Goal: Task Accomplishment & Management: Use online tool/utility

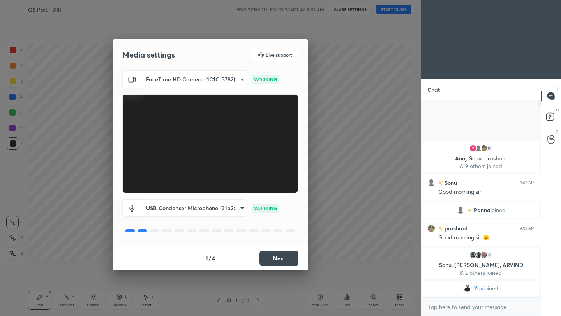
click at [288, 260] on button "Next" at bounding box center [279, 259] width 39 height 16
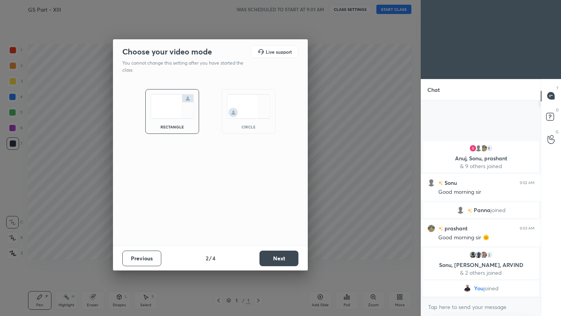
click at [288, 260] on button "Next" at bounding box center [279, 259] width 39 height 16
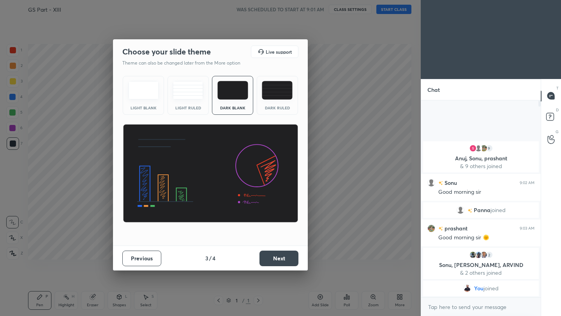
click at [288, 260] on button "Next" at bounding box center [279, 259] width 39 height 16
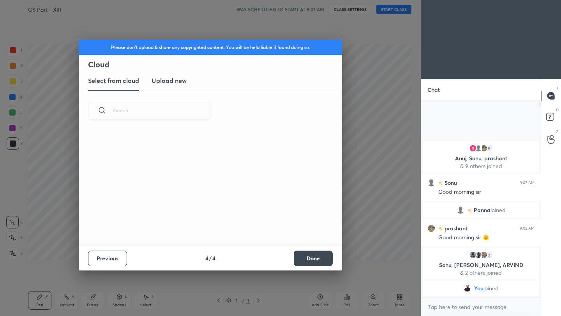
scroll to position [115, 250]
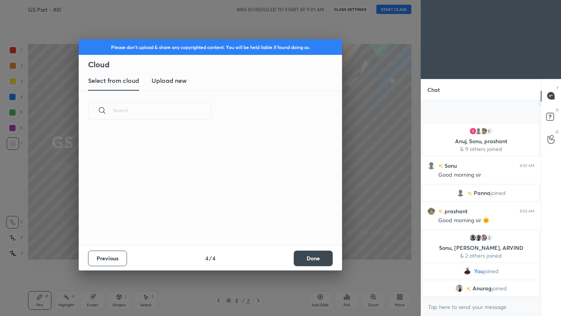
click at [166, 80] on h3 "Upload new" at bounding box center [169, 80] width 35 height 9
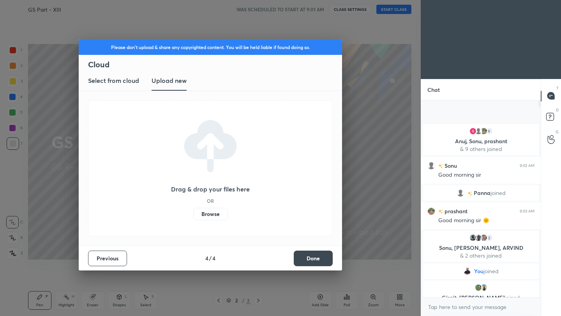
click at [213, 214] on label "Browse" at bounding box center [210, 214] width 35 height 12
click at [193, 214] on input "Browse" at bounding box center [193, 214] width 0 height 12
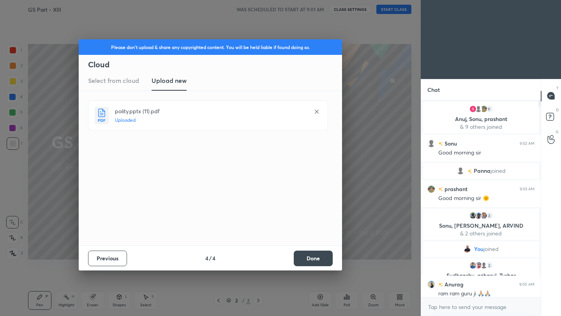
click at [319, 260] on button "Done" at bounding box center [313, 259] width 39 height 16
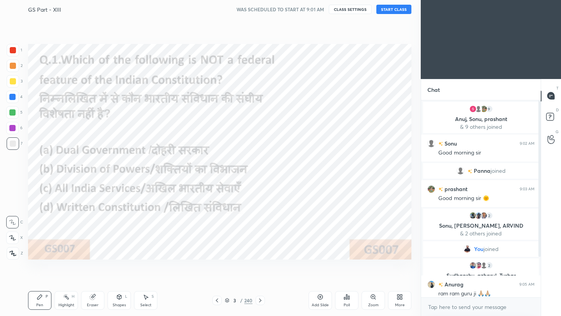
click at [397, 9] on button "START CLASS" at bounding box center [393, 9] width 35 height 9
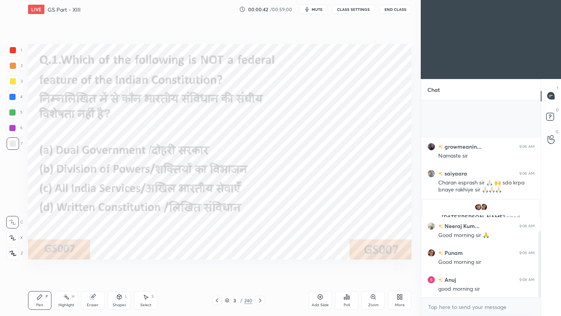
scroll to position [390, 0]
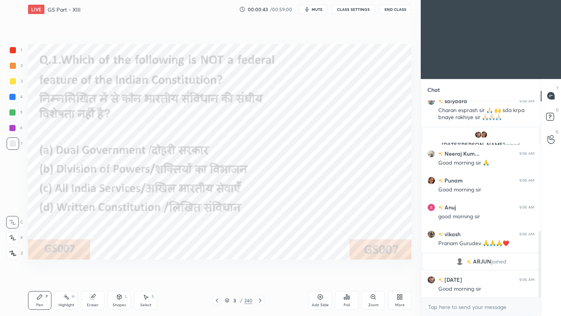
click at [238, 304] on div "3 / 240" at bounding box center [239, 300] width 28 height 7
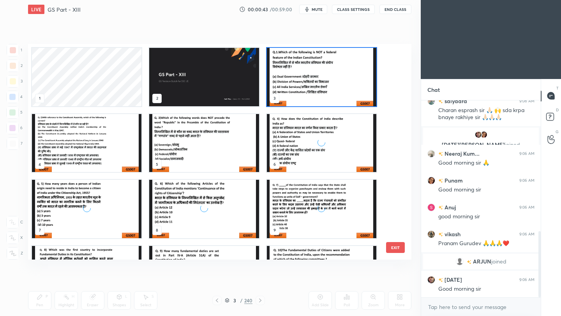
scroll to position [213, 380]
drag, startPoint x: 287, startPoint y: 221, endPoint x: 287, endPoint y: 173, distance: 47.9
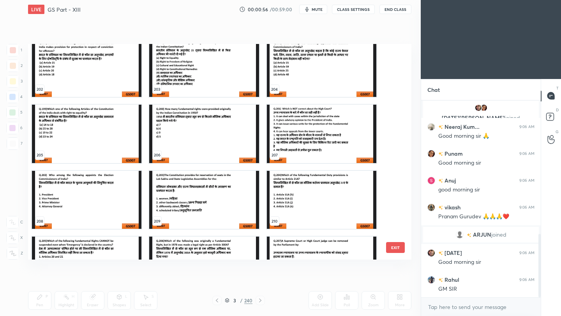
scroll to position [444, 0]
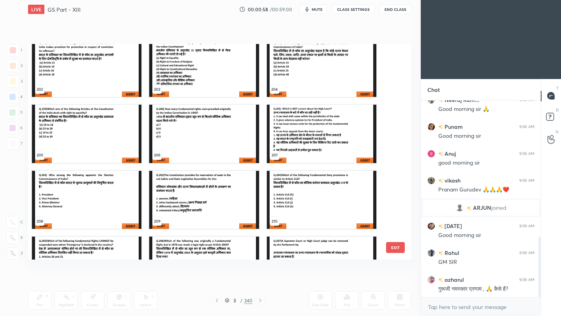
click at [232, 148] on img "grid" at bounding box center [204, 134] width 110 height 58
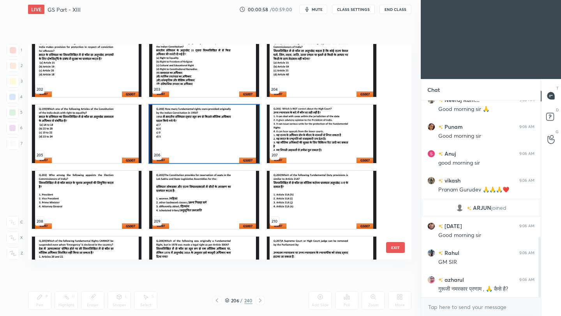
click at [232, 148] on img "grid" at bounding box center [204, 134] width 110 height 58
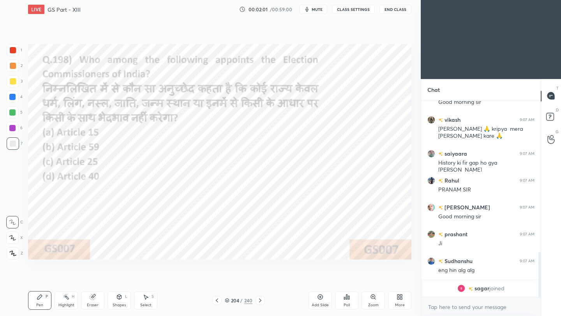
scroll to position [612, 0]
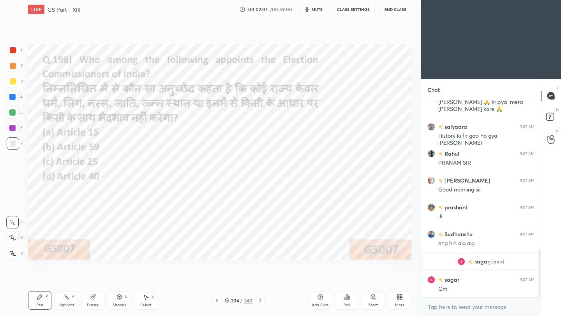
click at [12, 49] on div at bounding box center [13, 50] width 6 height 6
click at [14, 255] on icon at bounding box center [12, 253] width 7 height 5
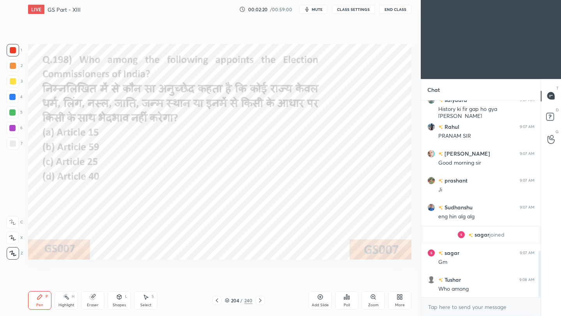
click at [355, 307] on div "Poll" at bounding box center [346, 300] width 23 height 19
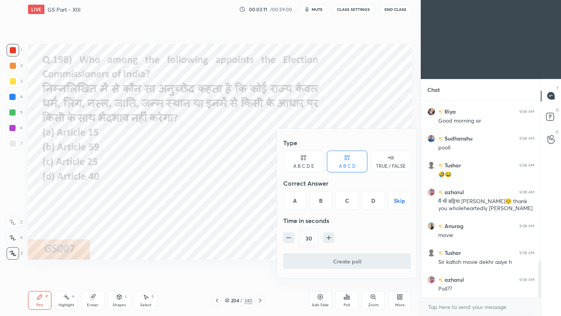
scroll to position [888, 0]
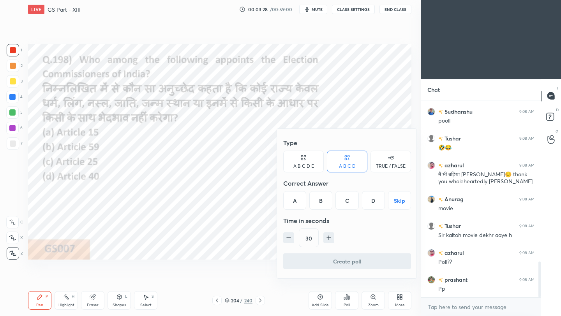
click at [297, 207] on div "A" at bounding box center [294, 200] width 23 height 19
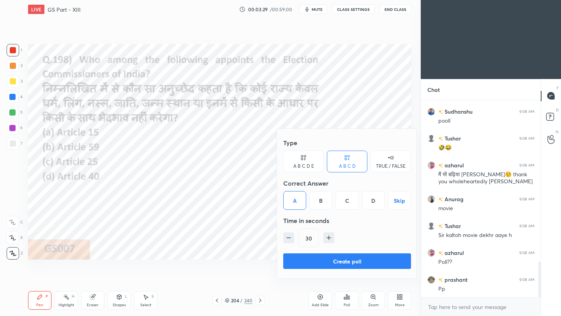
click at [318, 266] on button "Create poll" at bounding box center [347, 262] width 128 height 16
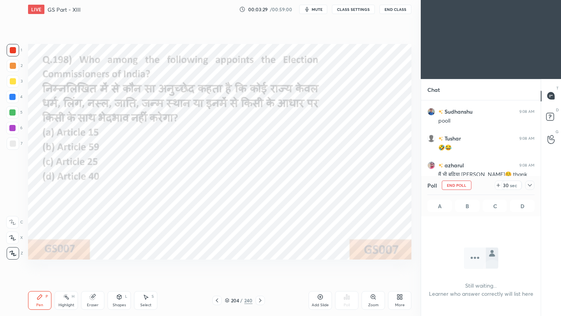
scroll to position [3, 3]
click at [532, 185] on icon at bounding box center [530, 185] width 6 height 6
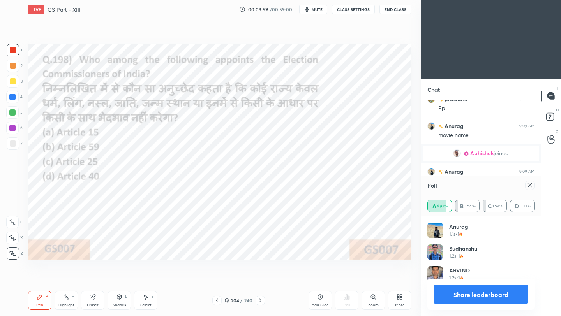
scroll to position [91, 105]
click at [530, 185] on icon at bounding box center [530, 185] width 6 height 6
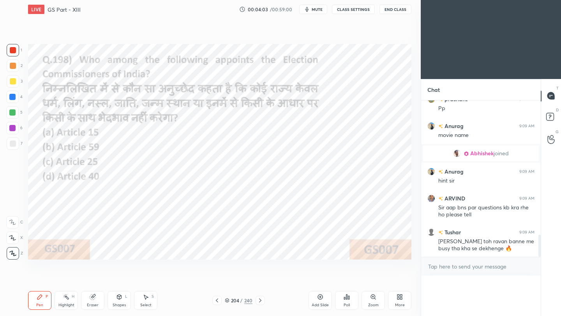
scroll to position [168, 117]
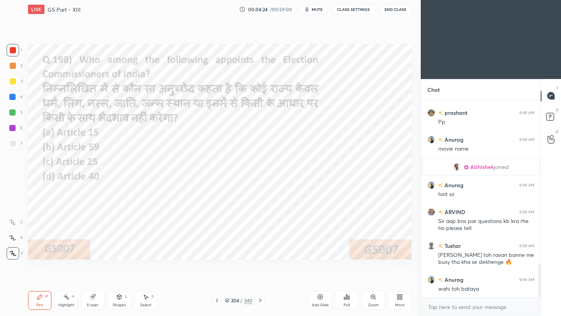
click at [218, 302] on icon at bounding box center [217, 301] width 6 height 6
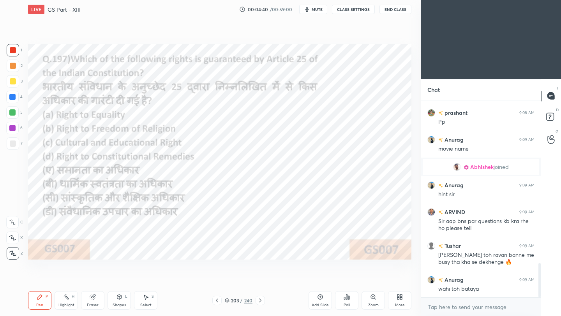
click at [349, 300] on icon at bounding box center [347, 297] width 6 height 6
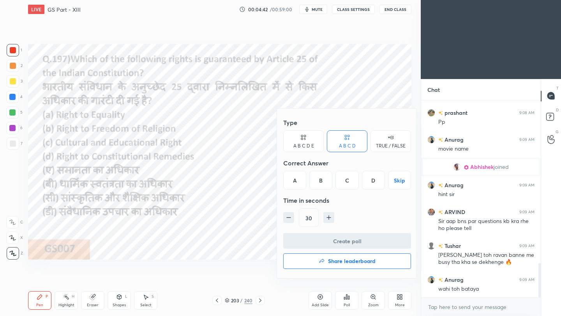
click at [316, 180] on div "B" at bounding box center [320, 180] width 23 height 19
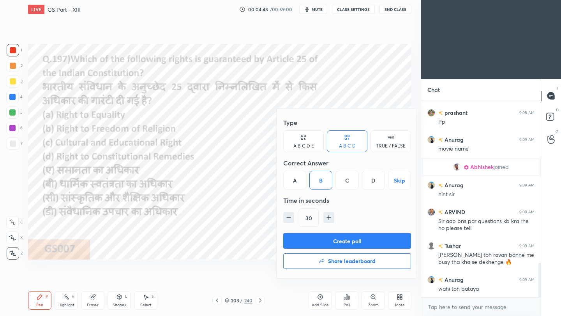
click at [326, 244] on button "Create poll" at bounding box center [347, 241] width 128 height 16
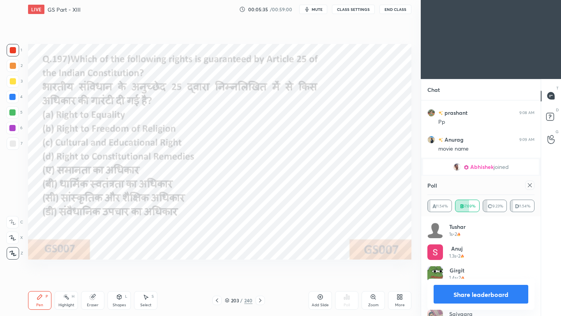
click at [530, 186] on icon at bounding box center [530, 185] width 6 height 6
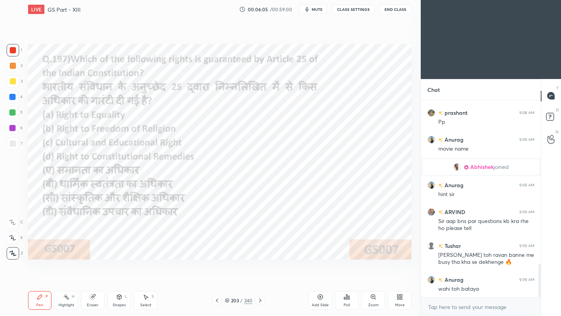
scroll to position [971, 0]
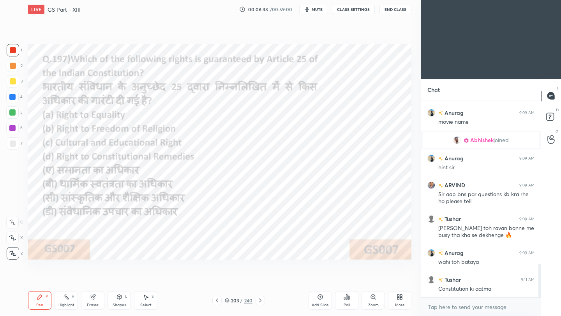
click at [216, 301] on icon at bounding box center [217, 301] width 2 height 4
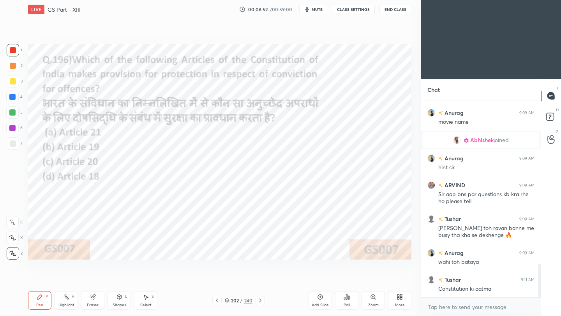
click at [349, 302] on div "Poll" at bounding box center [346, 300] width 23 height 19
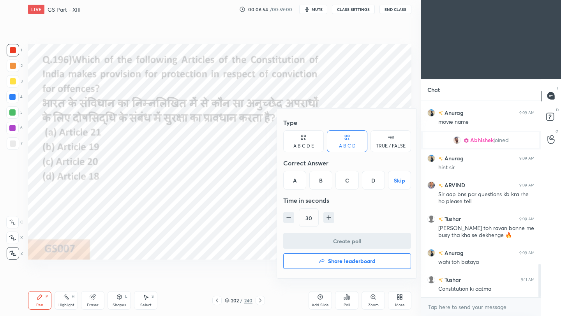
click at [349, 178] on div "C" at bounding box center [347, 180] width 23 height 19
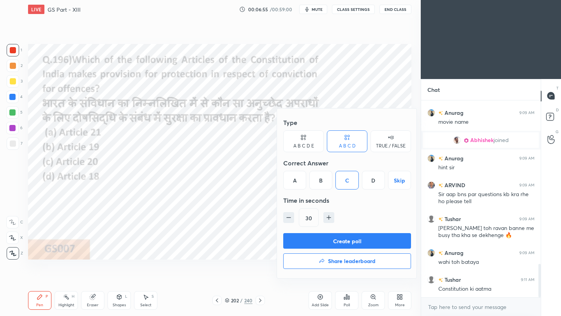
click at [316, 241] on button "Create poll" at bounding box center [347, 241] width 128 height 16
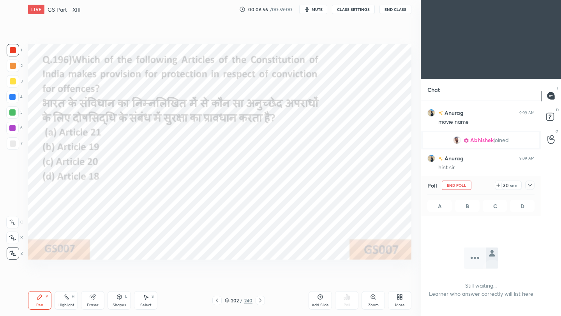
scroll to position [3, 3]
click at [530, 185] on icon at bounding box center [530, 185] width 6 height 6
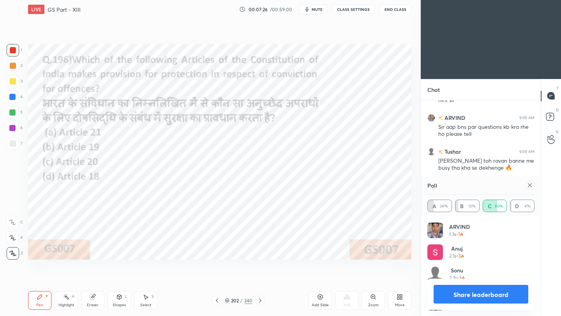
scroll to position [91, 105]
click at [532, 186] on icon at bounding box center [530, 185] width 6 height 6
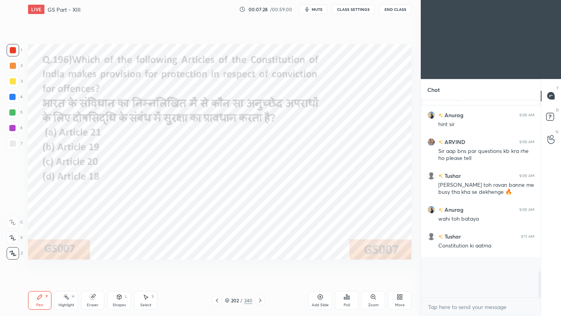
scroll to position [191, 117]
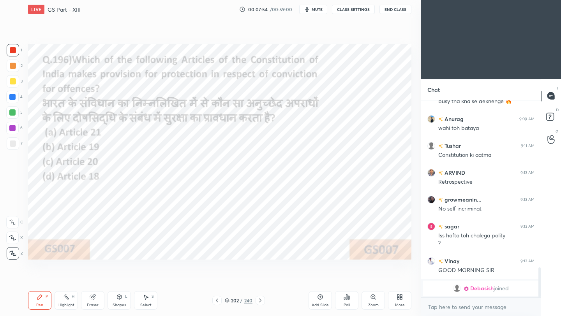
click at [397, 6] on button "End Class" at bounding box center [396, 9] width 32 height 9
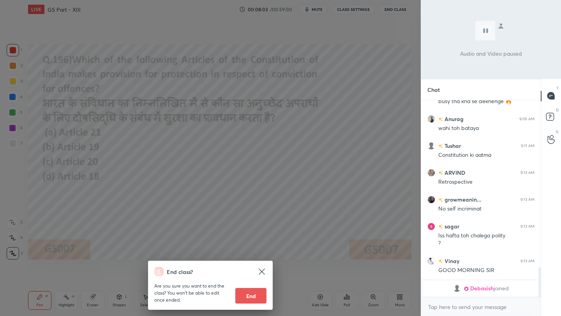
click at [167, 200] on div "End class? Are you sure you want to end the class? You won’t be able to edit on…" at bounding box center [210, 158] width 421 height 316
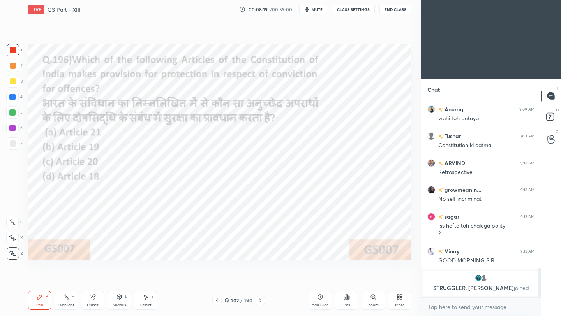
click at [217, 303] on icon at bounding box center [217, 301] width 6 height 6
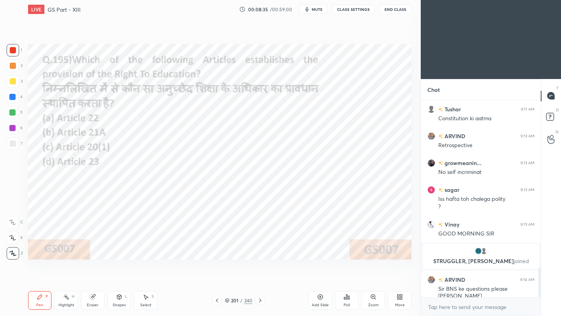
scroll to position [1102, 0]
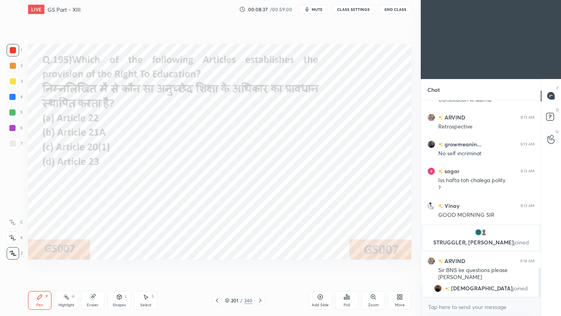
click at [348, 301] on div "Poll" at bounding box center [346, 300] width 23 height 19
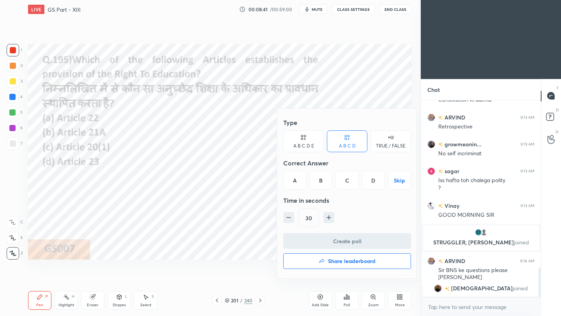
click at [321, 184] on div "B" at bounding box center [320, 180] width 23 height 19
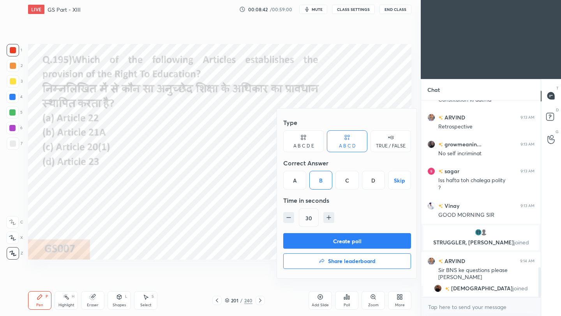
click at [300, 244] on button "Create poll" at bounding box center [347, 241] width 128 height 16
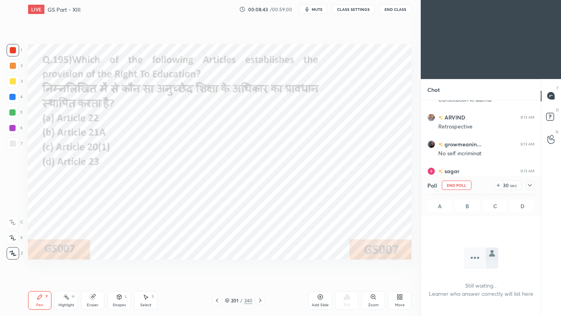
scroll to position [3, 3]
click at [531, 185] on icon at bounding box center [530, 185] width 6 height 6
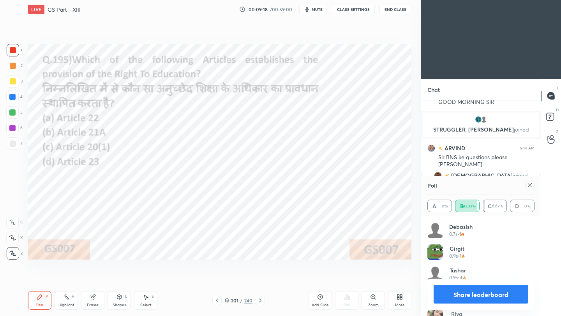
scroll to position [1205, 0]
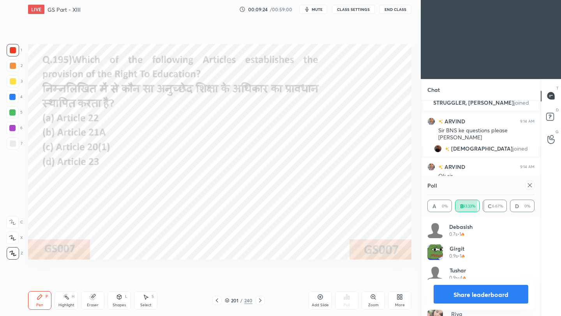
click at [216, 302] on icon at bounding box center [217, 301] width 6 height 6
click at [532, 185] on icon at bounding box center [530, 185] width 6 height 6
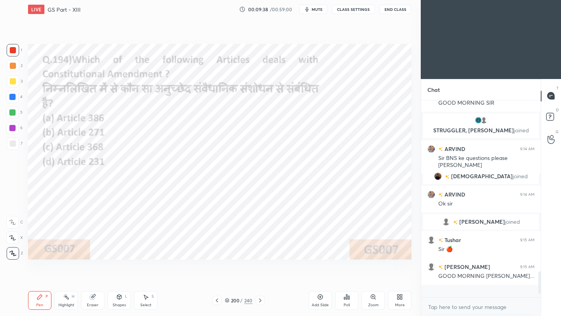
scroll to position [191, 117]
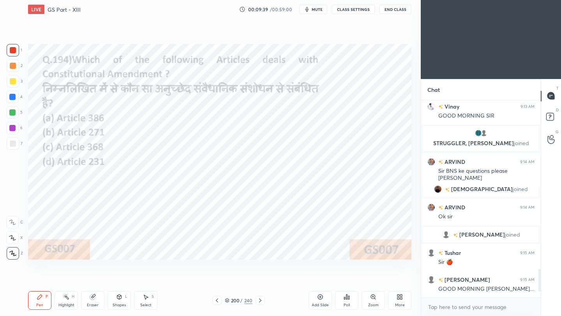
click at [345, 304] on div "Poll" at bounding box center [347, 306] width 6 height 4
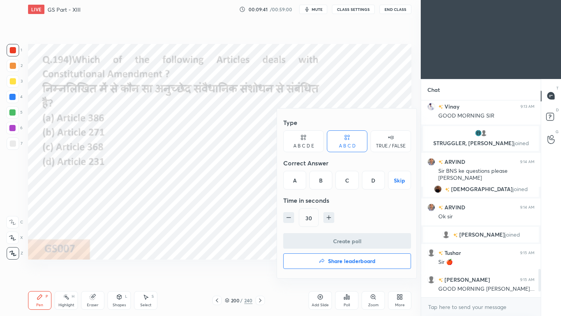
click at [349, 184] on div "C" at bounding box center [347, 180] width 23 height 19
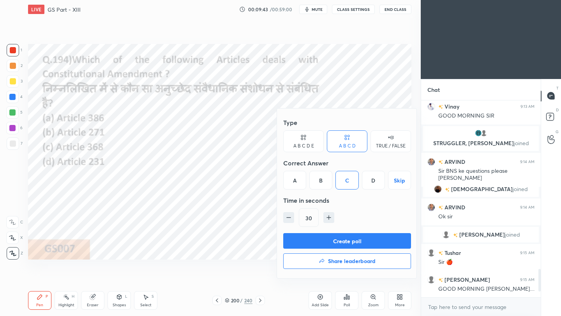
click at [343, 243] on button "Create poll" at bounding box center [347, 241] width 128 height 16
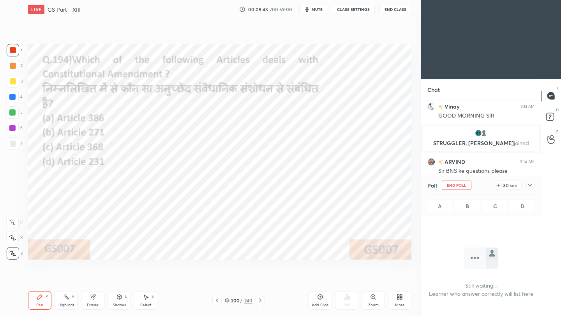
scroll to position [99, 117]
click at [530, 185] on icon at bounding box center [530, 185] width 6 height 6
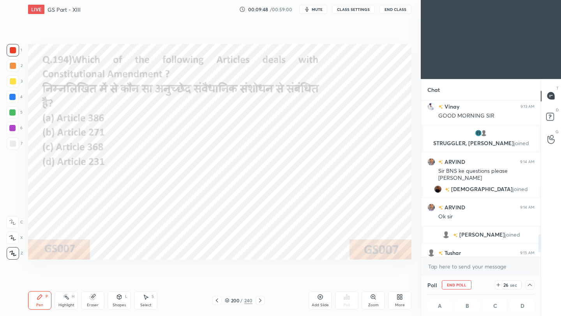
click at [398, 9] on button "End Class" at bounding box center [396, 9] width 32 height 9
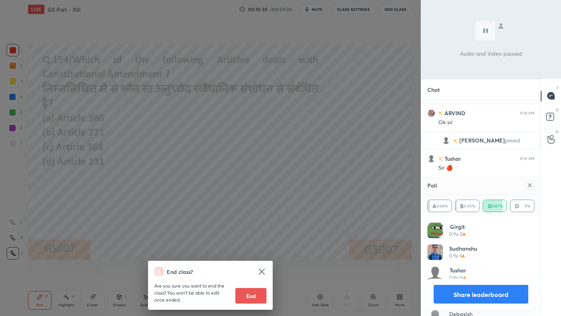
click at [279, 155] on div "End class? Are you sure you want to end the class? You won’t be able to edit on…" at bounding box center [210, 158] width 421 height 316
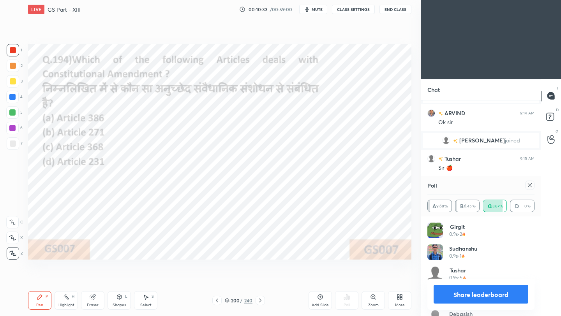
click at [531, 184] on icon at bounding box center [530, 185] width 6 height 6
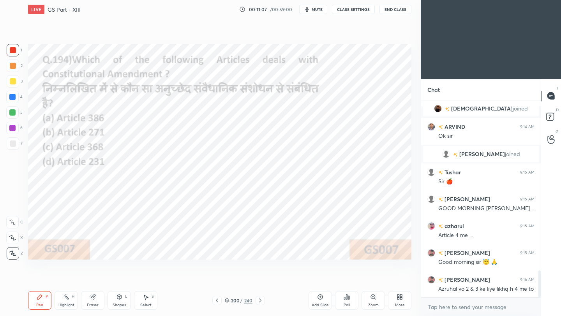
click at [401, 11] on button "End Class" at bounding box center [396, 9] width 32 height 9
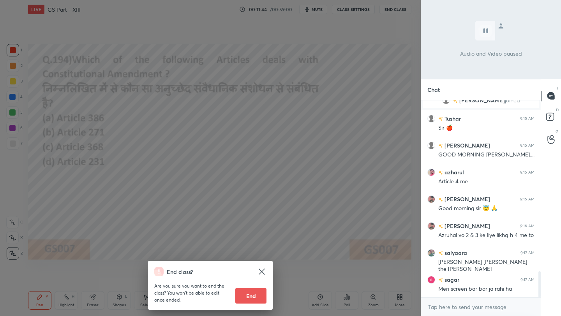
scroll to position [1307, 0]
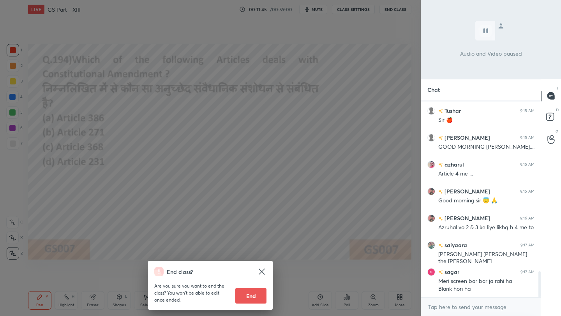
click at [311, 141] on div "End class? Are you sure you want to end the class? You won’t be able to edit on…" at bounding box center [210, 158] width 421 height 316
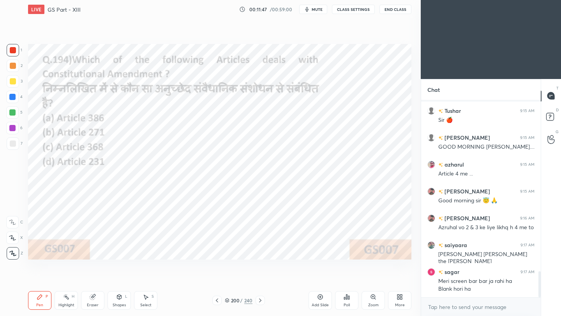
click at [216, 302] on icon at bounding box center [217, 301] width 6 height 6
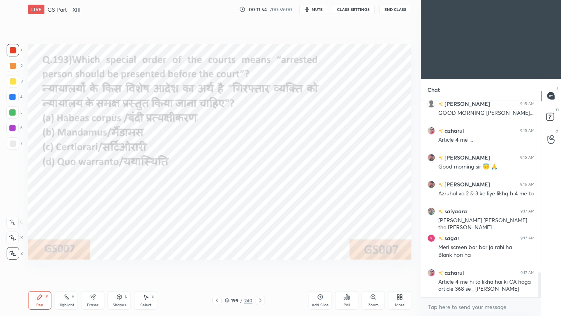
scroll to position [1368, 0]
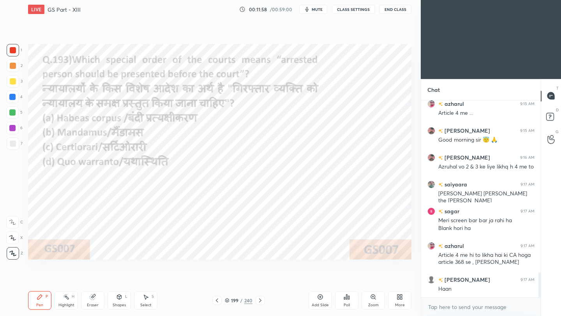
click at [344, 300] on div "Poll" at bounding box center [346, 300] width 23 height 19
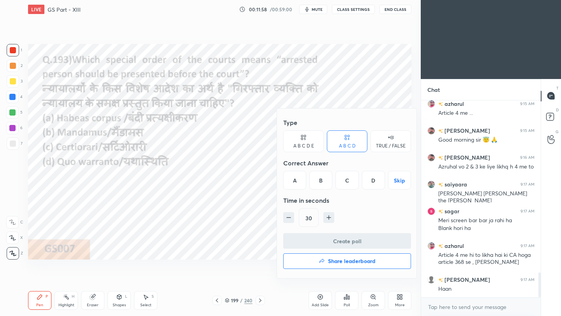
scroll to position [1395, 0]
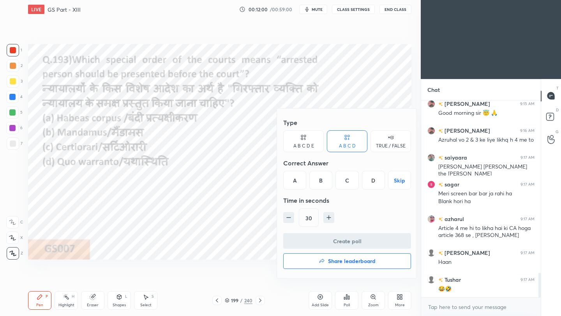
click at [292, 184] on div "A" at bounding box center [294, 180] width 23 height 19
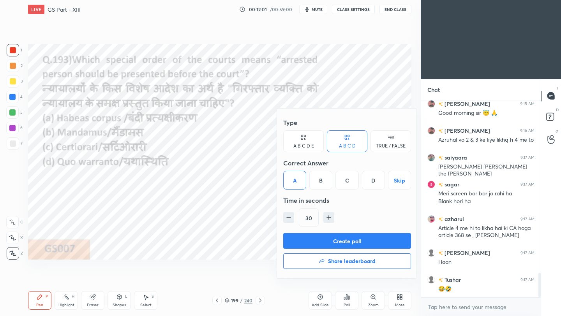
click at [305, 239] on button "Create poll" at bounding box center [347, 241] width 128 height 16
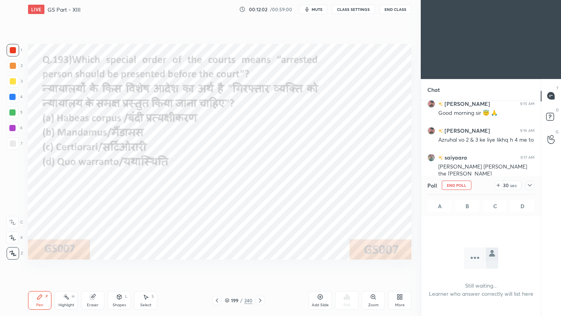
scroll to position [89, 117]
click at [532, 186] on icon at bounding box center [530, 185] width 6 height 6
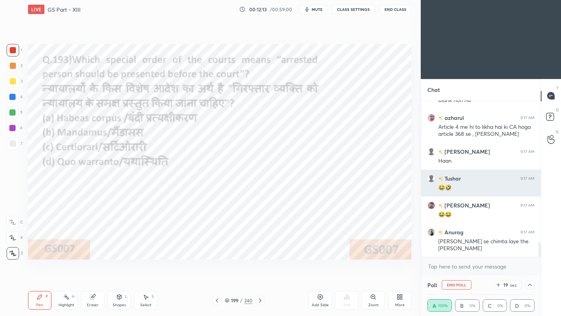
scroll to position [1523, 0]
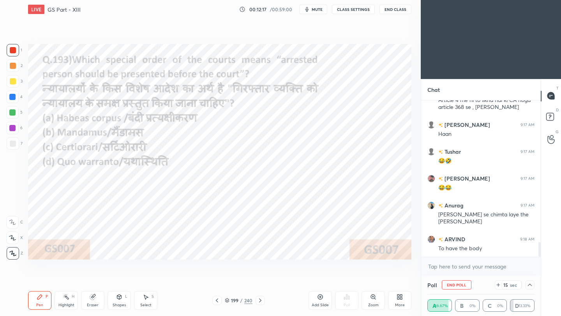
click at [401, 10] on button "End Class" at bounding box center [396, 9] width 32 height 9
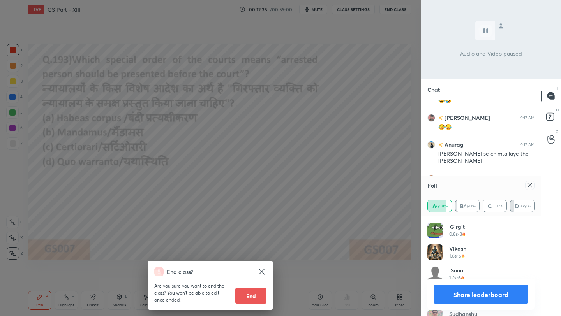
scroll to position [1618, 0]
click at [385, 71] on div "End class? Are you sure you want to end the class? You won’t be able to edit on…" at bounding box center [210, 158] width 421 height 316
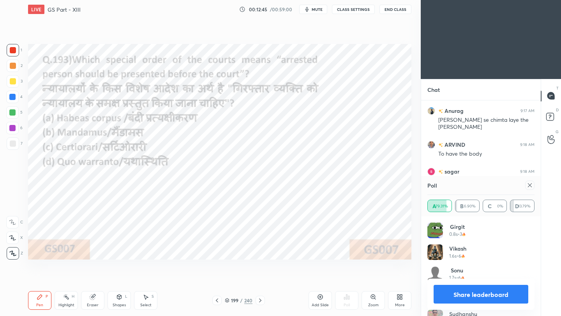
scroll to position [1645, 0]
click at [531, 185] on icon at bounding box center [530, 185] width 6 height 6
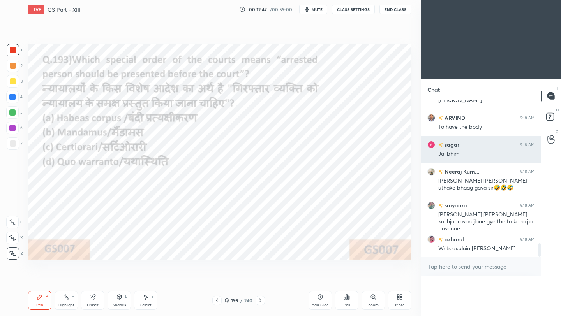
scroll to position [0, 0]
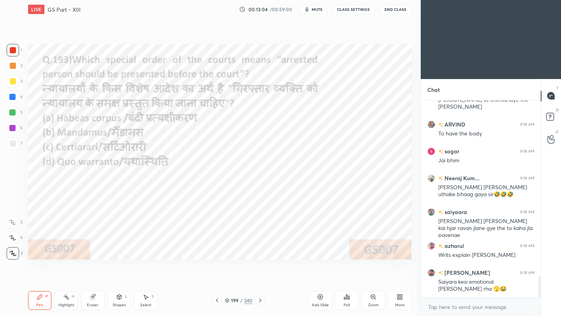
click at [217, 302] on icon at bounding box center [217, 301] width 2 height 4
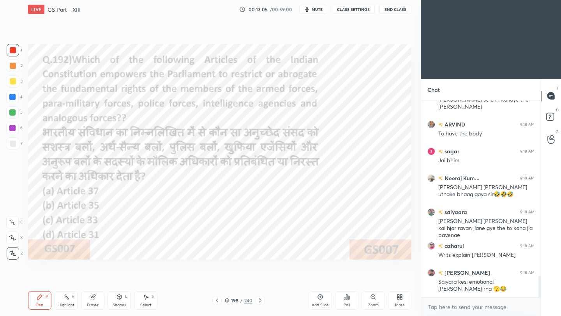
scroll to position [1665, 0]
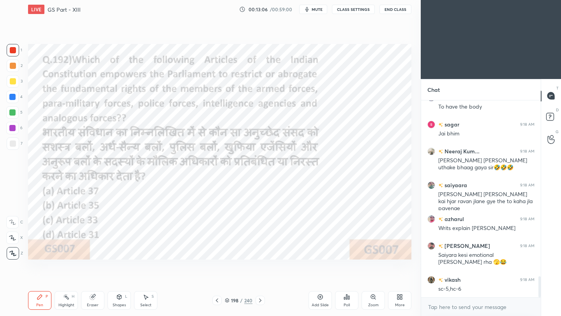
click at [345, 298] on icon at bounding box center [344, 299] width 1 height 2
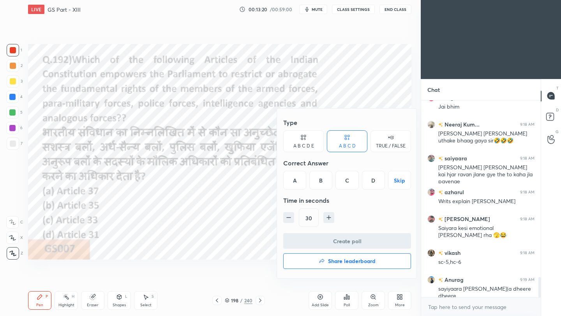
scroll to position [1719, 0]
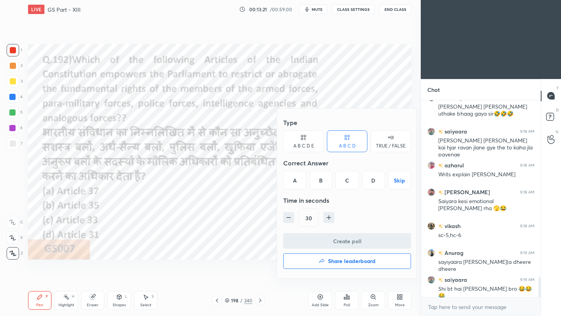
click at [350, 183] on div "C" at bounding box center [347, 180] width 23 height 19
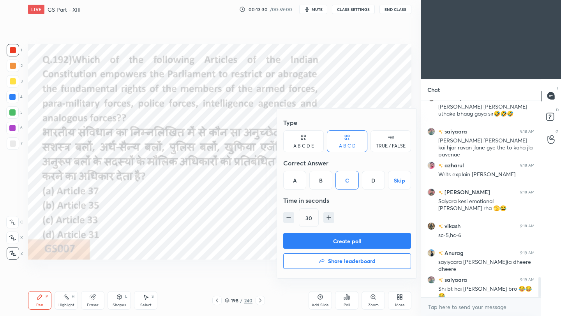
scroll to position [1745, 0]
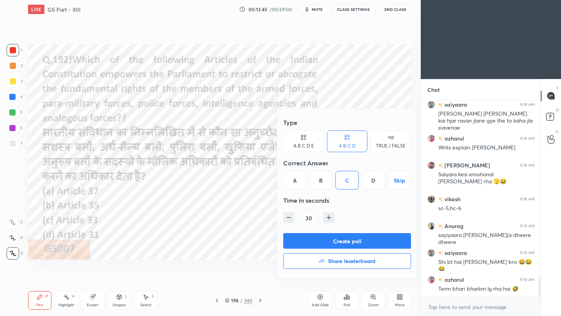
click at [364, 243] on button "Create poll" at bounding box center [347, 241] width 128 height 16
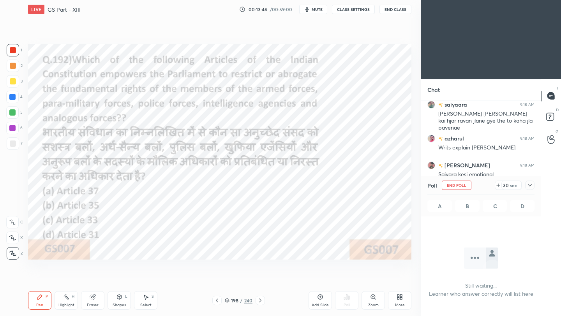
scroll to position [154, 117]
click at [530, 184] on icon at bounding box center [530, 185] width 6 height 6
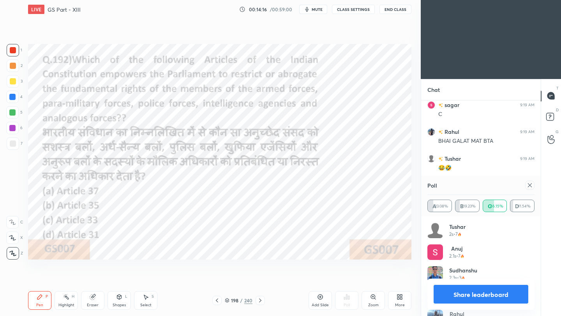
scroll to position [2020, 0]
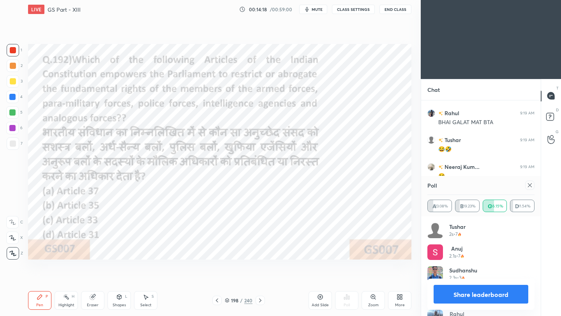
click at [530, 184] on icon at bounding box center [530, 185] width 6 height 6
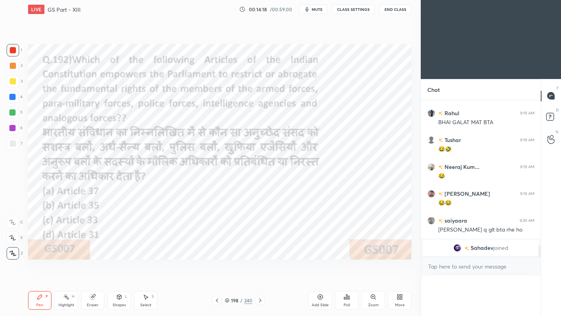
scroll to position [0, 3]
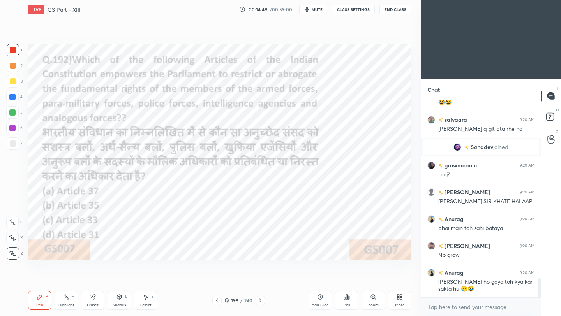
click at [217, 303] on icon at bounding box center [217, 301] width 6 height 6
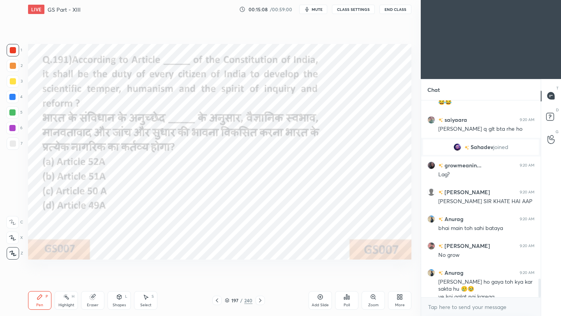
click at [346, 301] on div "Poll" at bounding box center [346, 300] width 23 height 19
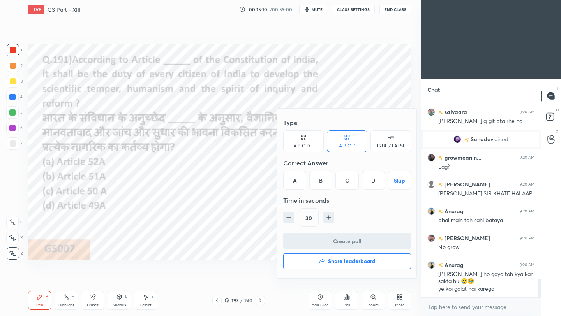
click at [322, 183] on div "B" at bounding box center [320, 180] width 23 height 19
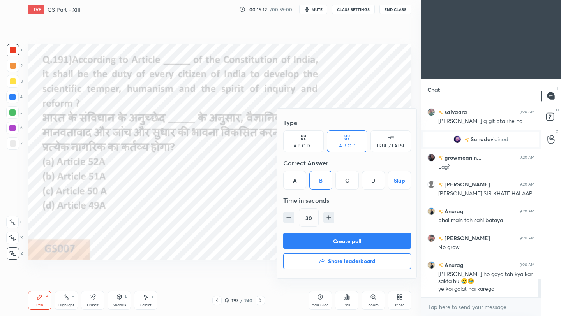
click at [329, 242] on button "Create poll" at bounding box center [347, 241] width 128 height 16
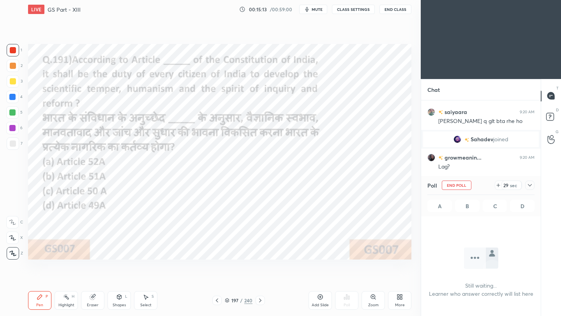
click at [533, 187] on div at bounding box center [529, 185] width 9 height 9
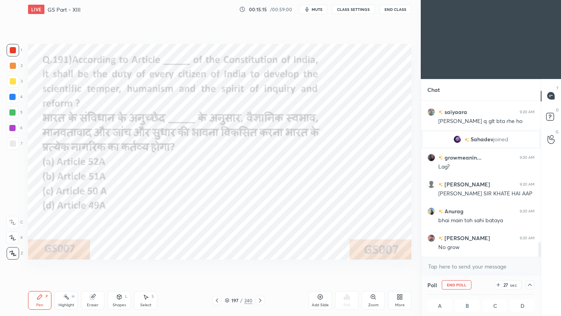
click at [400, 12] on button "End Class" at bounding box center [396, 9] width 32 height 9
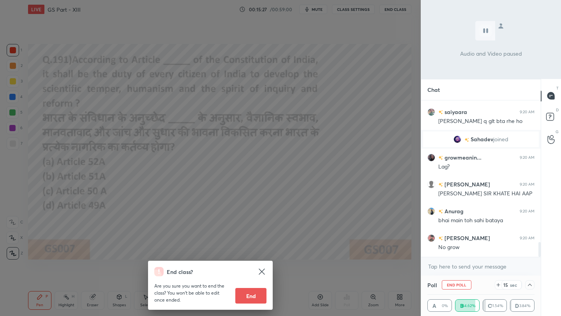
scroll to position [1930, 0]
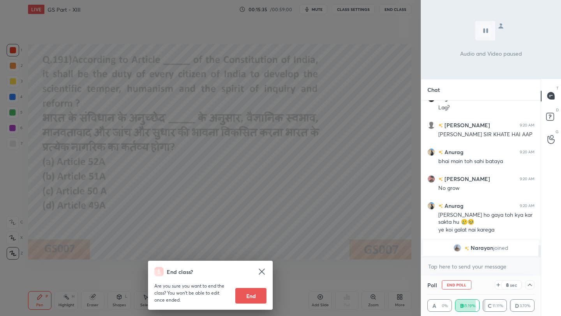
click at [366, 122] on div "End class? Are you sure you want to end the class? You won’t be able to edit on…" at bounding box center [210, 158] width 421 height 316
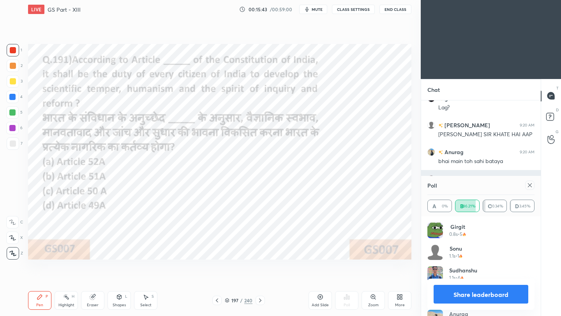
scroll to position [1884, 0]
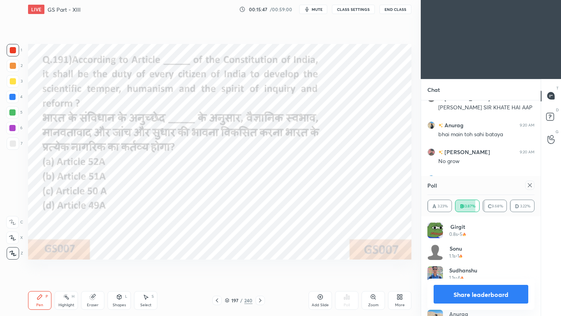
click at [532, 187] on icon at bounding box center [530, 185] width 6 height 6
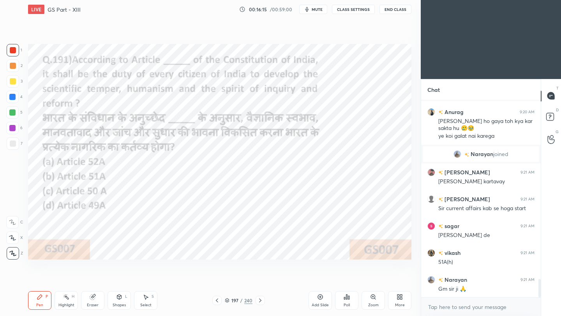
scroll to position [1978, 0]
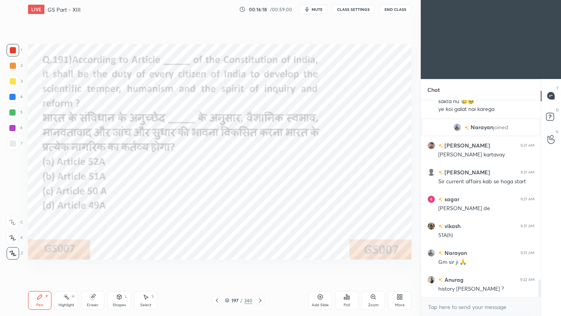
click at [217, 302] on icon at bounding box center [217, 301] width 2 height 4
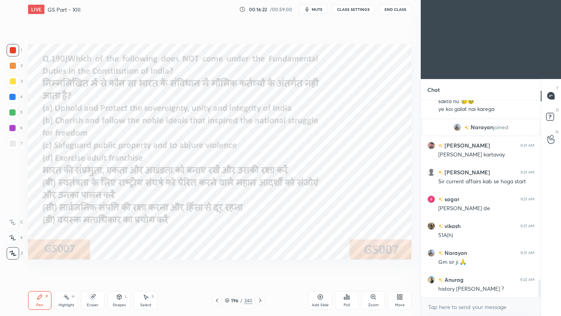
scroll to position [2005, 0]
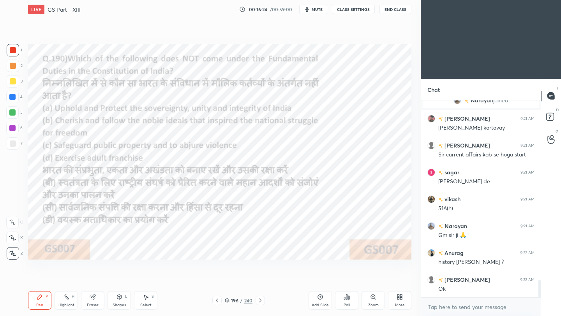
click at [347, 300] on div "Poll" at bounding box center [346, 300] width 23 height 19
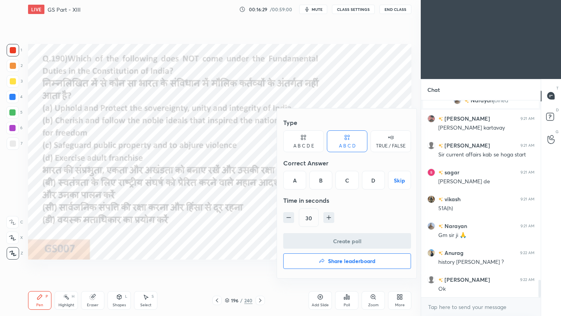
click at [373, 182] on div "D" at bounding box center [373, 180] width 23 height 19
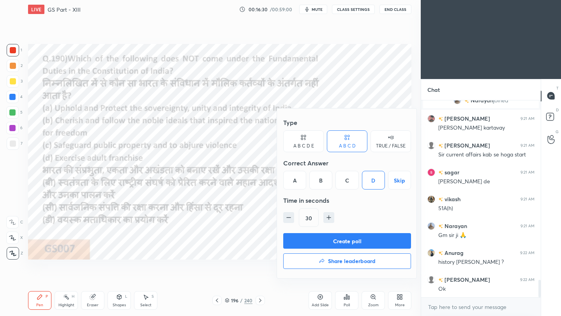
click at [349, 240] on button "Create poll" at bounding box center [347, 241] width 128 height 16
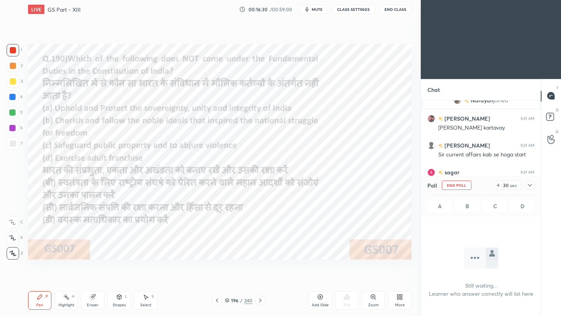
scroll to position [117, 117]
click at [531, 185] on icon at bounding box center [530, 185] width 6 height 6
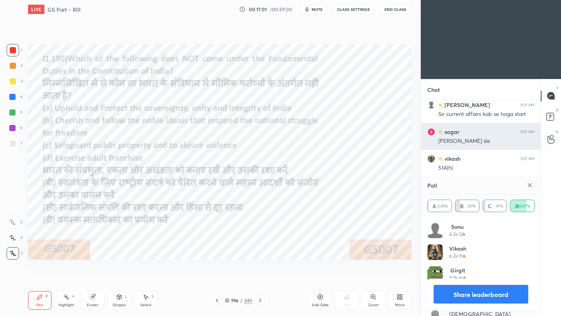
scroll to position [2072, 0]
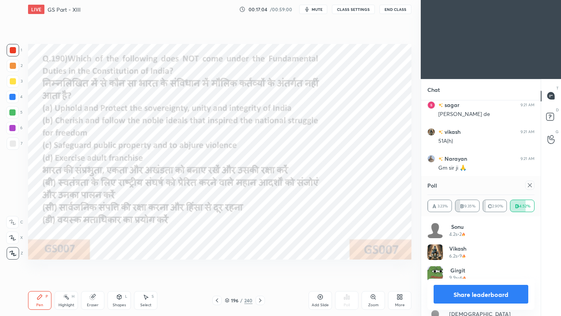
click at [530, 187] on icon at bounding box center [530, 185] width 6 height 6
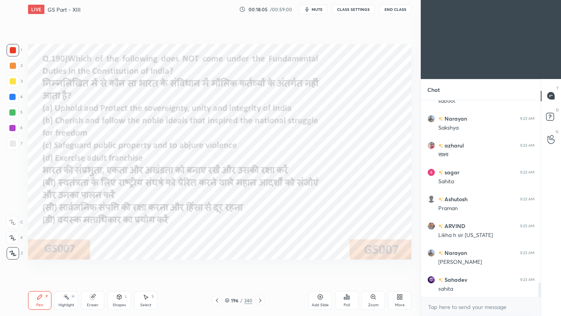
scroll to position [2483, 0]
click at [216, 298] on icon at bounding box center [217, 301] width 6 height 6
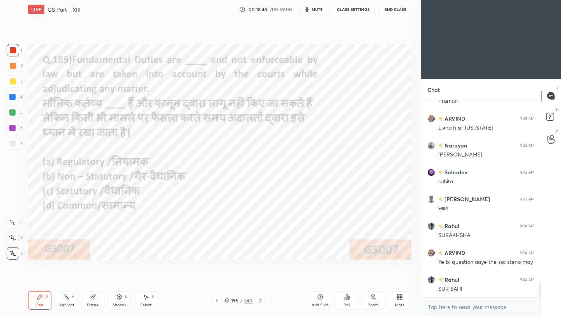
scroll to position [2572, 0]
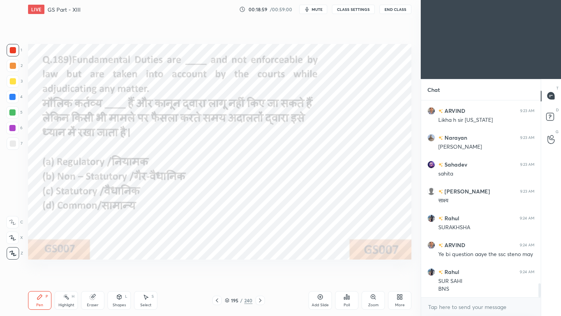
click at [348, 299] on icon at bounding box center [348, 298] width 1 height 4
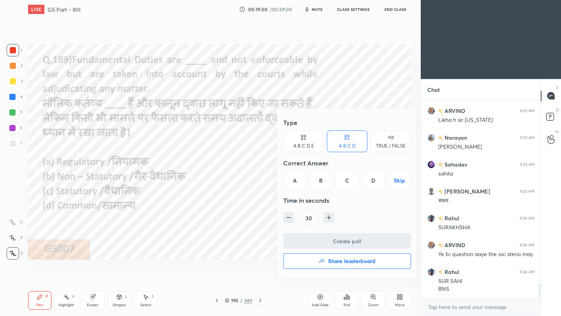
click at [348, 179] on div "C" at bounding box center [347, 180] width 23 height 19
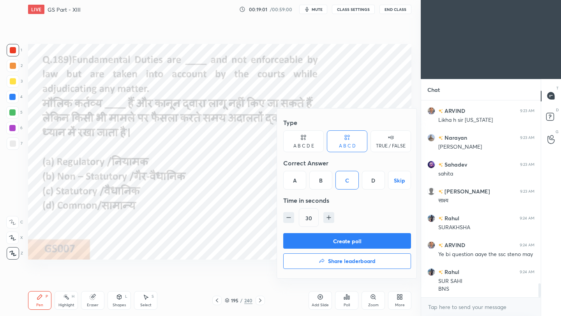
click at [330, 242] on button "Create poll" at bounding box center [347, 241] width 128 height 16
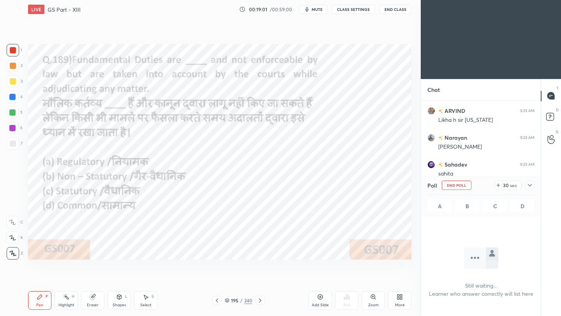
scroll to position [154, 117]
click at [530, 184] on icon at bounding box center [530, 185] width 6 height 6
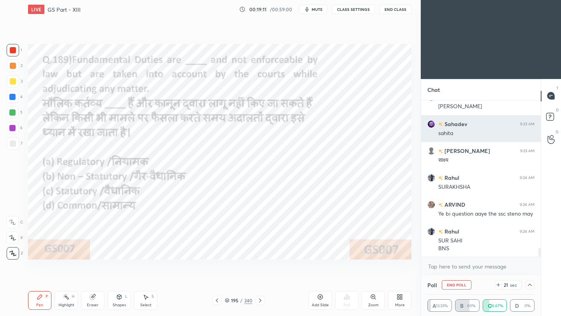
scroll to position [2646, 0]
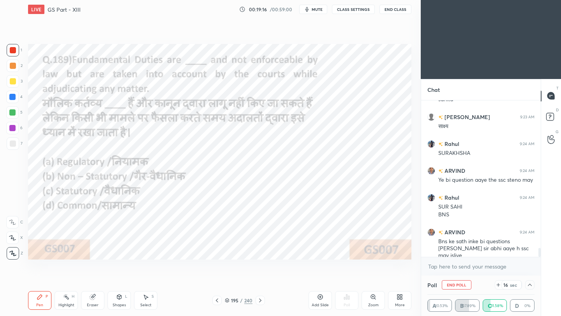
click at [394, 11] on button "End Class" at bounding box center [396, 9] width 32 height 9
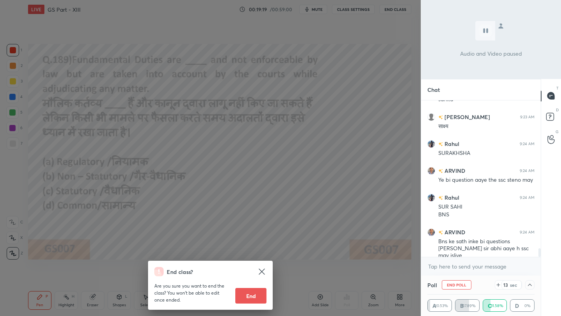
scroll to position [2673, 0]
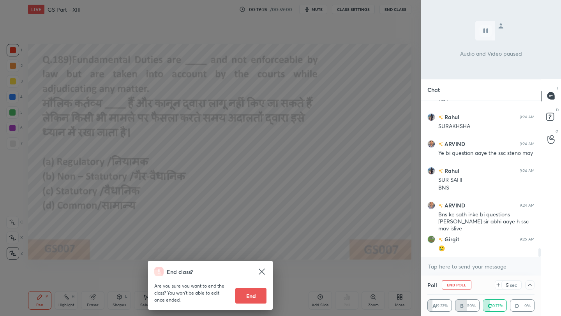
click at [382, 106] on div "End class? Are you sure you want to end the class? You won’t be able to edit on…" at bounding box center [210, 158] width 421 height 316
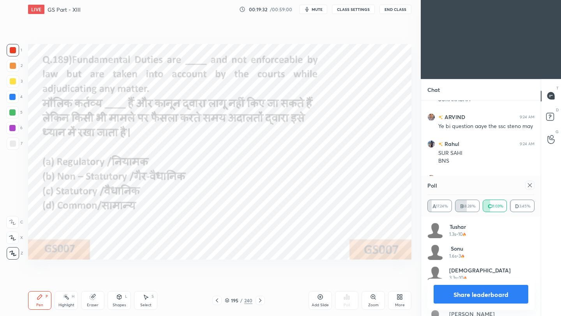
scroll to position [91, 105]
click at [528, 184] on icon at bounding box center [530, 185] width 6 height 6
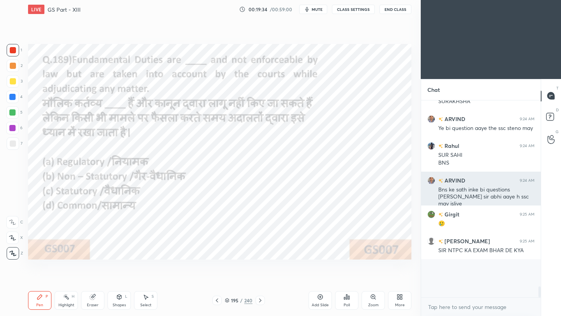
scroll to position [3, 3]
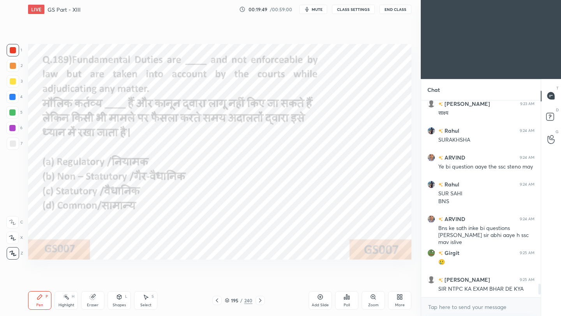
click at [216, 302] on icon at bounding box center [217, 301] width 6 height 6
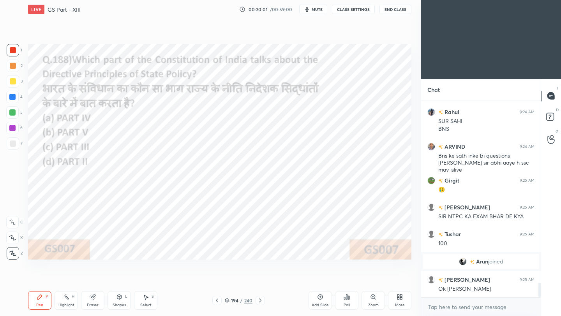
click at [353, 300] on div "Poll" at bounding box center [346, 300] width 23 height 19
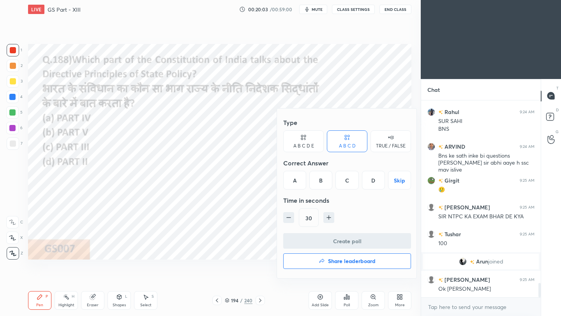
drag, startPoint x: 295, startPoint y: 178, endPoint x: 296, endPoint y: 182, distance: 4.4
click at [296, 178] on div "A" at bounding box center [294, 180] width 23 height 19
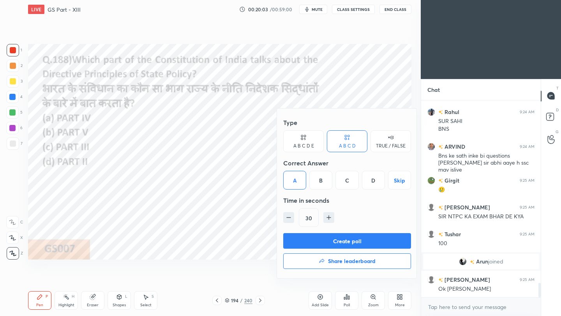
click at [315, 242] on button "Create poll" at bounding box center [347, 241] width 128 height 16
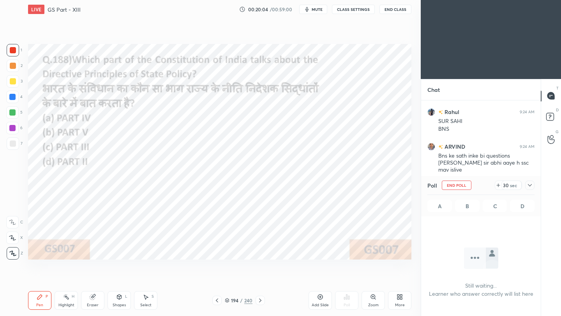
scroll to position [164, 117]
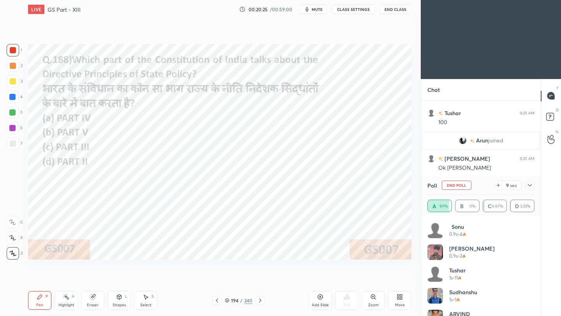
click at [533, 185] on icon at bounding box center [530, 185] width 6 height 6
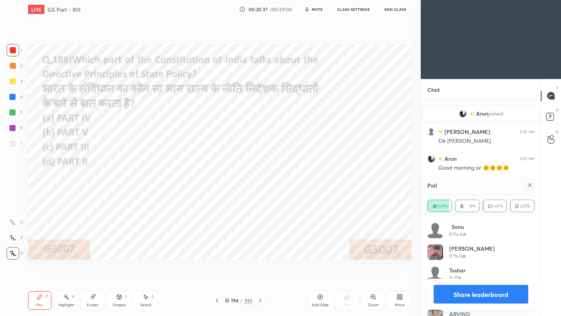
scroll to position [2672, 0]
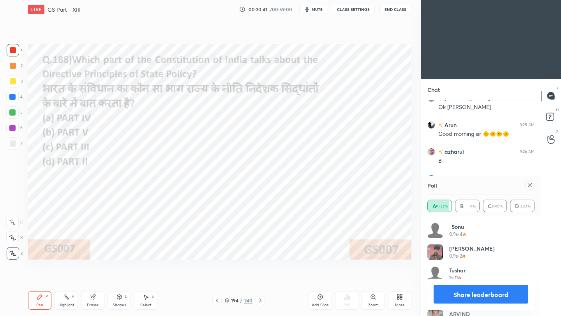
click at [530, 185] on icon at bounding box center [530, 186] width 4 height 4
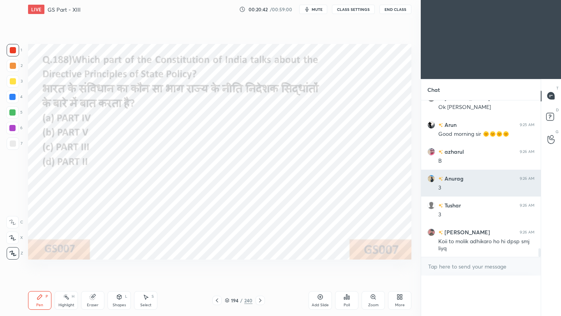
scroll to position [0, 0]
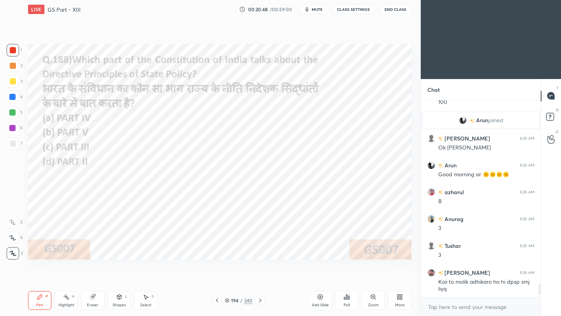
click at [216, 303] on icon at bounding box center [217, 301] width 6 height 6
click at [346, 298] on icon at bounding box center [346, 297] width 1 height 5
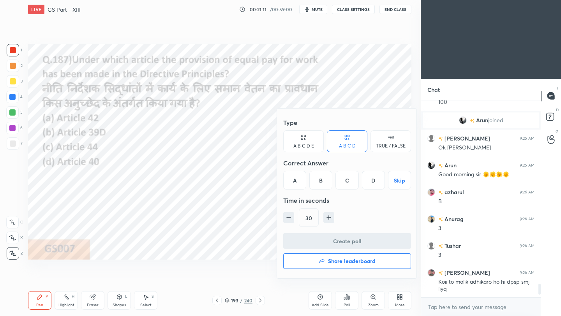
click at [322, 181] on div "B" at bounding box center [320, 180] width 23 height 19
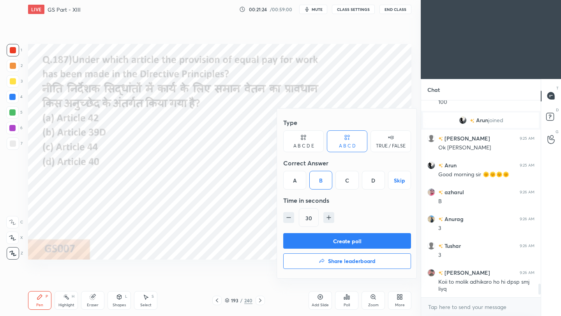
click at [336, 244] on button "Create poll" at bounding box center [347, 241] width 128 height 16
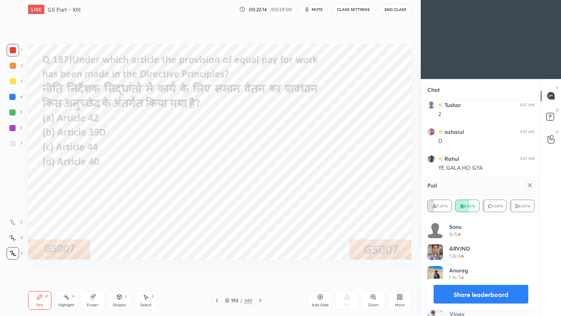
scroll to position [2894, 0]
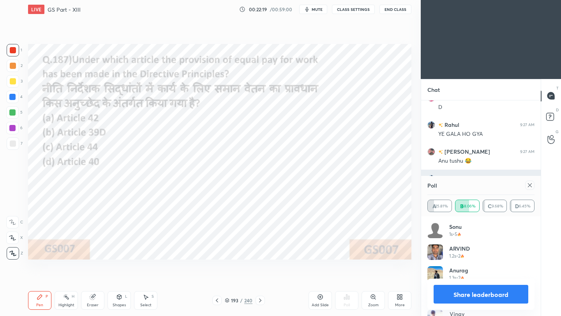
click at [534, 186] on div at bounding box center [529, 185] width 9 height 9
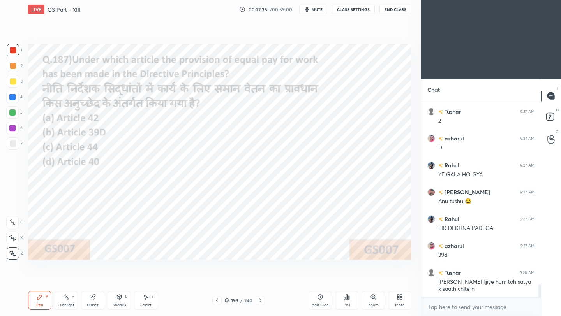
scroll to position [2881, 0]
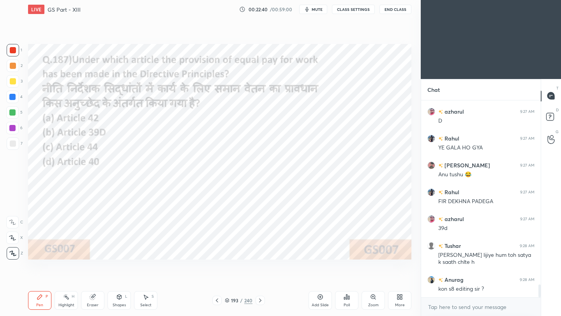
click at [217, 302] on icon at bounding box center [217, 301] width 6 height 6
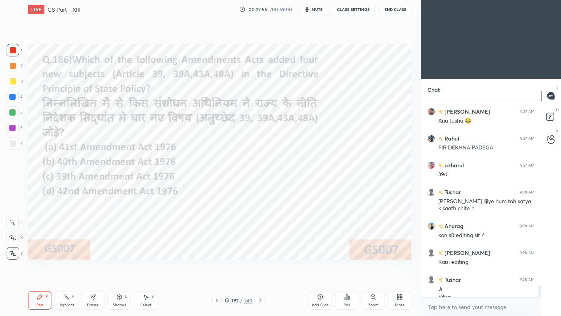
scroll to position [2942, 0]
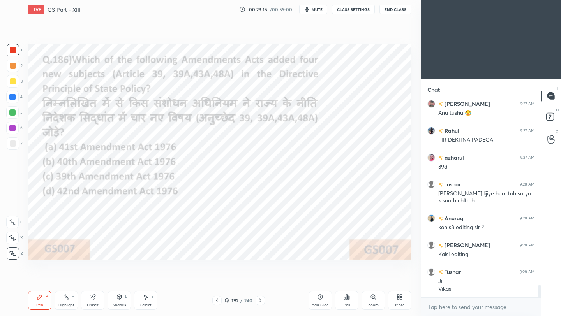
click at [344, 301] on div "Poll" at bounding box center [346, 300] width 23 height 19
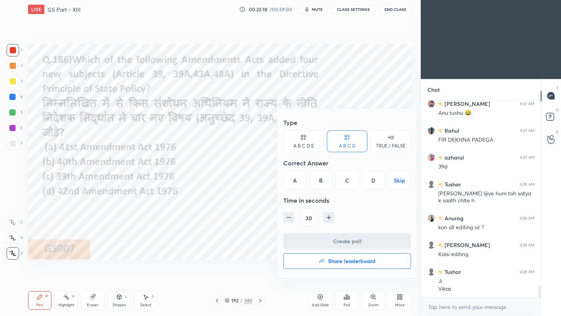
scroll to position [2976, 0]
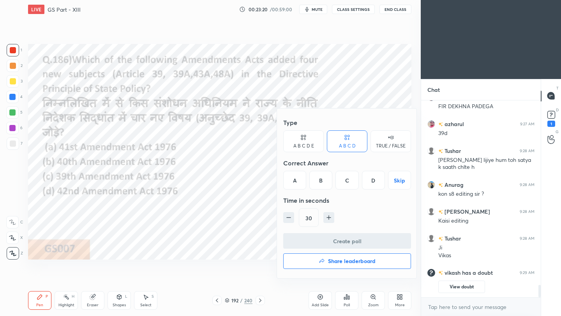
click at [378, 183] on div "D" at bounding box center [373, 180] width 23 height 19
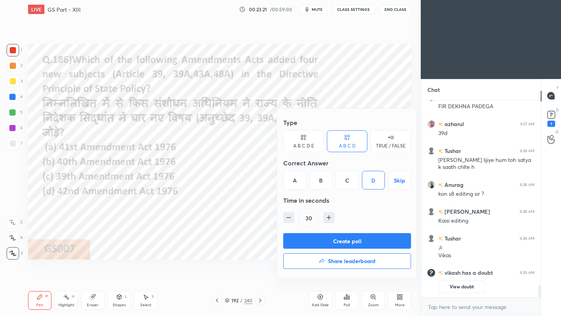
click at [357, 243] on button "Create poll" at bounding box center [347, 241] width 128 height 16
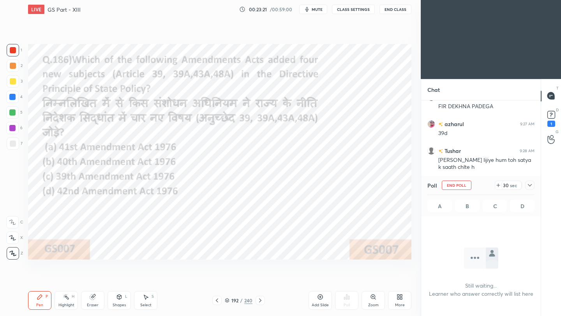
scroll to position [89, 117]
click at [553, 117] on rect at bounding box center [551, 114] width 7 height 7
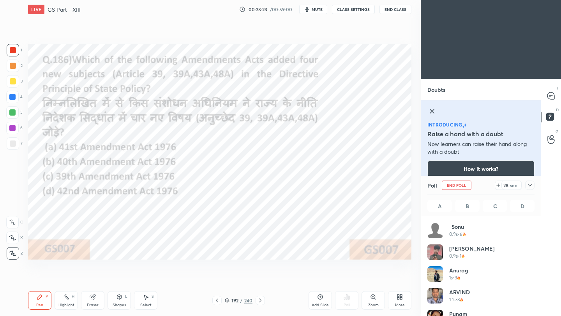
scroll to position [91, 105]
click at [530, 186] on icon at bounding box center [530, 185] width 4 height 2
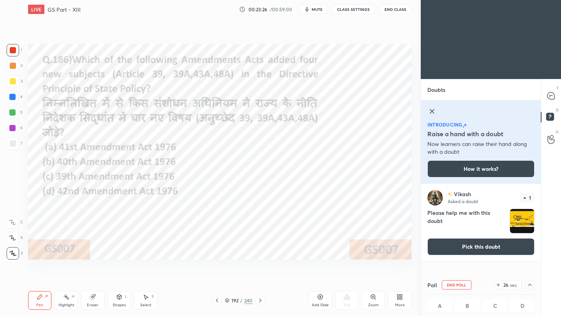
scroll to position [0, 3]
click at [519, 217] on img "grid" at bounding box center [522, 221] width 24 height 24
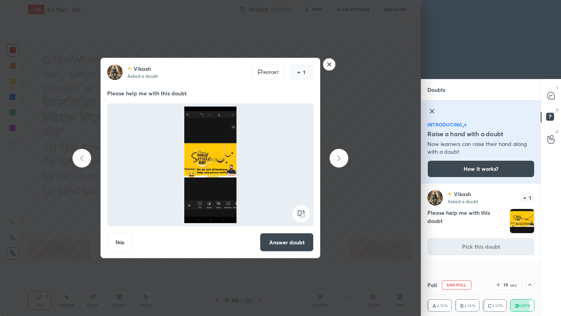
click at [331, 65] on rect at bounding box center [329, 64] width 12 height 12
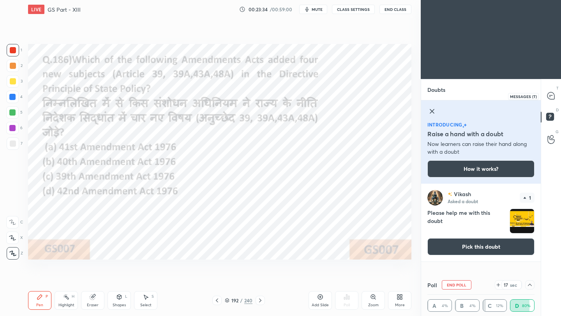
click at [550, 97] on icon at bounding box center [549, 97] width 1 height 0
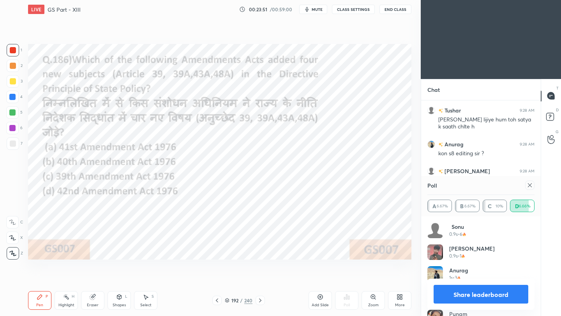
scroll to position [91, 105]
click at [531, 185] on icon at bounding box center [530, 185] width 6 height 6
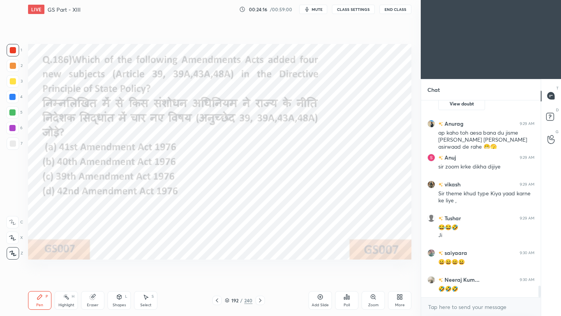
click at [217, 300] on icon at bounding box center [217, 301] width 6 height 6
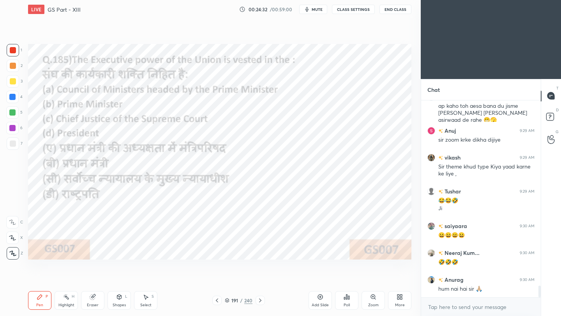
scroll to position [3209, 0]
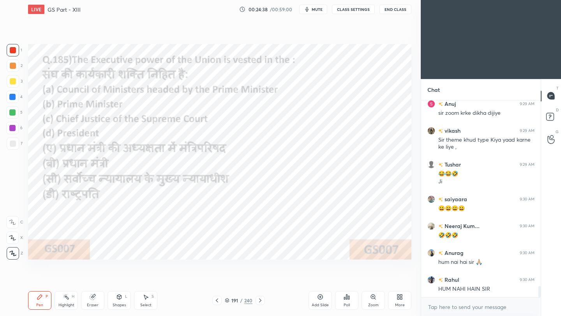
click at [347, 302] on div "Poll" at bounding box center [346, 300] width 23 height 19
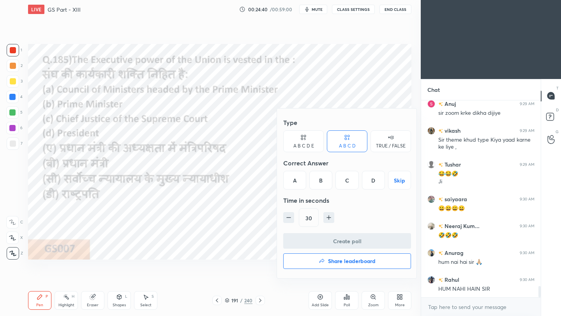
scroll to position [3236, 0]
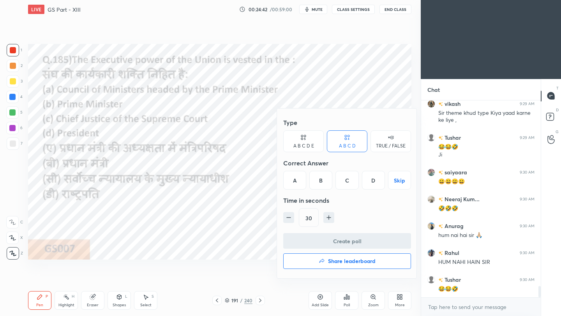
click at [373, 179] on div "D" at bounding box center [373, 180] width 23 height 19
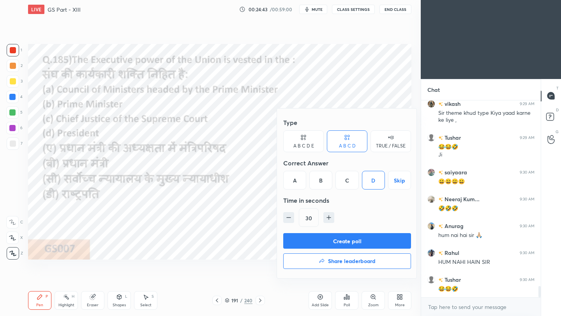
click at [360, 239] on button "Create poll" at bounding box center [347, 241] width 128 height 16
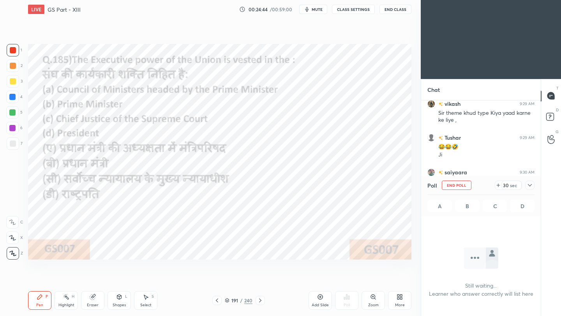
scroll to position [3, 3]
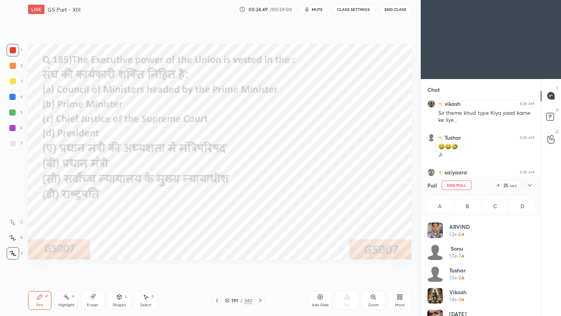
click at [535, 186] on div "Poll End Poll 25 sec A B C D" at bounding box center [481, 196] width 120 height 41
click at [531, 187] on icon at bounding box center [530, 185] width 6 height 6
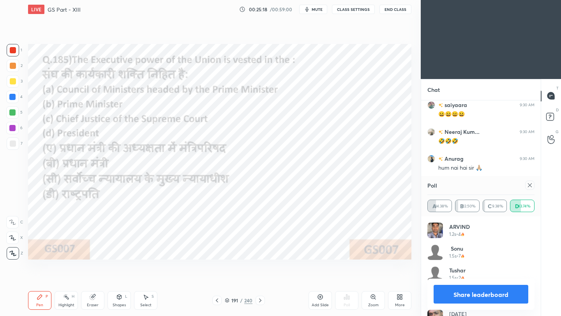
scroll to position [3330, 0]
click at [533, 185] on icon at bounding box center [530, 185] width 6 height 6
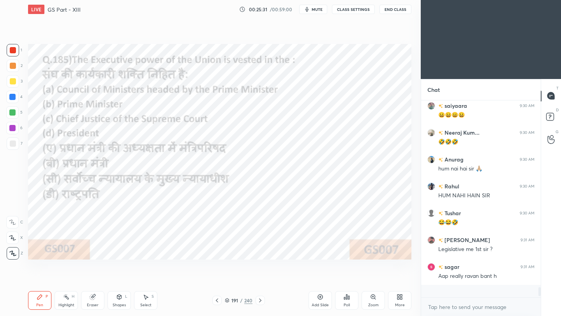
scroll to position [3, 3]
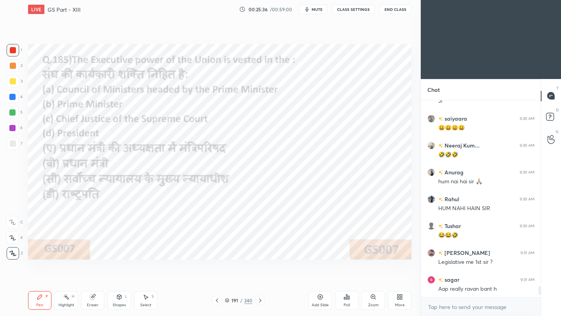
click at [218, 300] on icon at bounding box center [217, 301] width 6 height 6
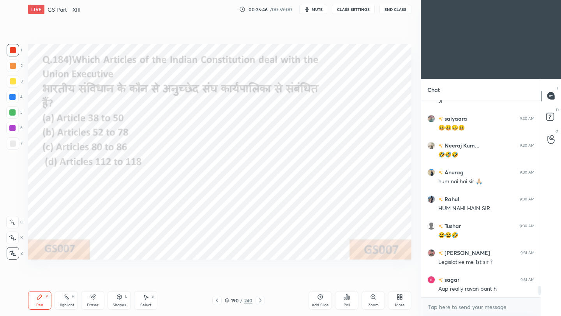
scroll to position [3317, 0]
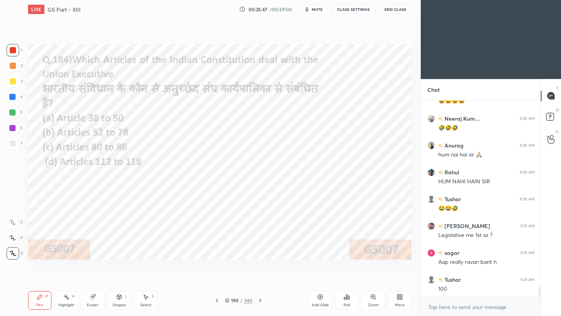
click at [352, 300] on div "Poll" at bounding box center [346, 300] width 23 height 19
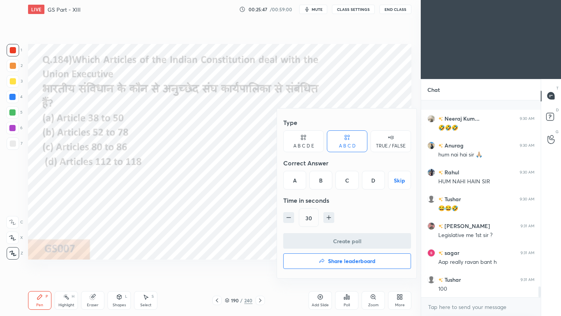
scroll to position [3365, 0]
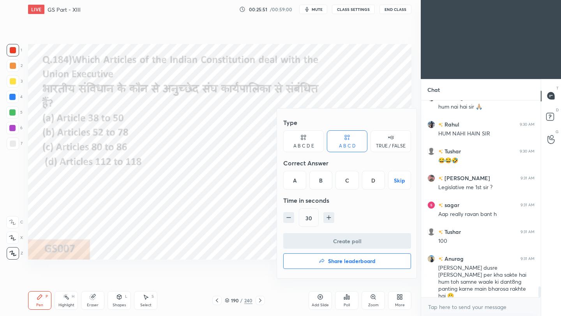
click at [322, 180] on div "B" at bounding box center [320, 180] width 23 height 19
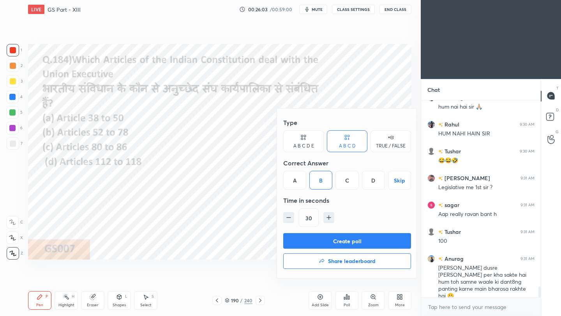
click at [325, 243] on button "Create poll" at bounding box center [347, 241] width 128 height 16
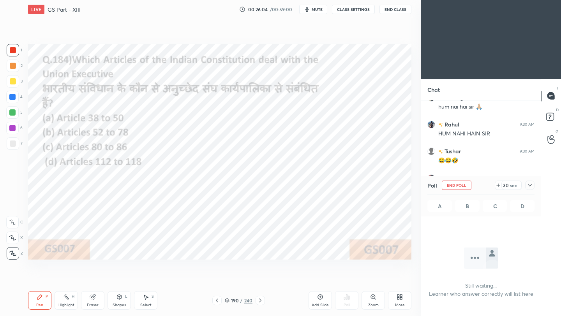
scroll to position [154, 117]
click at [530, 184] on icon at bounding box center [530, 185] width 6 height 6
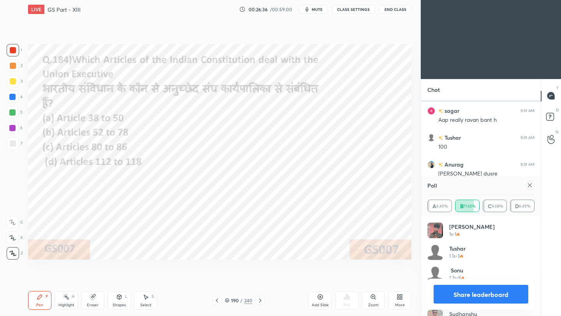
scroll to position [3492, 0]
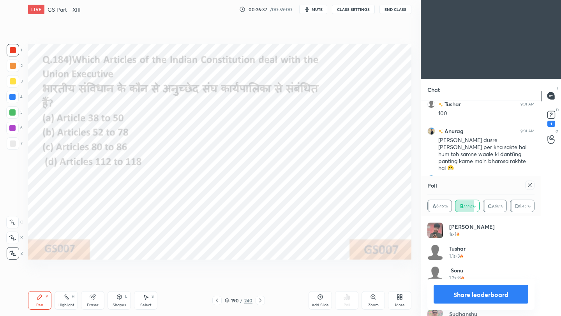
click at [530, 185] on icon at bounding box center [530, 186] width 4 height 4
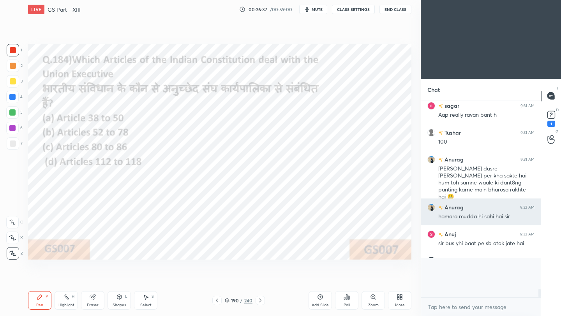
scroll to position [185, 117]
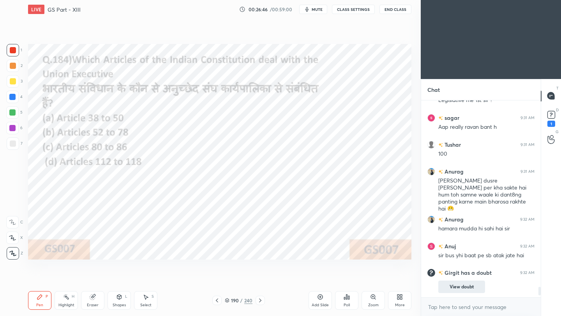
click at [472, 289] on button "View doubt" at bounding box center [461, 287] width 47 height 12
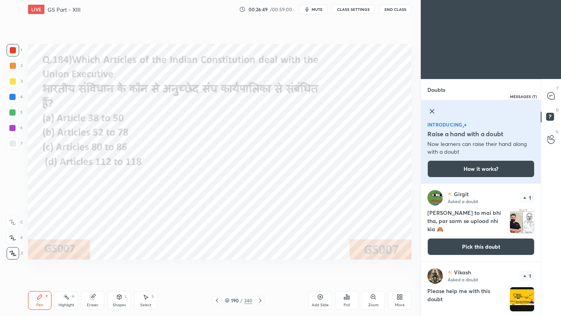
click at [552, 94] on icon at bounding box center [551, 95] width 7 height 7
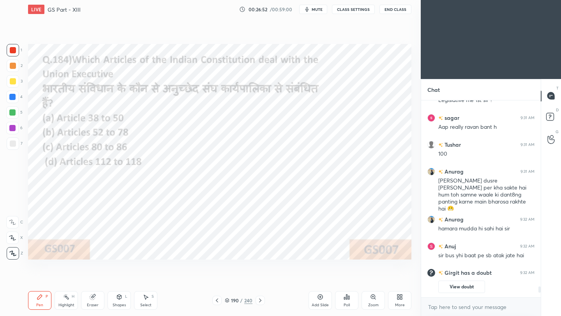
click at [216, 301] on icon at bounding box center [217, 301] width 2 height 4
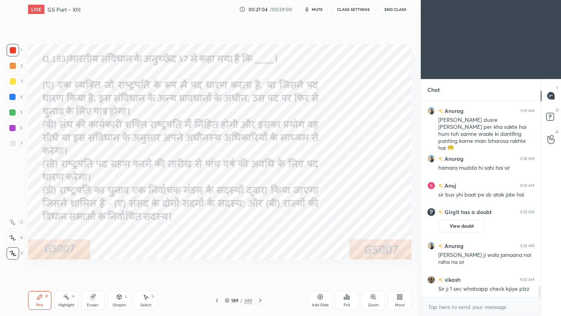
click at [216, 302] on icon at bounding box center [217, 301] width 6 height 6
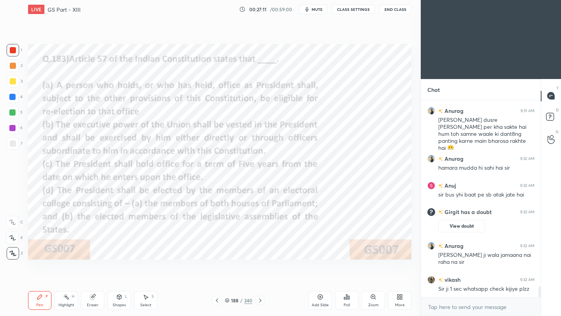
scroll to position [3407, 0]
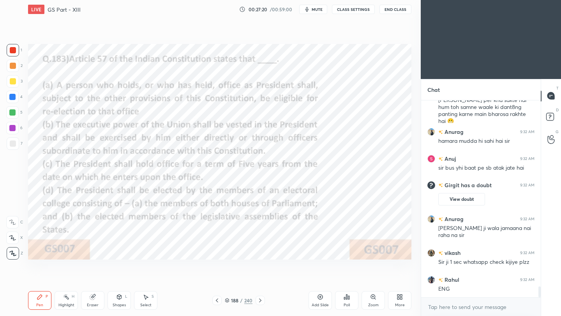
click at [347, 302] on div "Poll" at bounding box center [346, 300] width 23 height 19
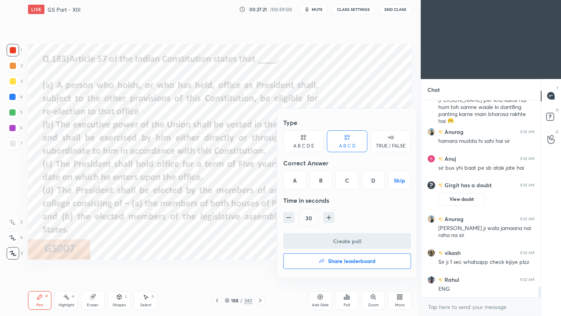
click at [297, 183] on div "A" at bounding box center [294, 180] width 23 height 19
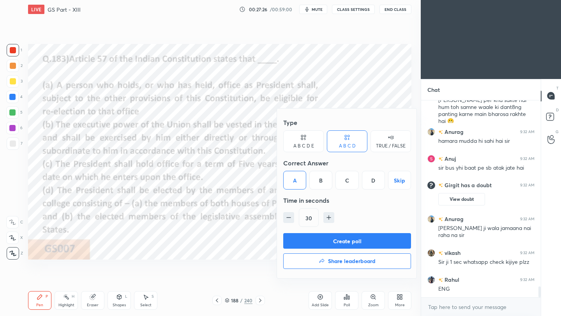
click at [304, 243] on button "Create poll" at bounding box center [347, 241] width 128 height 16
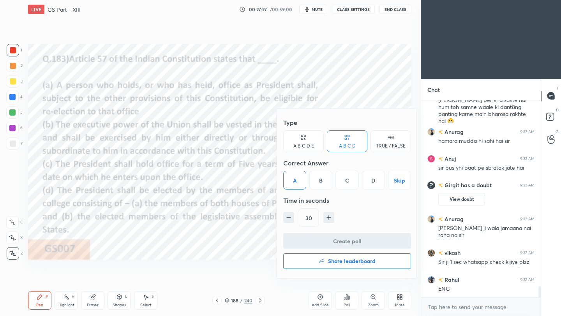
scroll to position [113, 117]
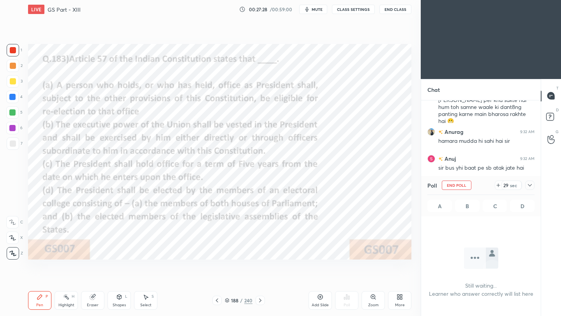
click at [531, 187] on icon at bounding box center [530, 185] width 6 height 6
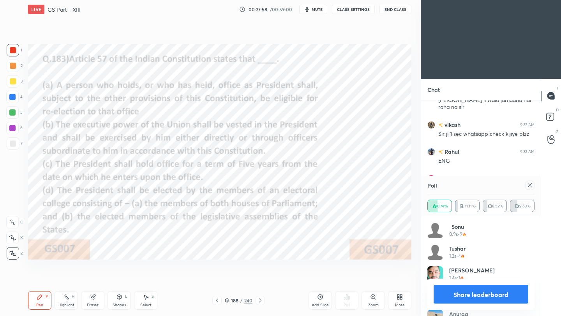
scroll to position [3562, 0]
click at [531, 185] on icon at bounding box center [530, 185] width 6 height 6
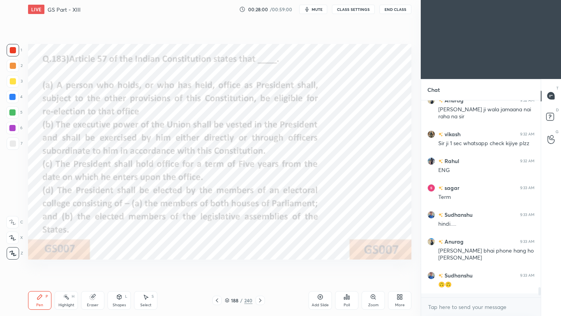
scroll to position [195, 117]
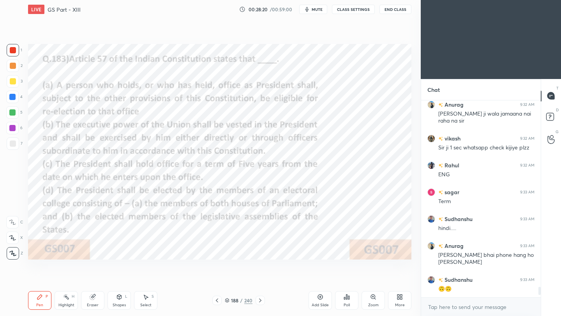
click at [214, 301] on div "188 / 240" at bounding box center [238, 300] width 140 height 9
click at [218, 301] on icon at bounding box center [217, 301] width 6 height 6
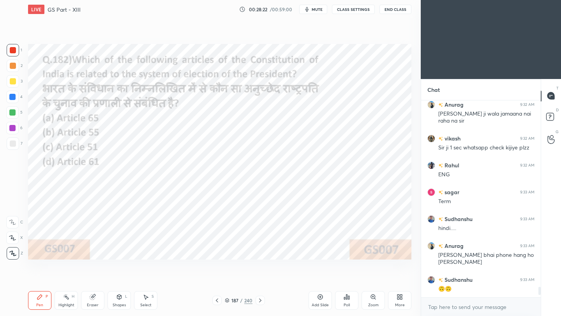
scroll to position [3555, 0]
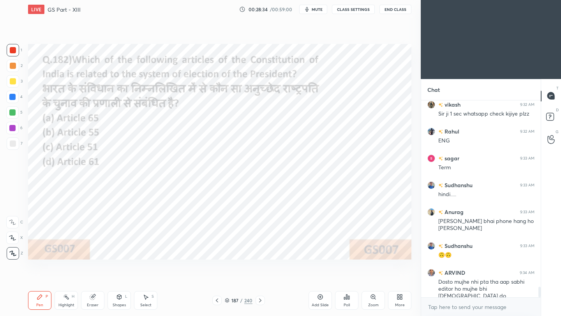
click at [346, 302] on div "Poll" at bounding box center [346, 300] width 23 height 19
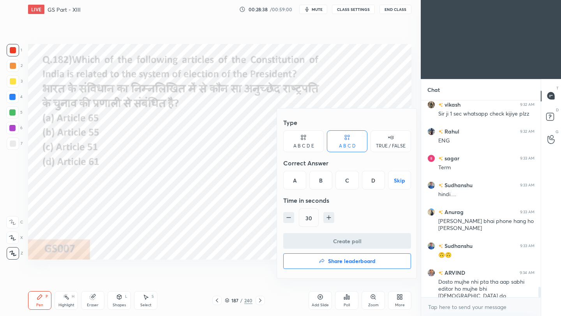
click at [322, 182] on div "B" at bounding box center [320, 180] width 23 height 19
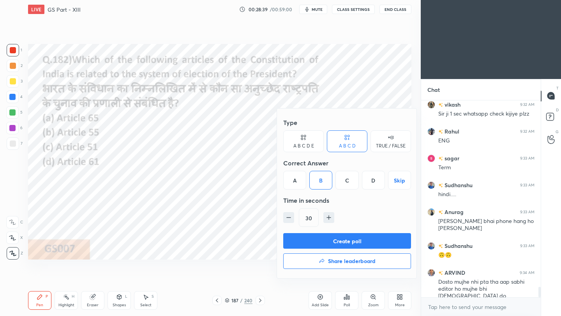
click at [321, 245] on button "Create poll" at bounding box center [347, 241] width 128 height 16
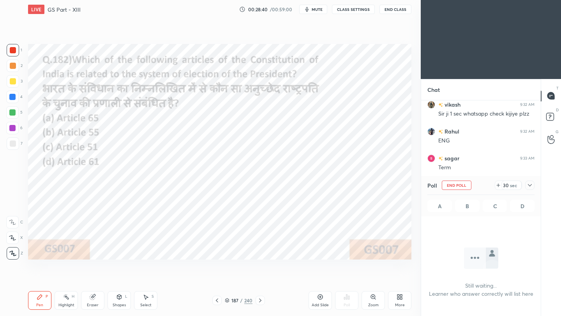
scroll to position [89, 117]
click at [531, 186] on icon at bounding box center [530, 185] width 6 height 6
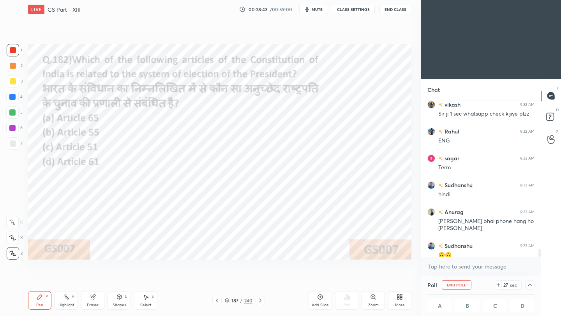
click at [399, 10] on button "End Class" at bounding box center [396, 9] width 32 height 9
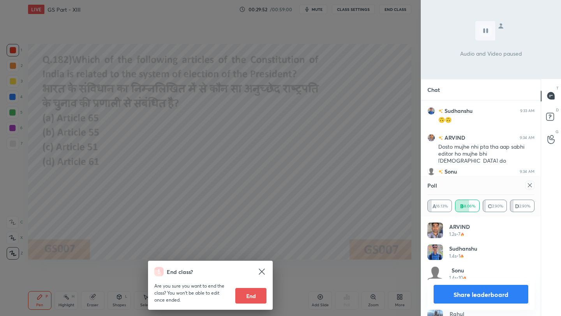
scroll to position [3717, 0]
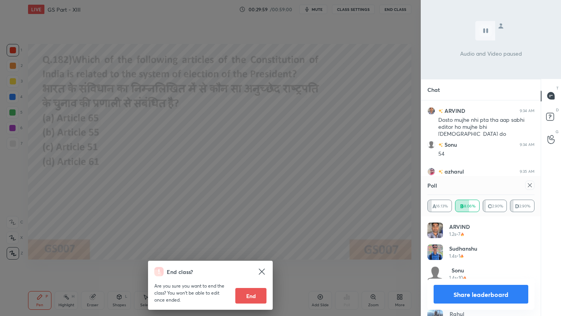
click at [531, 187] on icon at bounding box center [530, 185] width 6 height 6
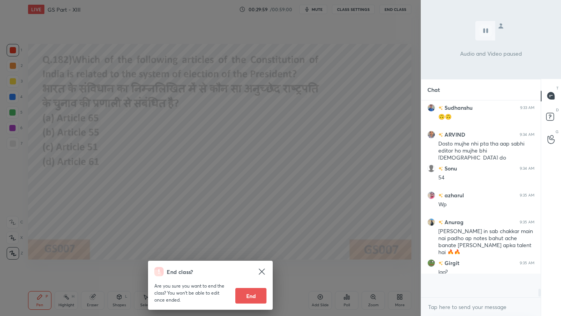
scroll to position [195, 117]
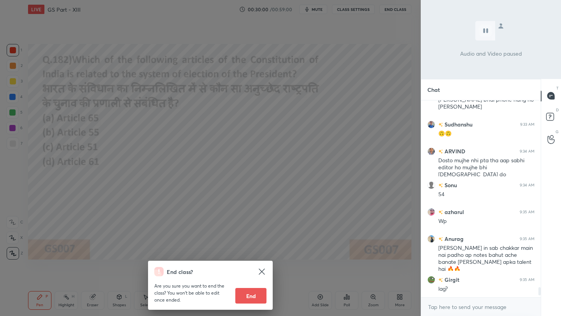
click at [384, 169] on div "End class? Are you sure you want to end the class? You won’t be able to edit on…" at bounding box center [210, 158] width 421 height 316
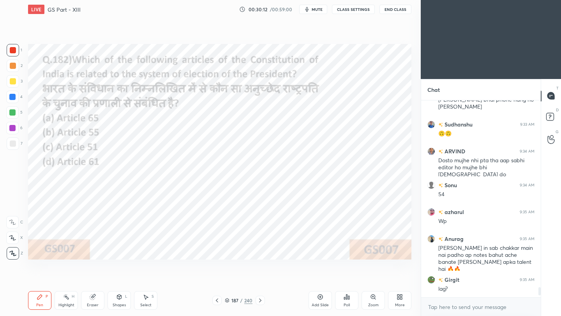
click at [216, 302] on icon at bounding box center [217, 301] width 6 height 6
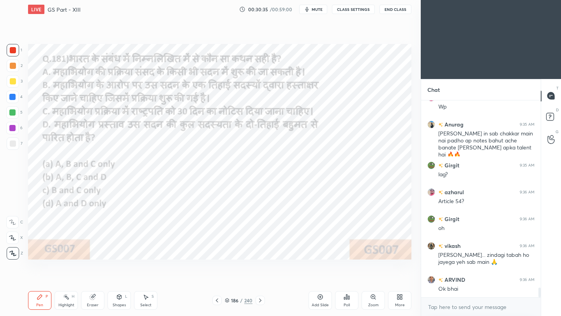
scroll to position [3818, 0]
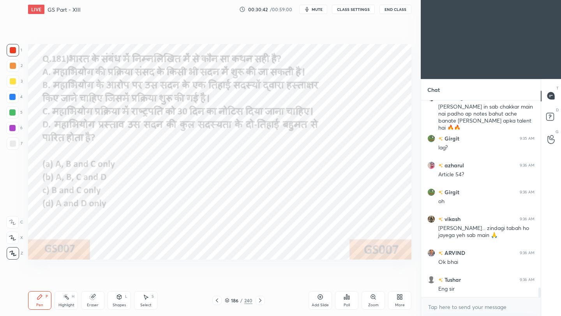
click at [217, 301] on icon at bounding box center [217, 301] width 6 height 6
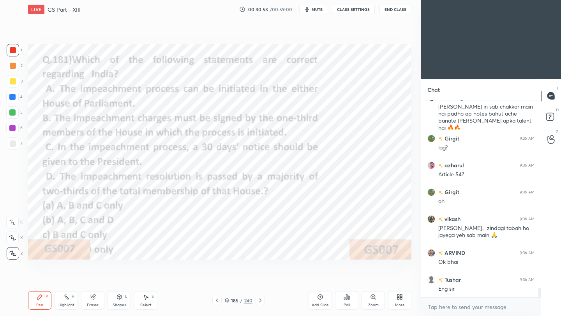
scroll to position [3852, 0]
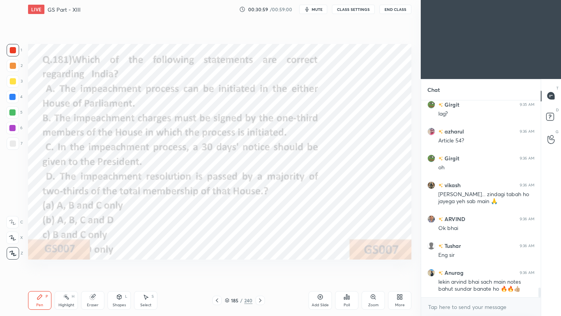
click at [346, 300] on icon at bounding box center [347, 297] width 6 height 6
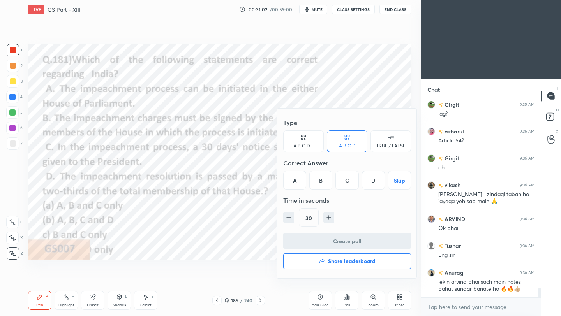
click at [376, 181] on div "D" at bounding box center [373, 180] width 23 height 19
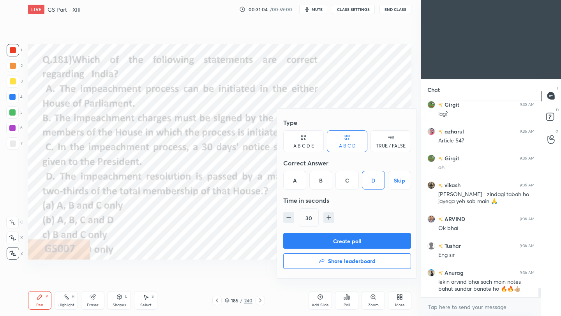
click at [336, 243] on button "Create poll" at bounding box center [347, 241] width 128 height 16
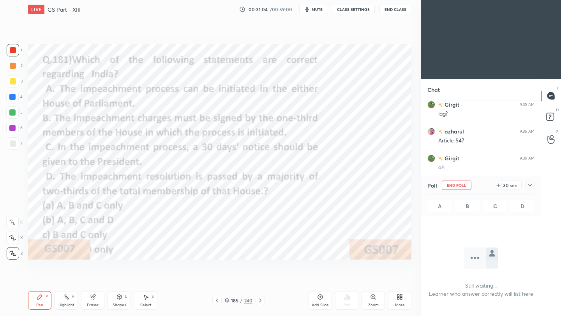
scroll to position [3, 3]
click at [403, 11] on button "End Class" at bounding box center [396, 9] width 32 height 9
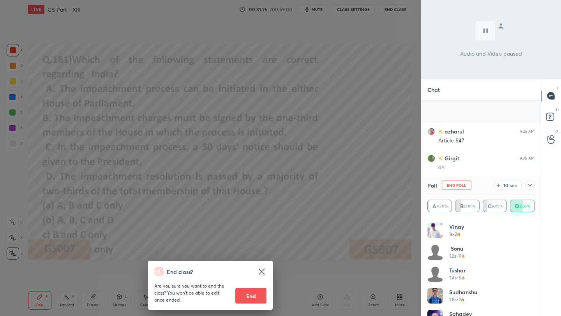
scroll to position [3911, 0]
click at [376, 76] on div "End class? Are you sure you want to end the class? You won’t be able to edit on…" at bounding box center [210, 158] width 421 height 316
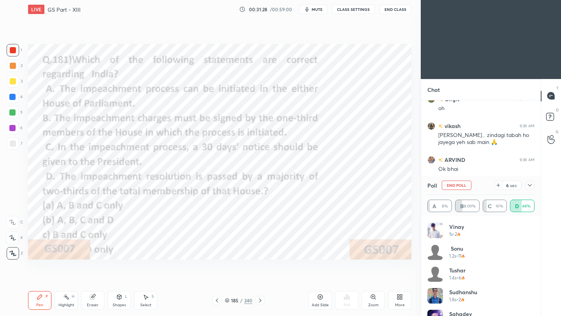
click at [530, 184] on icon at bounding box center [530, 185] width 6 height 6
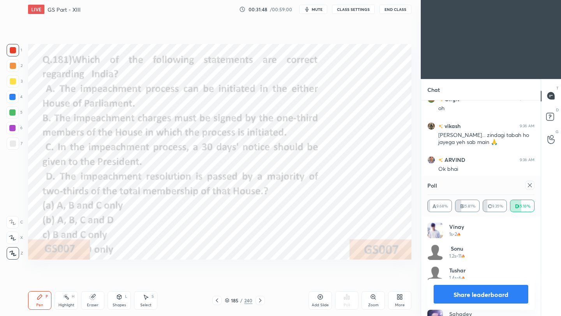
scroll to position [3590, 0]
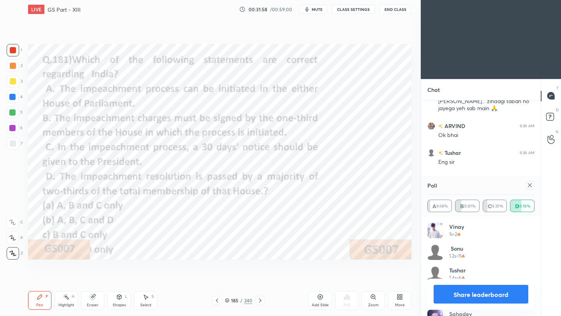
click at [531, 185] on icon at bounding box center [530, 185] width 6 height 6
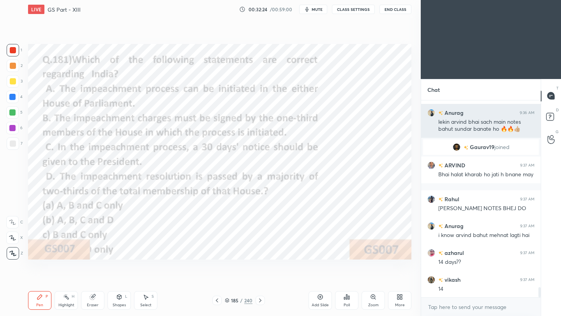
scroll to position [3691, 0]
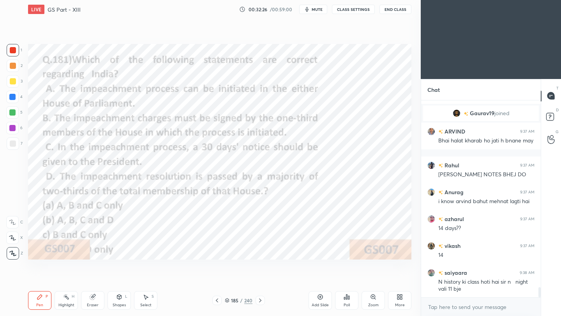
click at [261, 301] on icon at bounding box center [260, 301] width 6 height 6
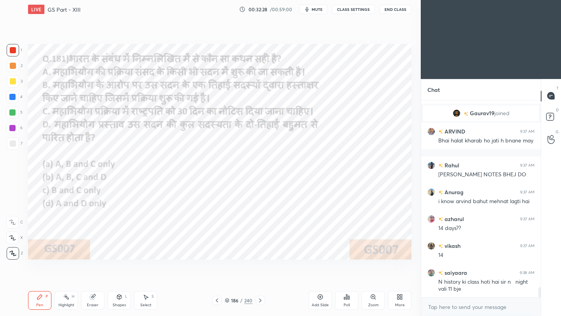
scroll to position [3725, 0]
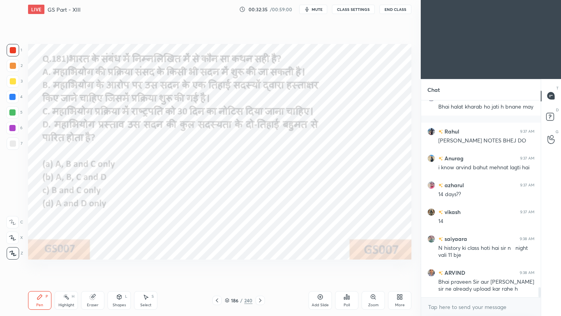
click at [217, 301] on icon at bounding box center [217, 301] width 6 height 6
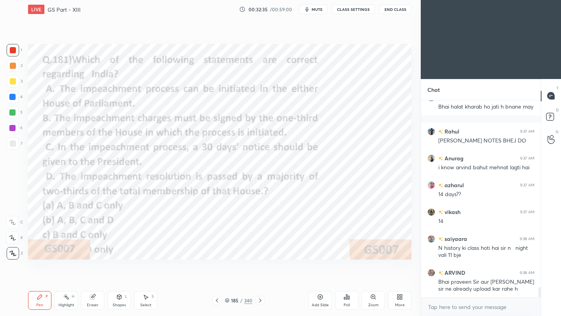
click at [216, 302] on icon at bounding box center [217, 301] width 6 height 6
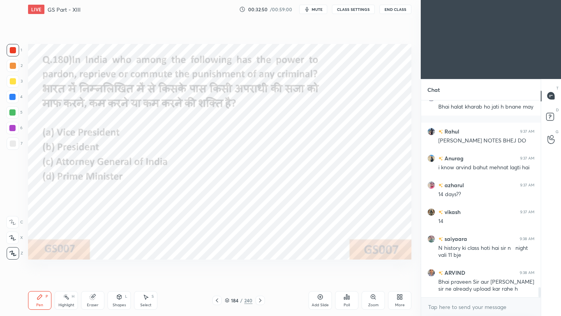
click at [346, 302] on div "Poll" at bounding box center [346, 300] width 23 height 19
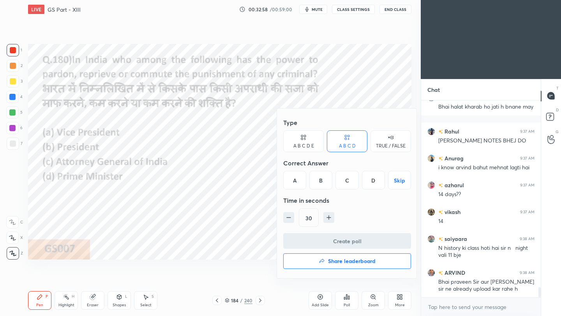
click at [323, 182] on div "B" at bounding box center [320, 180] width 23 height 19
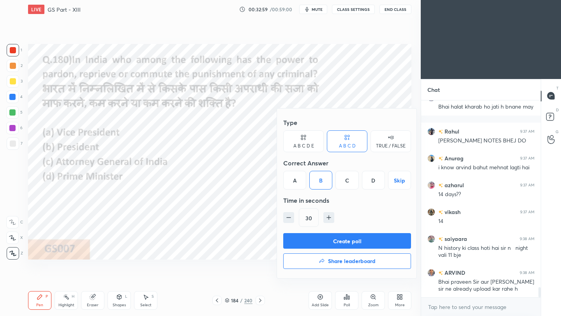
click at [325, 246] on button "Create poll" at bounding box center [347, 241] width 128 height 16
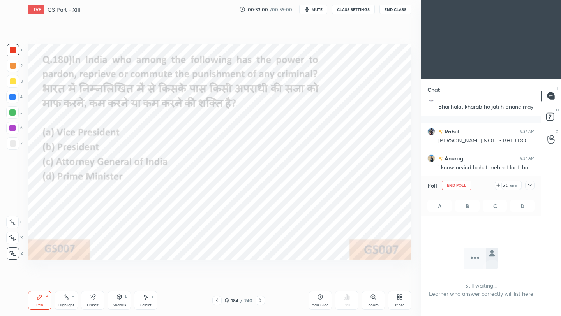
scroll to position [3, 3]
click at [529, 188] on icon at bounding box center [530, 185] width 6 height 6
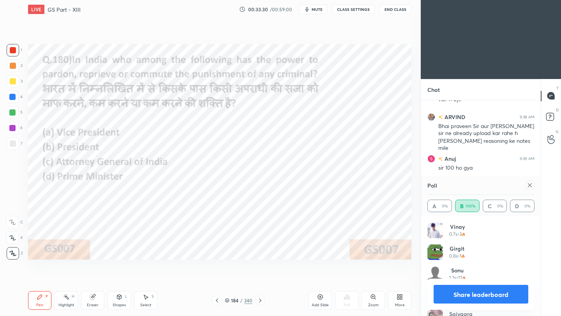
scroll to position [3908, 0]
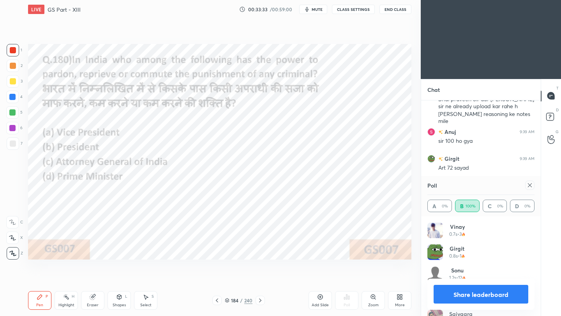
click at [528, 187] on icon at bounding box center [530, 185] width 6 height 6
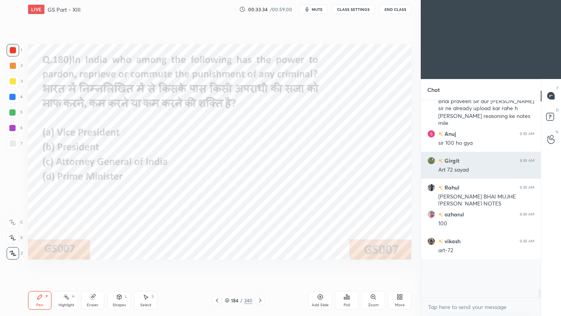
scroll to position [99, 117]
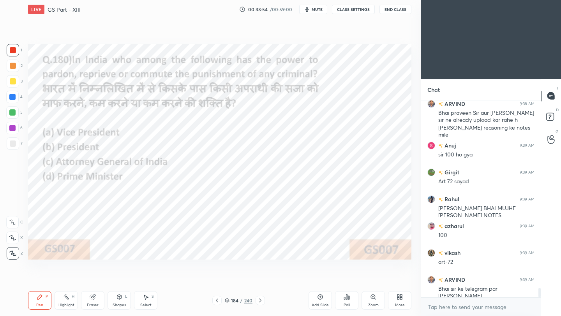
click at [217, 301] on icon at bounding box center [217, 301] width 6 height 6
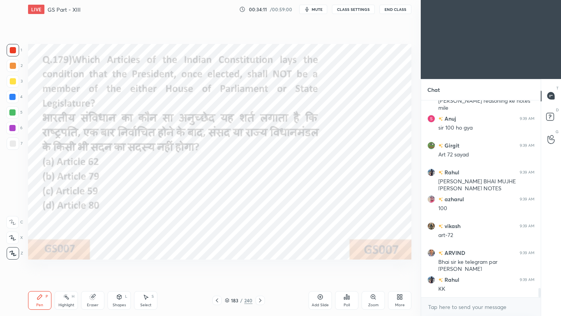
click at [348, 304] on div "Poll" at bounding box center [347, 306] width 6 height 4
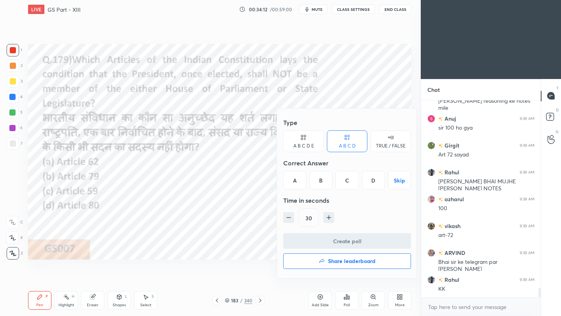
drag, startPoint x: 348, startPoint y: 181, endPoint x: 349, endPoint y: 175, distance: 5.6
click at [348, 181] on div "C" at bounding box center [347, 180] width 23 height 19
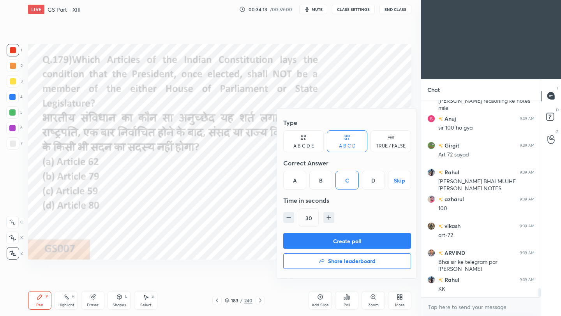
click at [328, 242] on button "Create poll" at bounding box center [347, 241] width 128 height 16
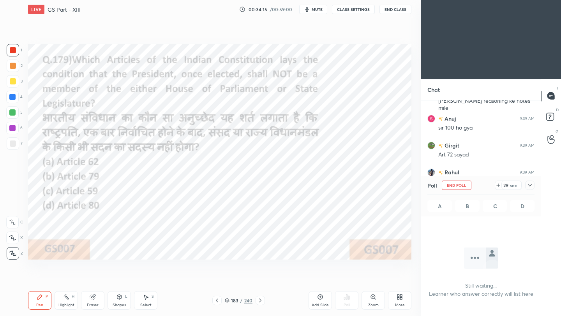
click at [532, 185] on icon at bounding box center [530, 185] width 6 height 6
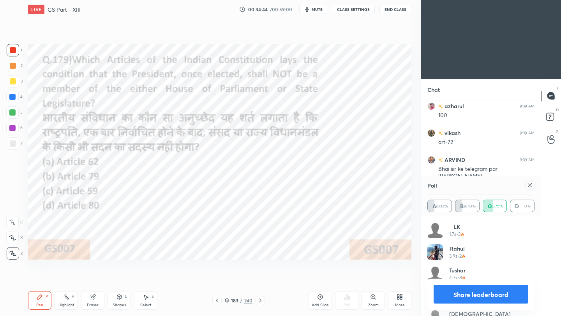
scroll to position [91, 105]
click at [531, 187] on icon at bounding box center [530, 186] width 4 height 4
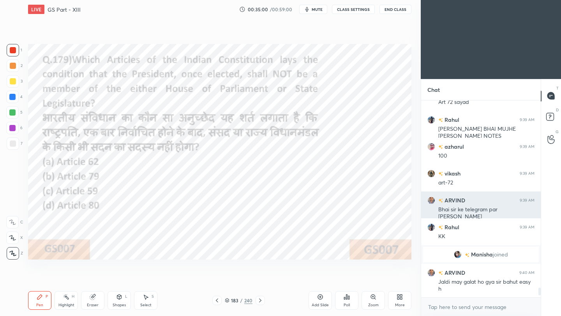
scroll to position [3862, 0]
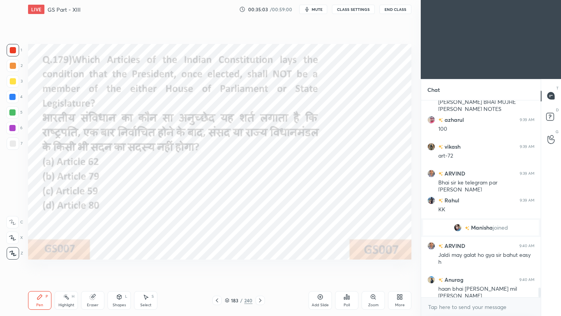
click at [213, 301] on div at bounding box center [216, 300] width 9 height 9
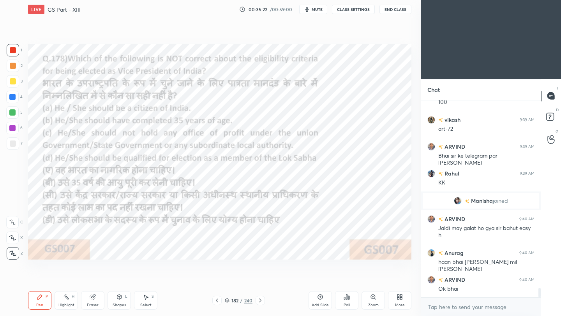
scroll to position [3916, 0]
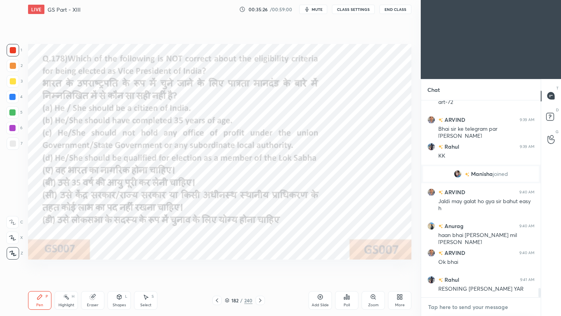
type textarea "x"
click at [449, 312] on textarea at bounding box center [480, 307] width 107 height 12
paste textarea "[URL][DOMAIN_NAME]"
type textarea "[URL][DOMAIN_NAME]"
type textarea "x"
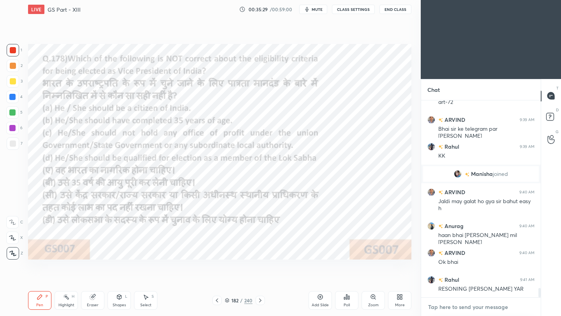
scroll to position [3959, 0]
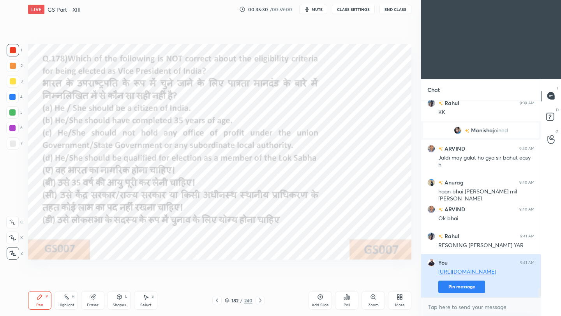
click at [470, 290] on button "Pin message" at bounding box center [461, 287] width 47 height 12
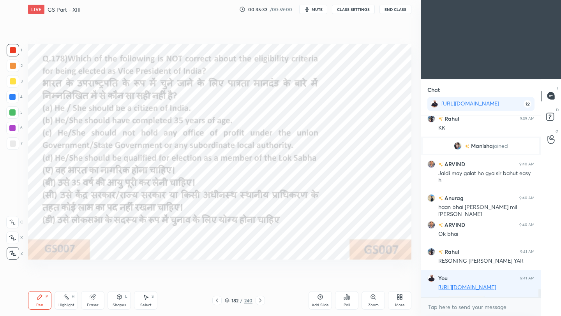
click at [342, 299] on div "Poll" at bounding box center [346, 300] width 23 height 19
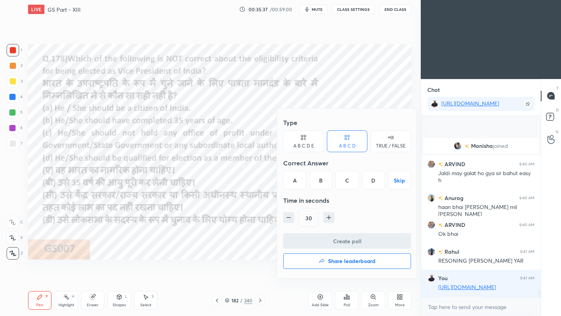
scroll to position [4009, 0]
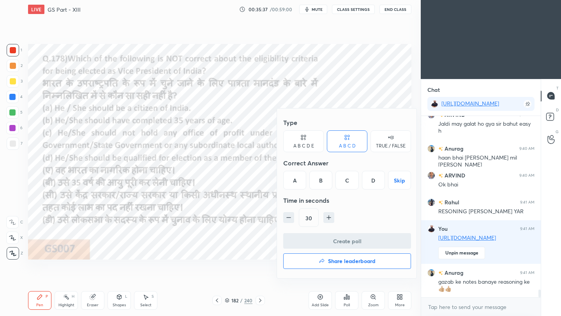
click at [373, 180] on div "D" at bounding box center [373, 180] width 23 height 19
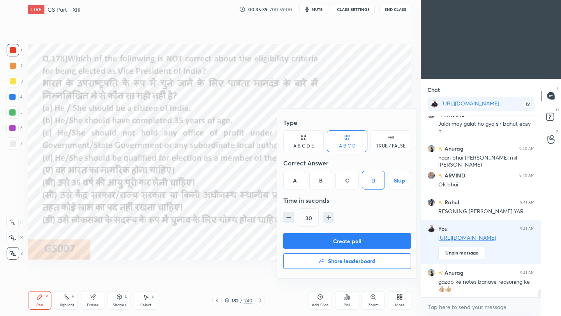
click at [357, 247] on button "Create poll" at bounding box center [347, 241] width 128 height 16
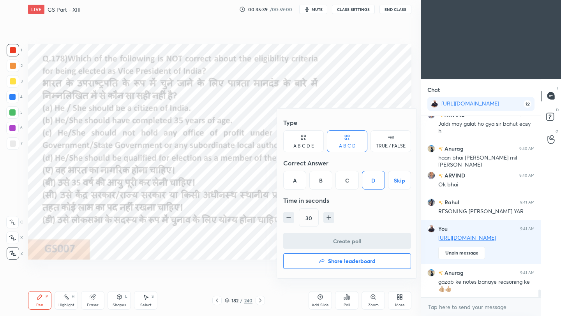
scroll to position [163, 117]
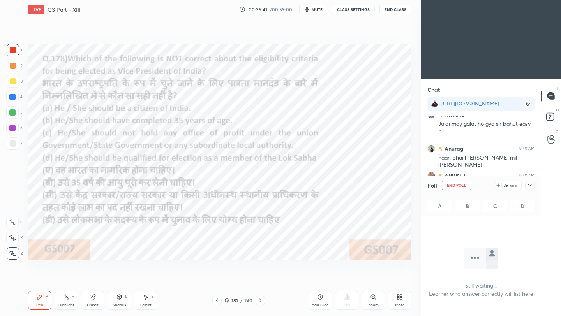
click at [530, 184] on icon at bounding box center [530, 185] width 6 height 6
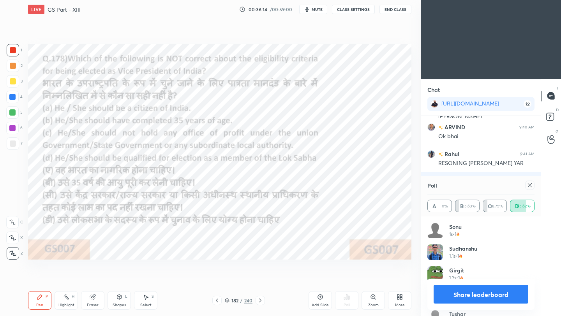
scroll to position [4084, 0]
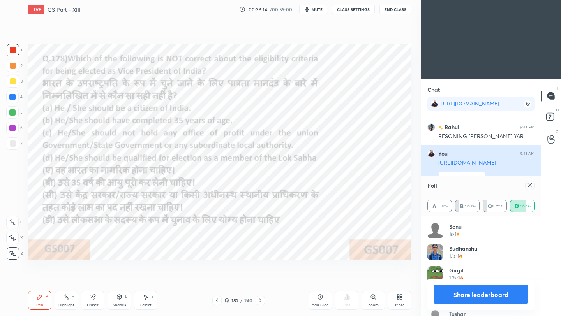
click at [528, 185] on icon at bounding box center [530, 185] width 6 height 6
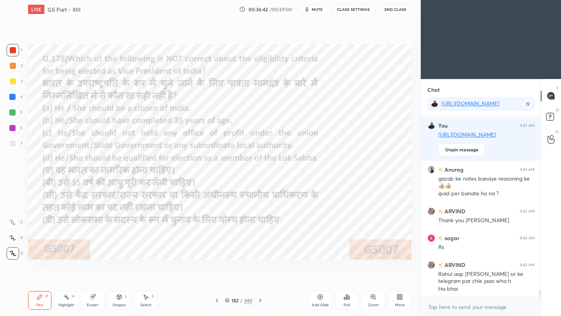
scroll to position [4139, 0]
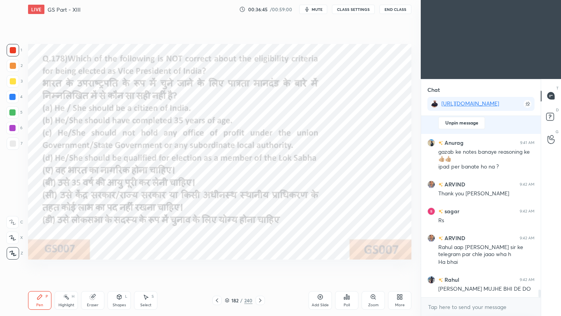
click at [217, 302] on icon at bounding box center [217, 301] width 2 height 4
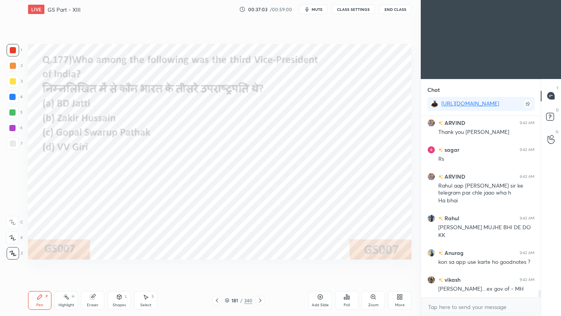
scroll to position [4227, 0]
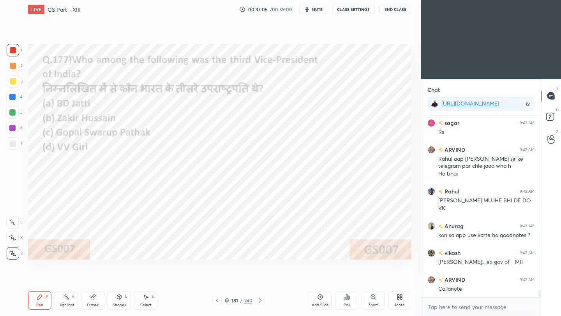
click at [346, 300] on icon at bounding box center [347, 297] width 6 height 6
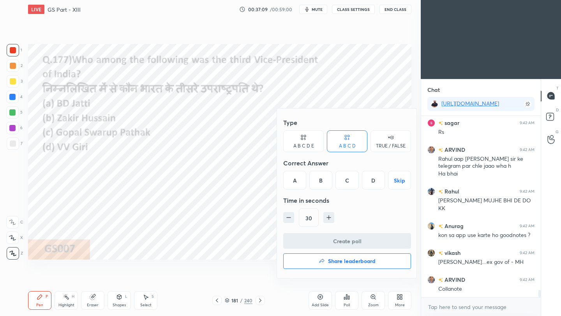
click at [376, 180] on div "D" at bounding box center [373, 180] width 23 height 19
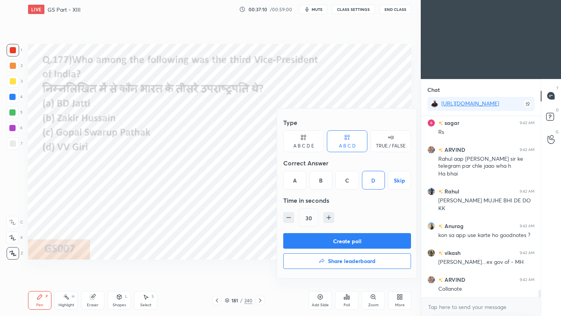
scroll to position [4254, 0]
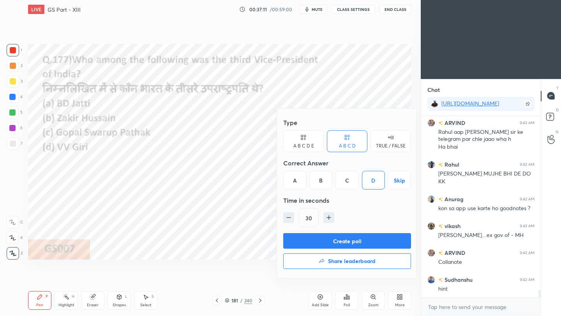
click at [362, 244] on button "Create poll" at bounding box center [347, 241] width 128 height 16
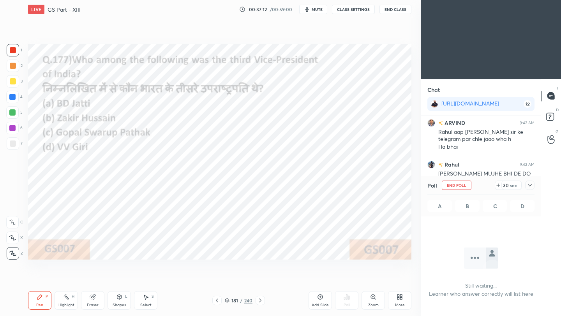
scroll to position [98, 117]
click at [533, 184] on div at bounding box center [529, 185] width 9 height 9
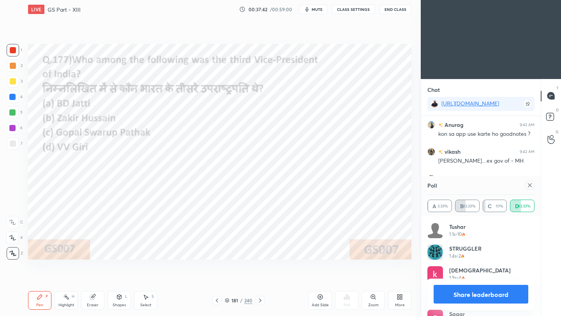
scroll to position [91, 105]
click at [529, 185] on icon at bounding box center [530, 186] width 4 height 4
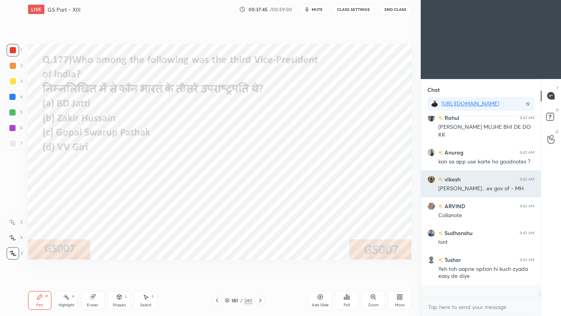
scroll to position [179, 117]
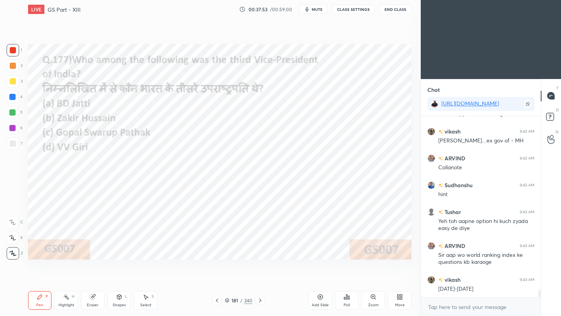
click at [217, 301] on icon at bounding box center [217, 301] width 6 height 6
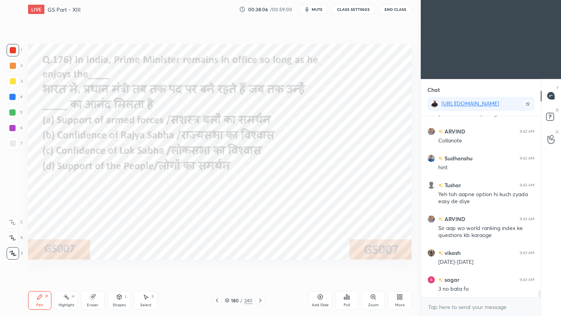
click at [344, 301] on div "Poll" at bounding box center [346, 300] width 23 height 19
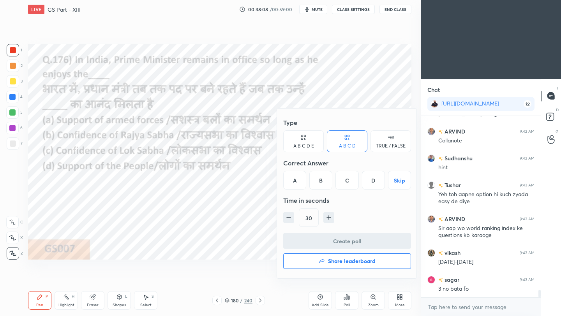
click at [346, 181] on div "C" at bounding box center [347, 180] width 23 height 19
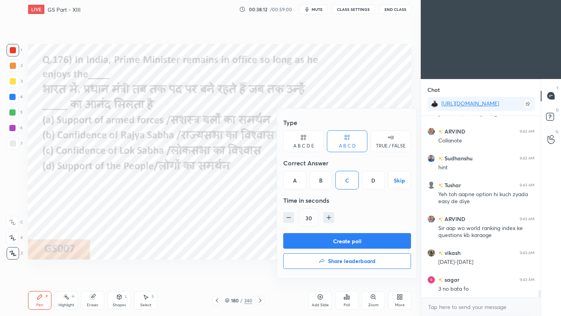
click at [333, 244] on button "Create poll" at bounding box center [347, 241] width 128 height 16
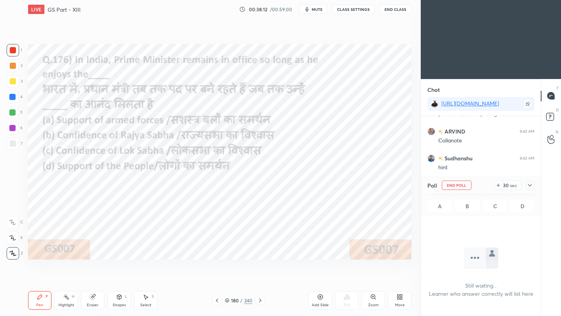
scroll to position [74, 117]
click at [532, 186] on icon at bounding box center [530, 185] width 6 height 6
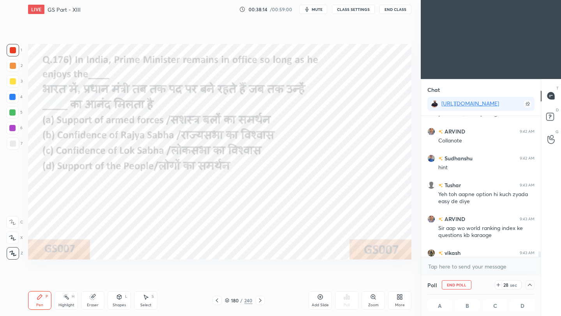
scroll to position [0, 3]
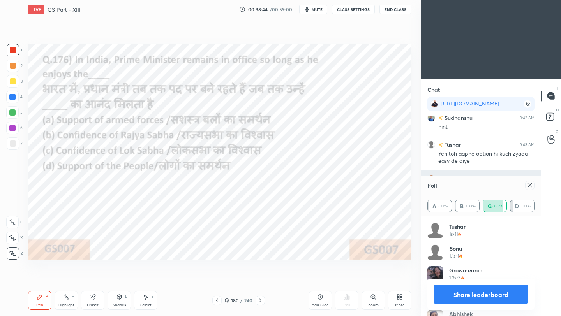
click at [528, 188] on icon at bounding box center [530, 185] width 6 height 6
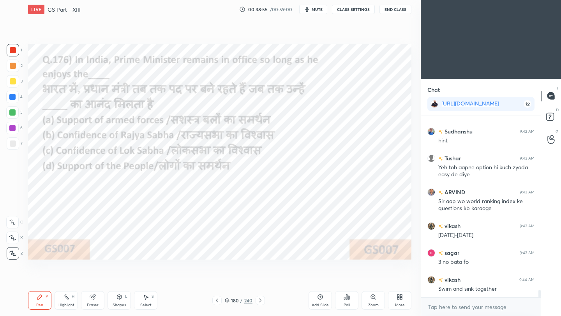
click at [216, 301] on icon at bounding box center [217, 301] width 6 height 6
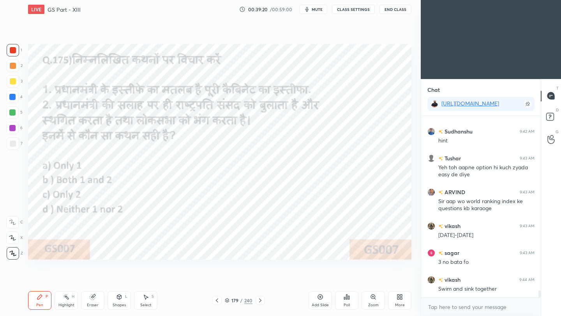
scroll to position [4430, 0]
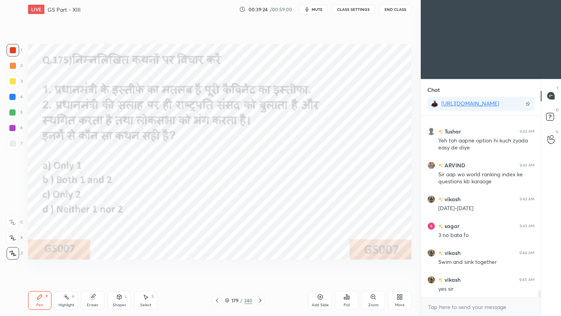
click at [350, 304] on div "Poll" at bounding box center [347, 306] width 6 height 4
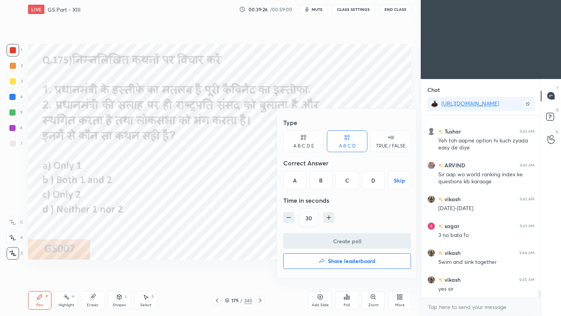
click at [322, 182] on div "B" at bounding box center [320, 180] width 23 height 19
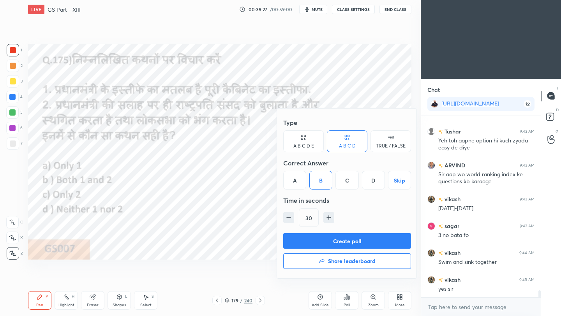
click at [306, 243] on button "Create poll" at bounding box center [347, 241] width 128 height 16
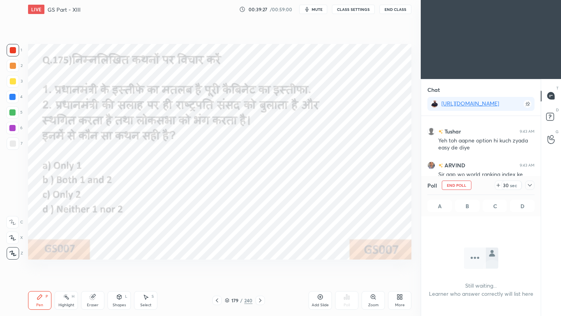
scroll to position [3, 3]
click at [217, 300] on icon at bounding box center [217, 301] width 6 height 6
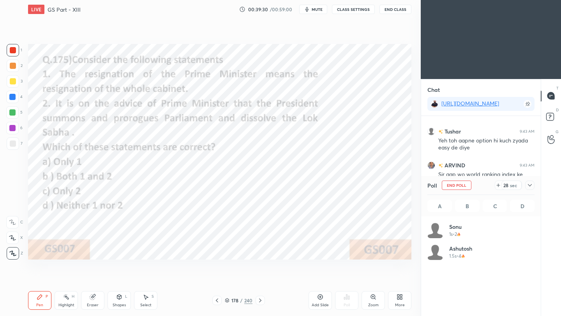
click at [532, 186] on icon at bounding box center [530, 185] width 6 height 6
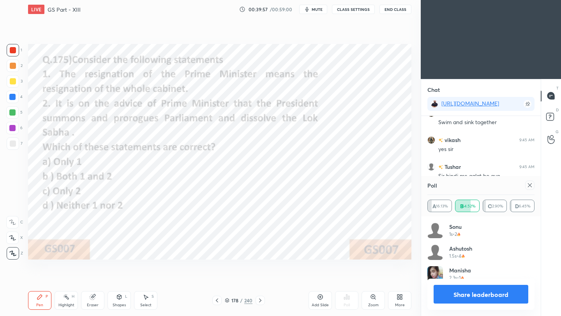
scroll to position [91, 105]
click at [531, 184] on icon at bounding box center [530, 185] width 6 height 6
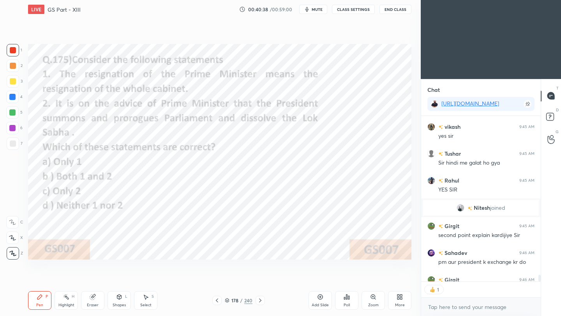
scroll to position [3, 3]
click at [212, 302] on div at bounding box center [216, 300] width 9 height 9
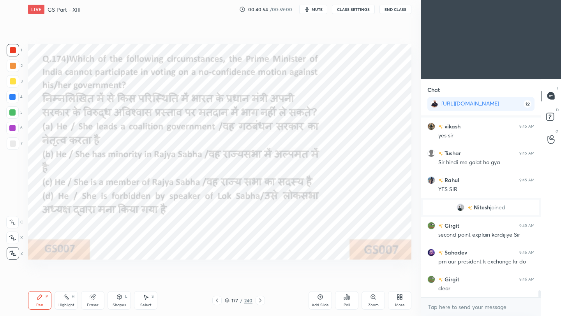
scroll to position [4428, 0]
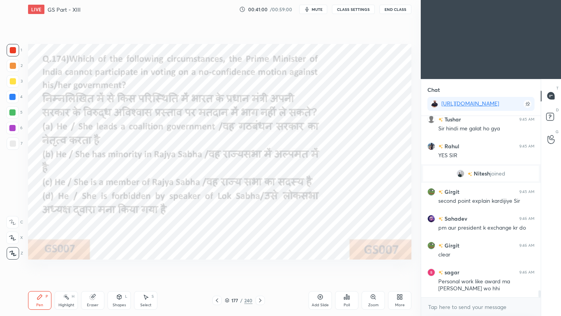
click at [349, 302] on div "Poll" at bounding box center [346, 300] width 23 height 19
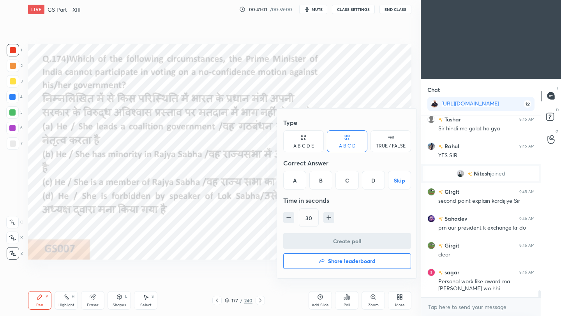
click at [346, 184] on div "C" at bounding box center [347, 180] width 23 height 19
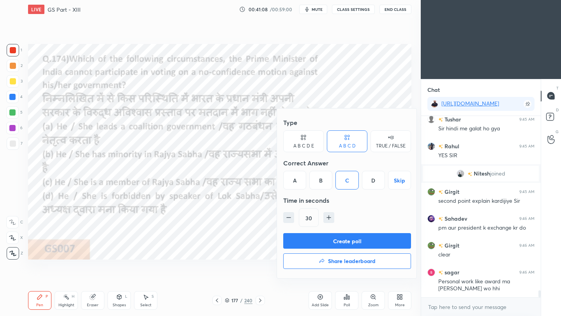
click at [337, 243] on button "Create poll" at bounding box center [347, 241] width 128 height 16
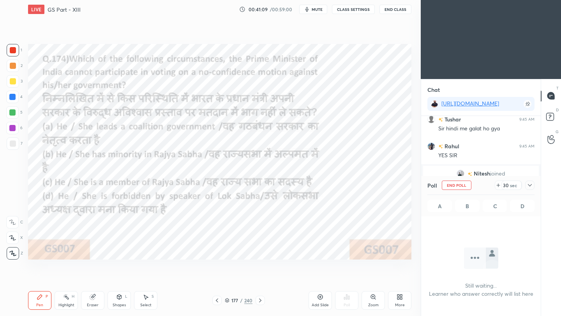
scroll to position [74, 117]
click at [497, 188] on div "Poll End Poll 30 sec" at bounding box center [480, 185] width 107 height 19
click at [531, 186] on icon at bounding box center [530, 185] width 6 height 6
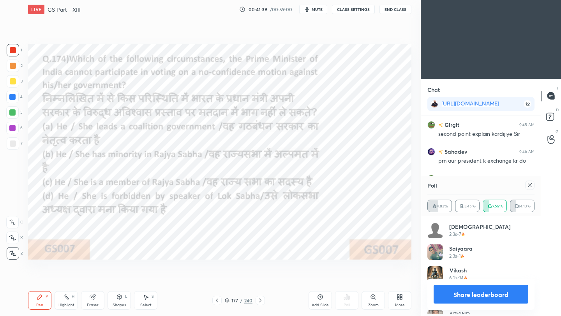
scroll to position [91, 105]
click at [527, 187] on icon at bounding box center [530, 185] width 6 height 6
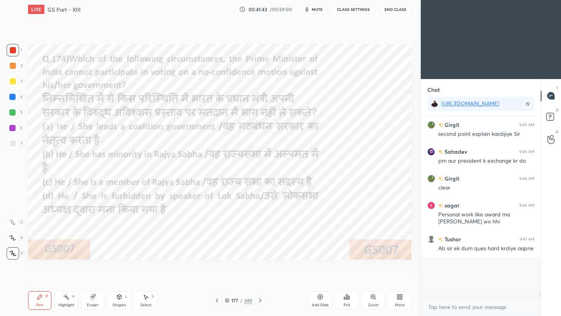
scroll to position [177, 117]
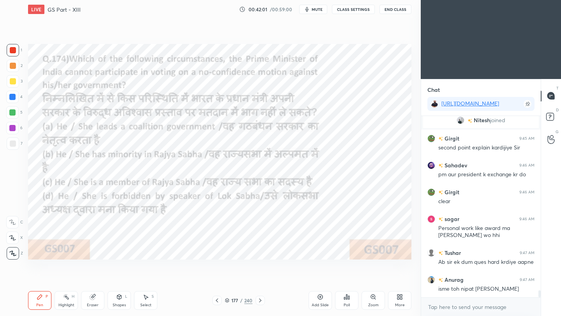
click at [216, 301] on icon at bounding box center [217, 301] width 6 height 6
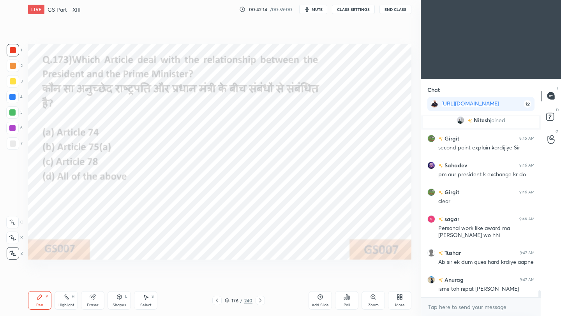
click at [348, 300] on div "Poll" at bounding box center [346, 300] width 23 height 19
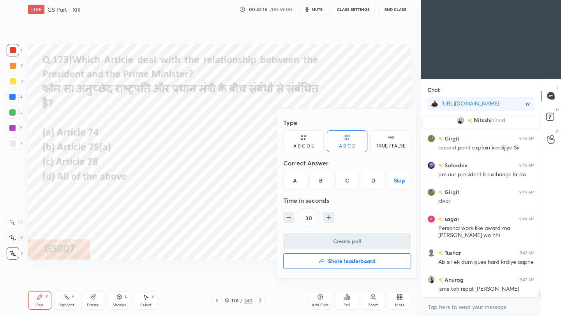
click at [321, 180] on div "B" at bounding box center [320, 180] width 23 height 19
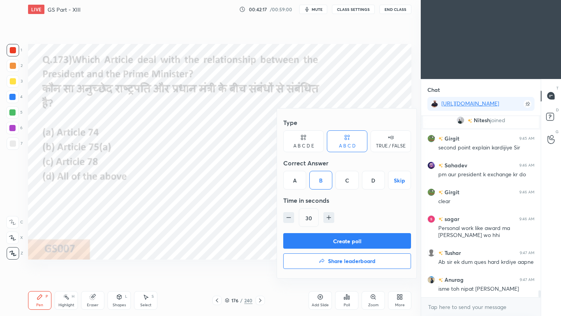
click at [323, 235] on button "Create poll" at bounding box center [347, 241] width 128 height 16
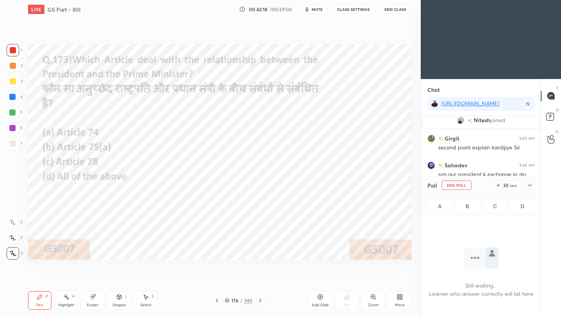
scroll to position [3, 3]
click at [531, 186] on icon at bounding box center [530, 185] width 6 height 6
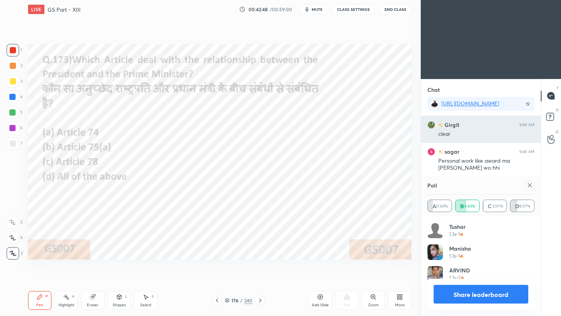
scroll to position [91, 105]
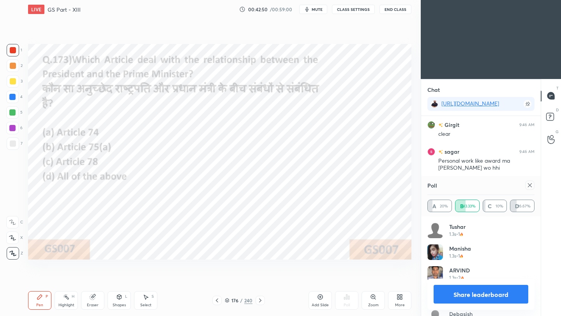
click at [532, 185] on icon at bounding box center [530, 185] width 6 height 6
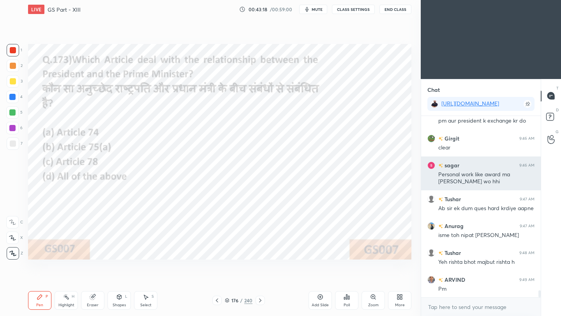
scroll to position [4562, 0]
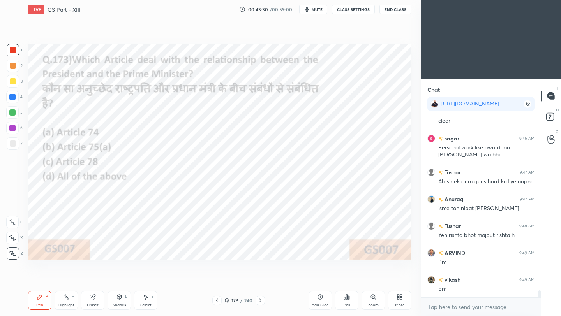
click at [216, 301] on icon at bounding box center [217, 301] width 6 height 6
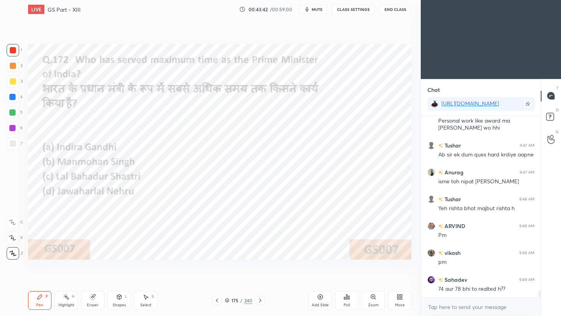
click at [348, 301] on div "Poll" at bounding box center [346, 300] width 23 height 19
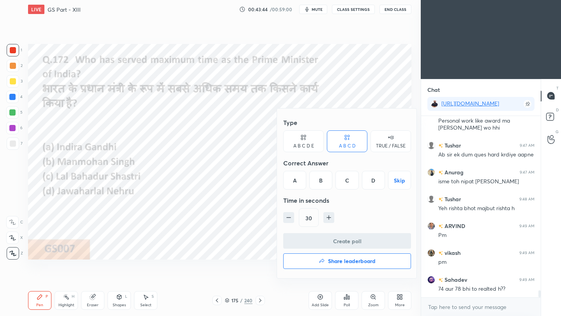
click at [376, 186] on div "D" at bounding box center [373, 180] width 23 height 19
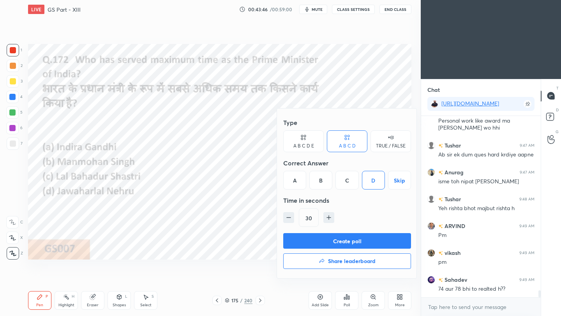
click at [359, 242] on button "Create poll" at bounding box center [347, 241] width 128 height 16
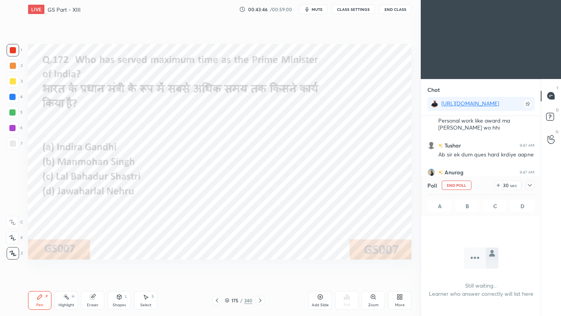
scroll to position [3, 3]
click at [529, 185] on icon at bounding box center [530, 185] width 6 height 6
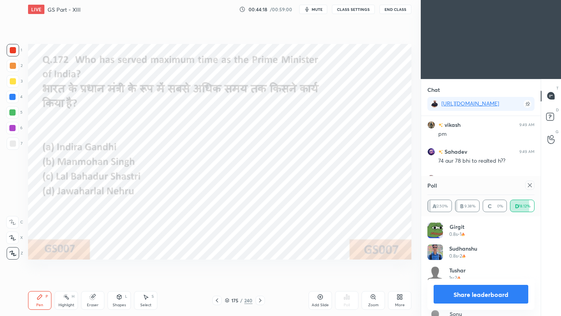
scroll to position [4744, 0]
click at [527, 187] on icon at bounding box center [530, 185] width 6 height 6
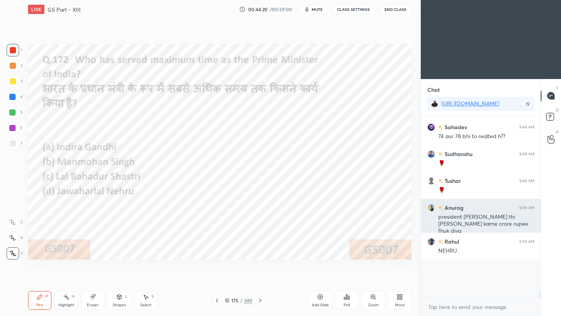
scroll to position [3, 3]
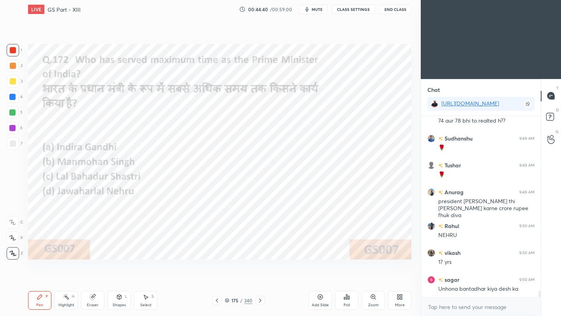
click at [215, 302] on icon at bounding box center [217, 301] width 6 height 6
click at [348, 299] on icon at bounding box center [347, 297] width 6 height 6
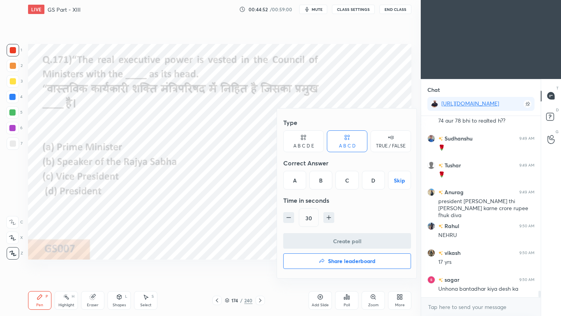
click at [297, 181] on div "A" at bounding box center [294, 180] width 23 height 19
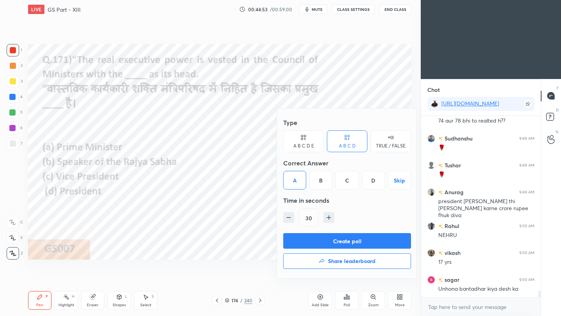
click at [299, 241] on button "Create poll" at bounding box center [347, 241] width 128 height 16
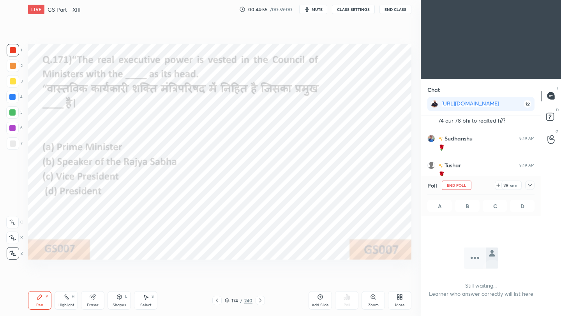
click at [530, 186] on icon at bounding box center [530, 185] width 4 height 2
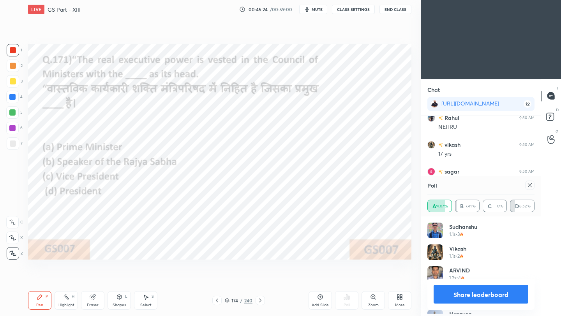
scroll to position [91, 105]
click at [529, 187] on icon at bounding box center [530, 185] width 6 height 6
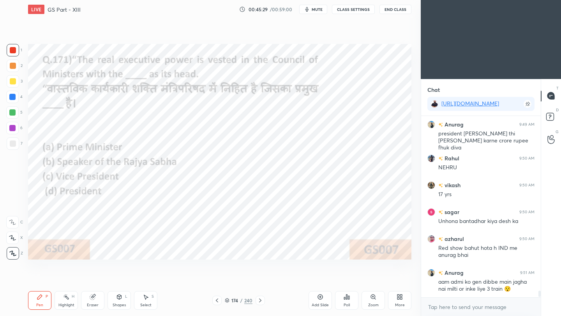
scroll to position [179, 117]
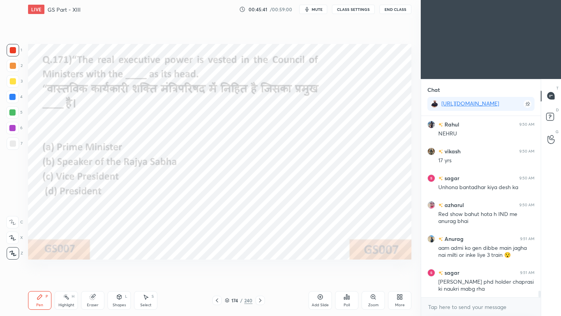
click at [213, 302] on div at bounding box center [216, 300] width 9 height 9
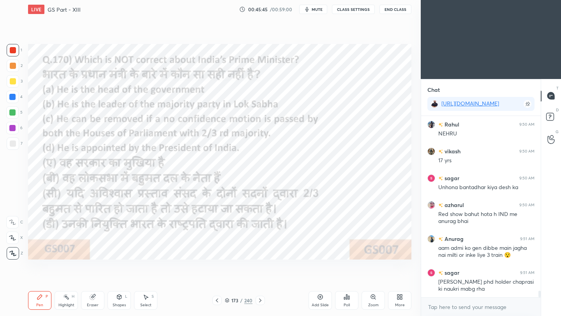
click at [348, 300] on icon at bounding box center [347, 297] width 6 height 6
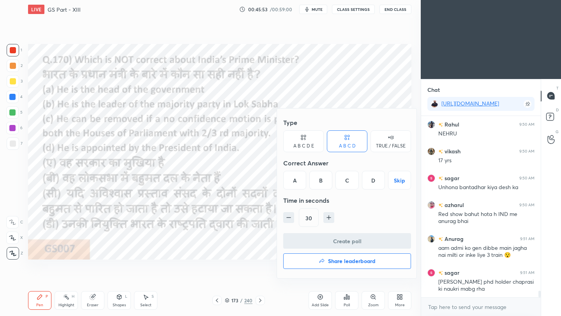
click at [348, 181] on div "C" at bounding box center [347, 180] width 23 height 19
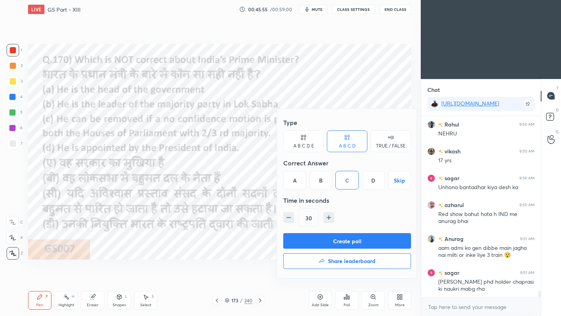
click at [367, 241] on button "Create poll" at bounding box center [347, 241] width 128 height 16
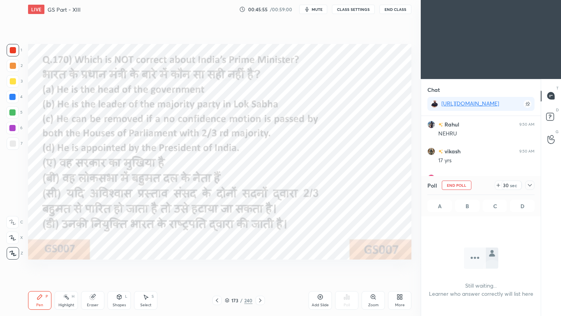
scroll to position [139, 117]
click at [532, 188] on icon at bounding box center [530, 185] width 6 height 6
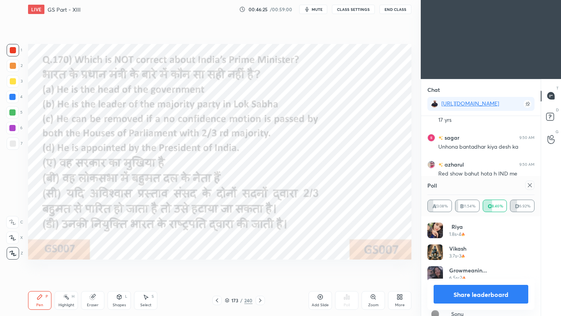
scroll to position [3, 3]
click at [532, 185] on icon at bounding box center [530, 185] width 6 height 6
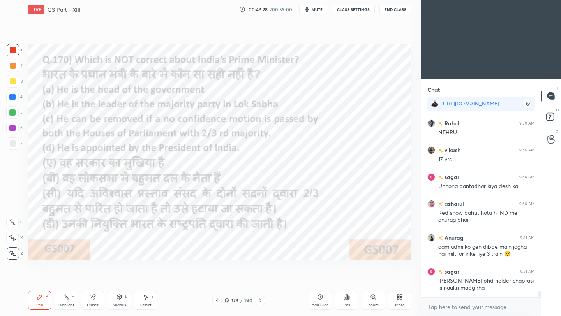
scroll to position [114, 117]
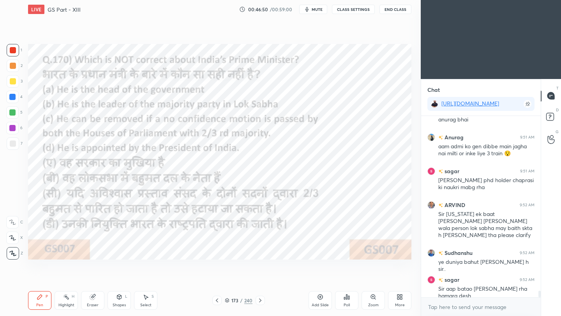
click at [344, 298] on icon at bounding box center [347, 297] width 6 height 6
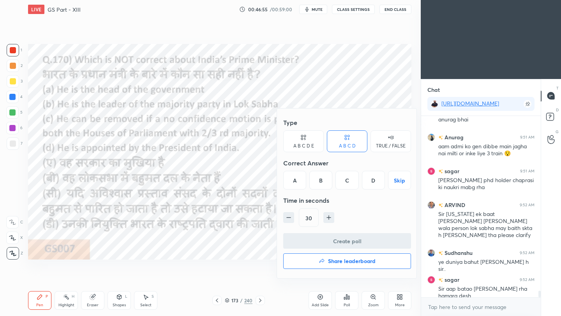
scroll to position [4987, 0]
click at [308, 262] on button "Share leaderboard" at bounding box center [347, 262] width 128 height 16
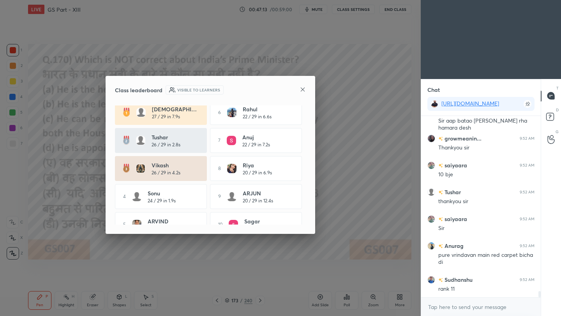
scroll to position [8, 0]
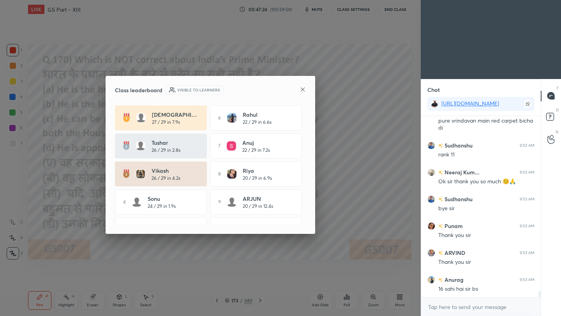
click at [302, 87] on icon at bounding box center [303, 90] width 6 height 6
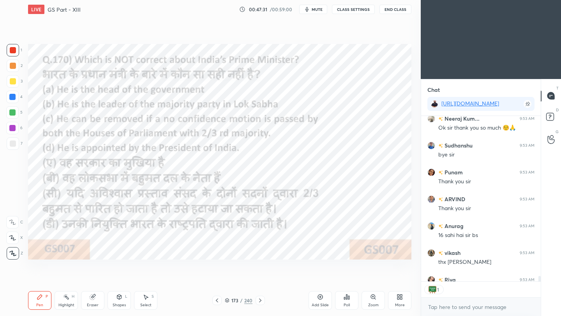
scroll to position [5360, 0]
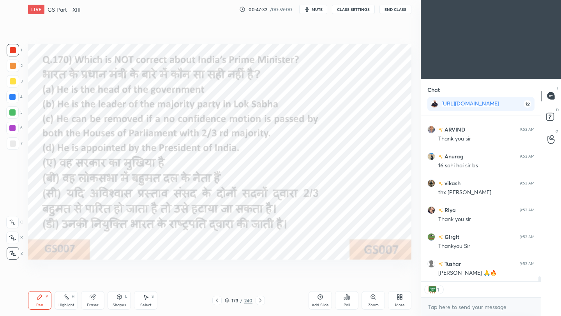
click at [392, 10] on button "End Class" at bounding box center [396, 9] width 32 height 9
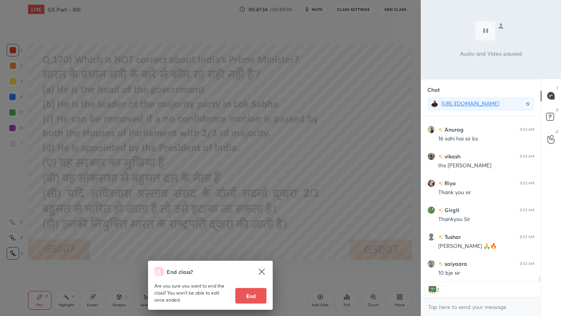
scroll to position [5441, 0]
click at [355, 168] on div "End class? Are you sure you want to end the class? You won’t be able to edit on…" at bounding box center [210, 158] width 421 height 316
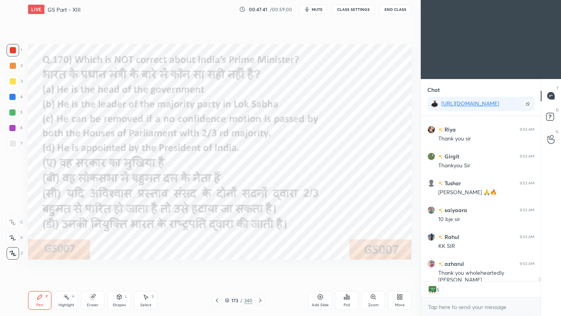
scroll to position [5494, 0]
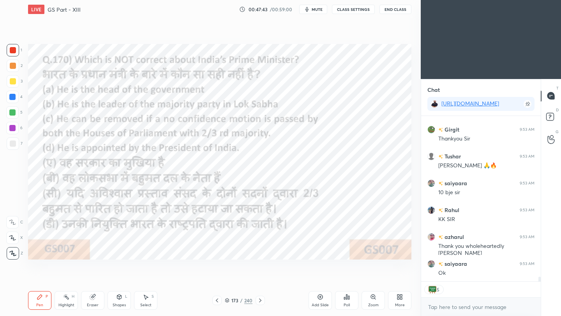
click at [397, 12] on button "End Class" at bounding box center [396, 9] width 32 height 9
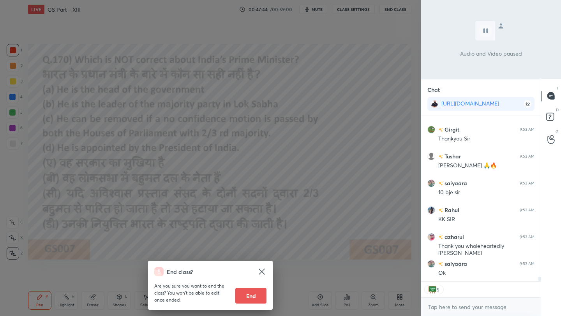
scroll to position [2, 3]
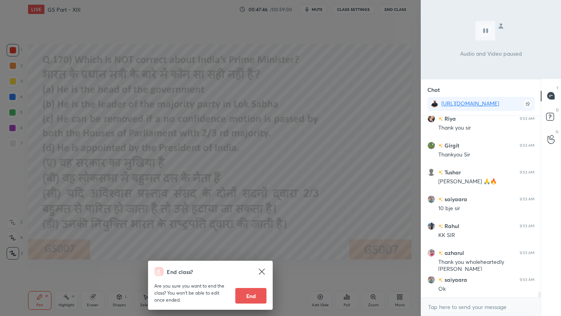
click at [252, 299] on button "End" at bounding box center [250, 296] width 31 height 16
type textarea "x"
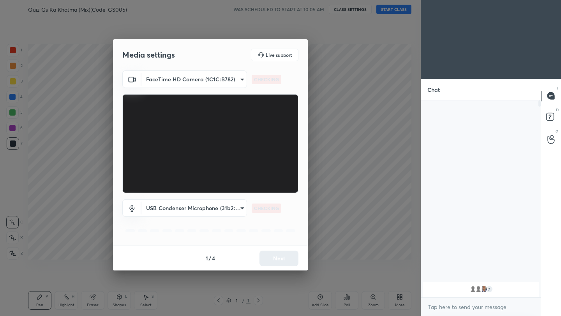
scroll to position [38703, 38580]
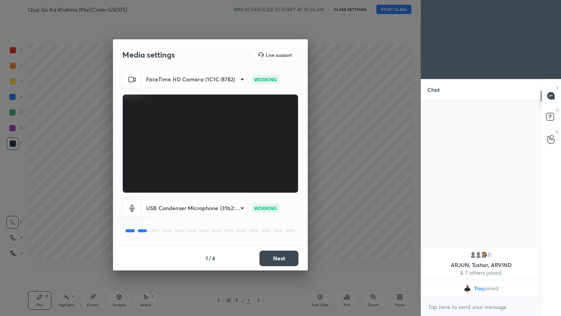
click at [282, 257] on button "Next" at bounding box center [279, 259] width 39 height 16
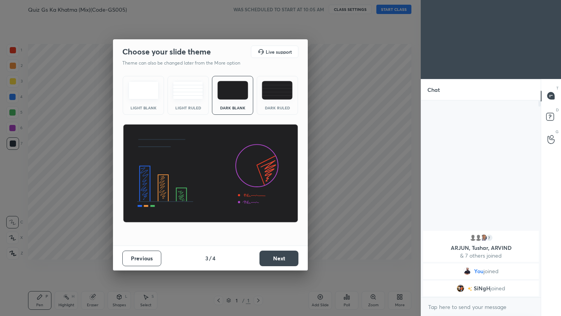
click at [282, 257] on button "Next" at bounding box center [279, 259] width 39 height 16
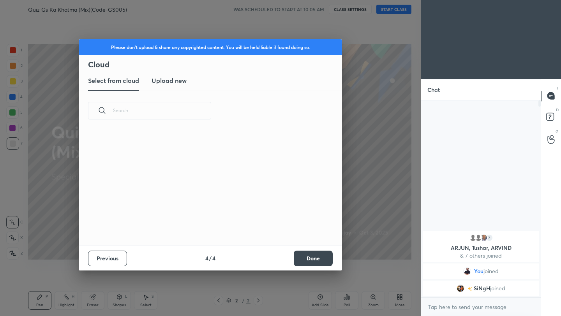
scroll to position [115, 250]
click at [173, 79] on h3 "Upload new" at bounding box center [169, 80] width 35 height 9
click at [213, 215] on label "Browse" at bounding box center [210, 214] width 35 height 12
click at [193, 215] on input "Browse" at bounding box center [193, 214] width 0 height 12
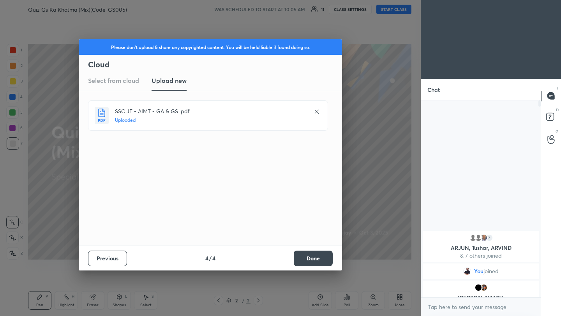
click at [319, 258] on button "Done" at bounding box center [313, 259] width 39 height 16
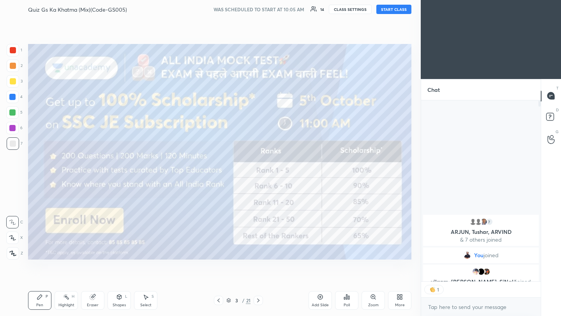
scroll to position [195, 117]
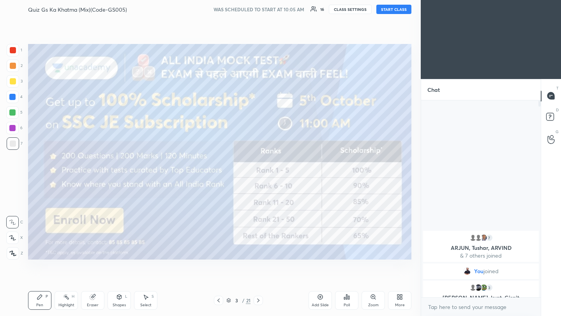
click at [386, 11] on button "START CLASS" at bounding box center [393, 9] width 35 height 9
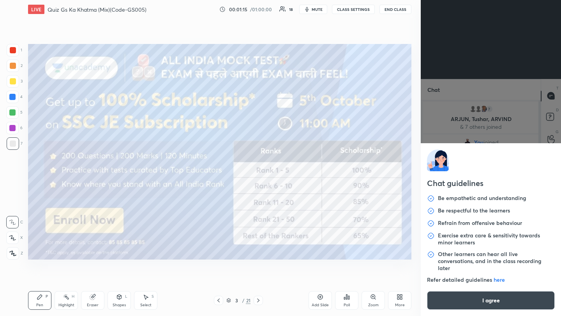
click at [457, 281] on body "1 2 3 4 5 6 7 C X Z C X Z E E Erase all H H LIVE Quiz Gs Ka Khatma (Mix)(Code-G…" at bounding box center [280, 158] width 561 height 316
click at [458, 281] on button "I agree" at bounding box center [491, 300] width 128 height 19
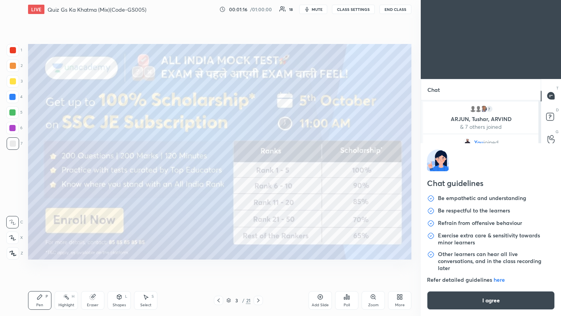
type textarea "x"
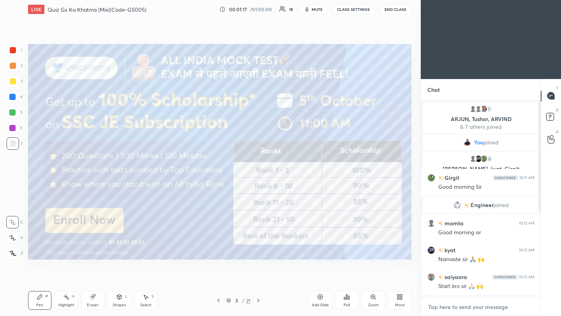
paste textarea "[URL][DOMAIN_NAME]"
type textarea "[URL][DOMAIN_NAME]"
type textarea "x"
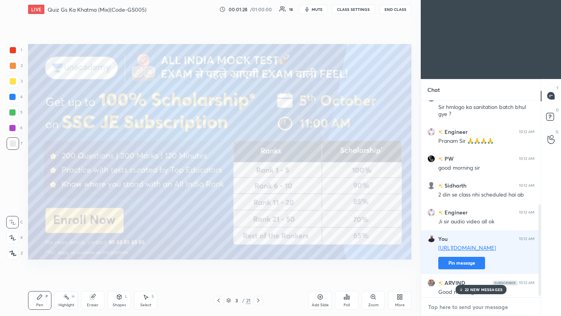
scroll to position [228, 0]
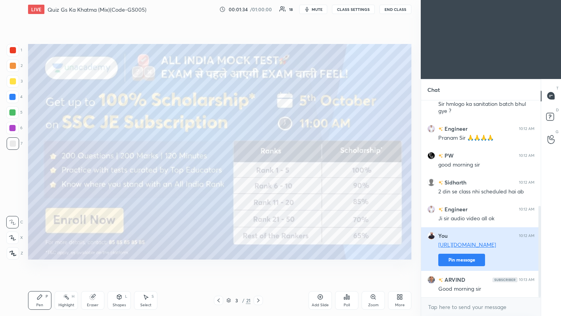
click at [466, 263] on button "Pin message" at bounding box center [461, 260] width 47 height 12
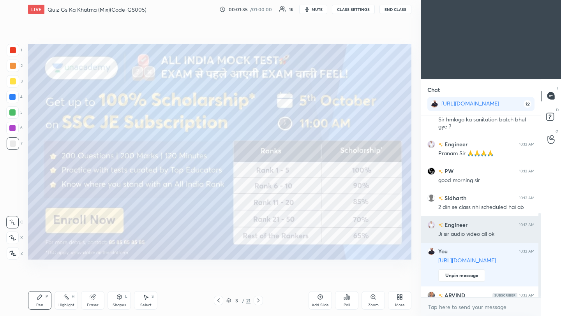
scroll to position [270, 0]
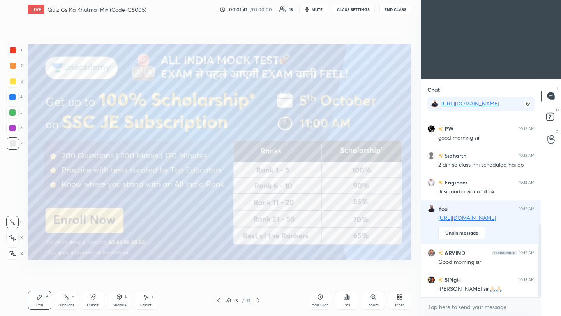
click at [12, 53] on div at bounding box center [13, 50] width 6 height 6
click at [9, 251] on div at bounding box center [13, 253] width 12 height 12
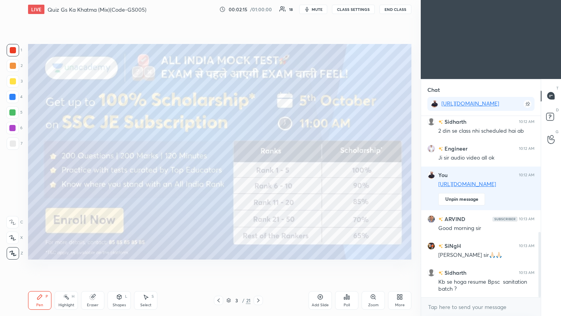
scroll to position [323, 0]
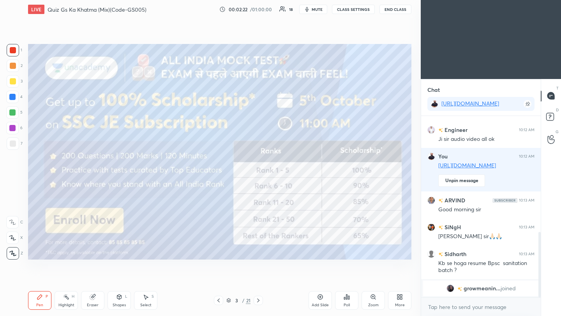
click at [257, 281] on icon at bounding box center [258, 301] width 6 height 6
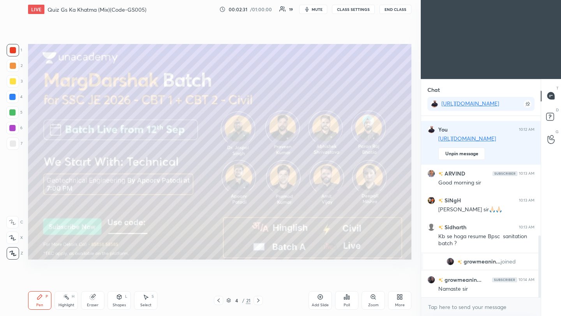
scroll to position [378, 0]
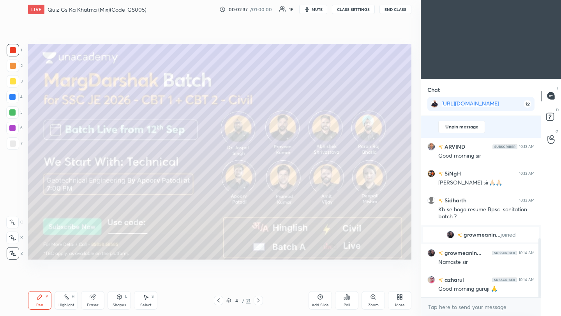
click at [258, 281] on icon at bounding box center [258, 301] width 2 height 4
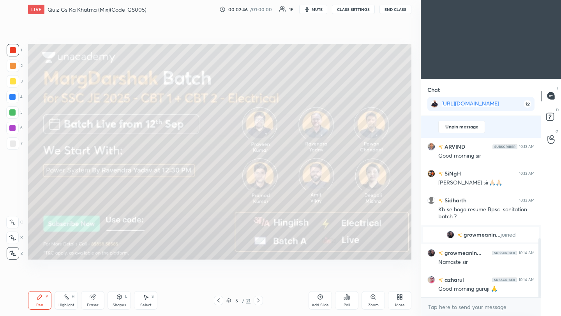
click at [258, 281] on icon at bounding box center [258, 301] width 6 height 6
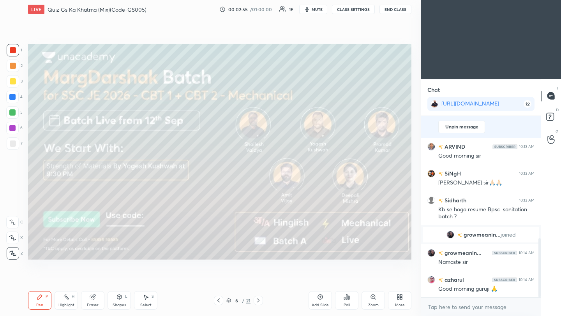
click at [258, 281] on icon at bounding box center [258, 301] width 6 height 6
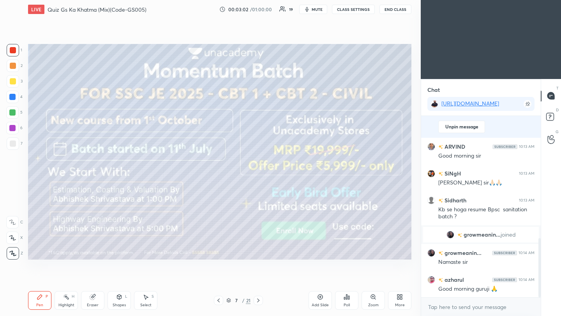
scroll to position [412, 0]
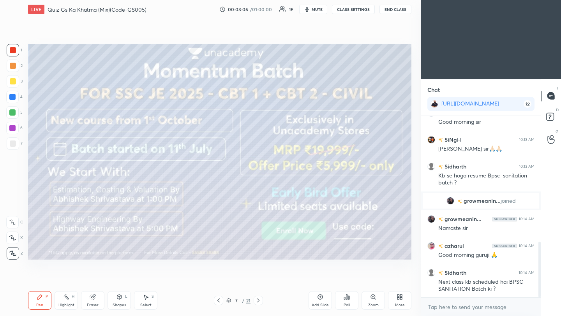
click at [260, 281] on icon at bounding box center [258, 301] width 6 height 6
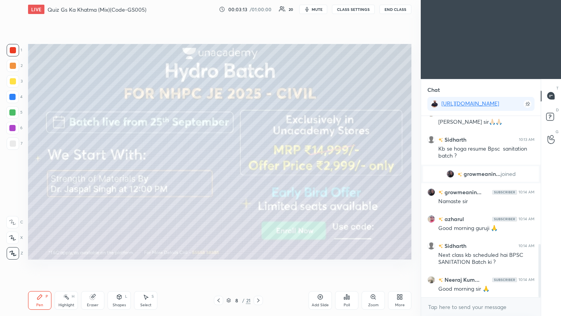
scroll to position [457, 0]
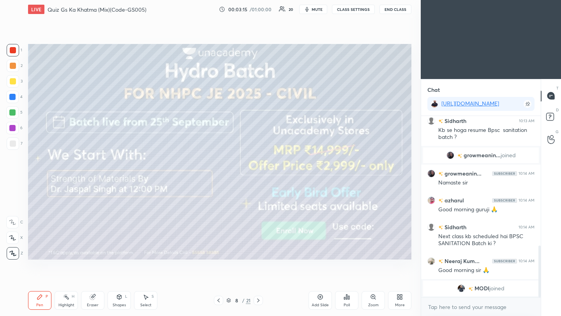
click at [259, 281] on icon at bounding box center [258, 301] width 6 height 6
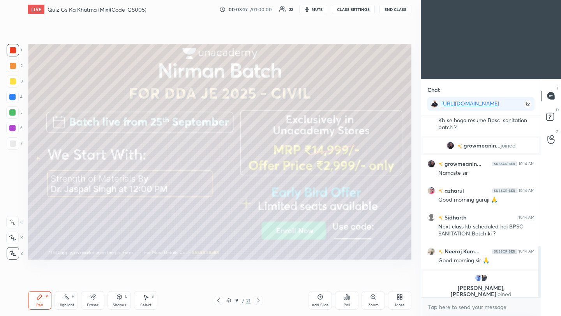
scroll to position [475, 0]
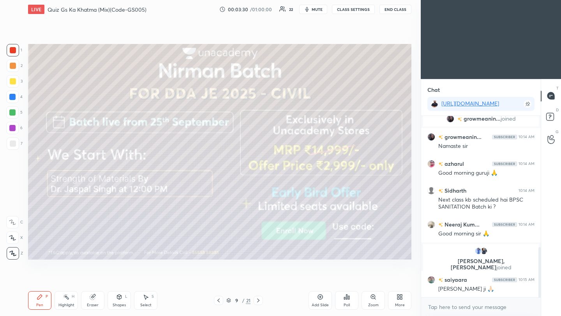
click at [256, 281] on icon at bounding box center [258, 301] width 6 height 6
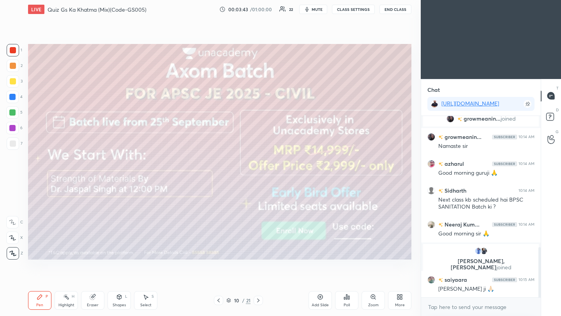
click at [259, 281] on icon at bounding box center [258, 301] width 6 height 6
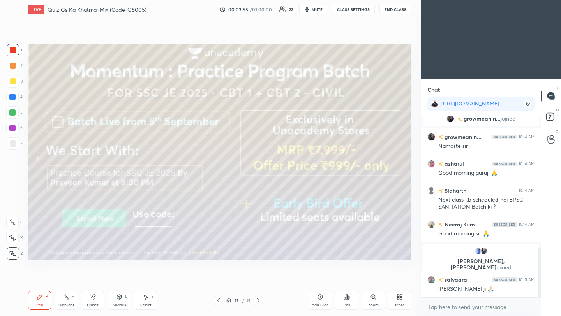
click at [259, 281] on div at bounding box center [258, 300] width 9 height 9
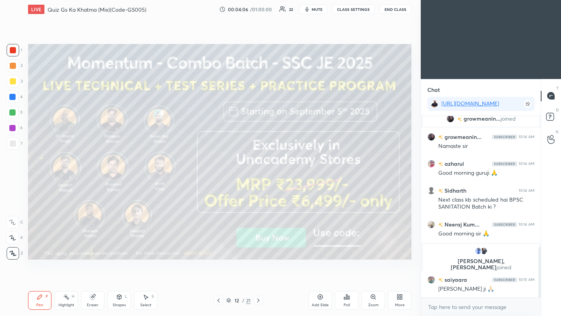
click at [259, 281] on icon at bounding box center [258, 301] width 6 height 6
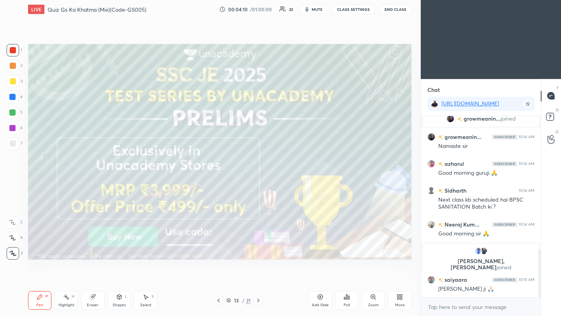
scroll to position [509, 0]
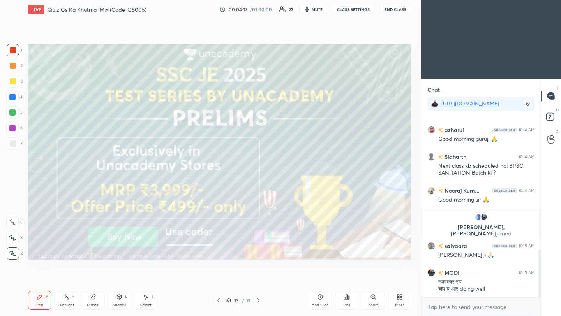
click at [258, 281] on icon at bounding box center [258, 301] width 6 height 6
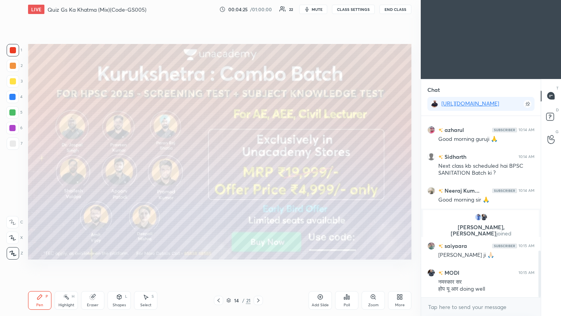
scroll to position [528, 0]
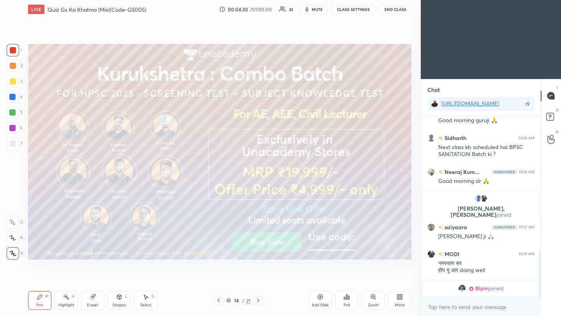
click at [259, 281] on icon at bounding box center [258, 301] width 6 height 6
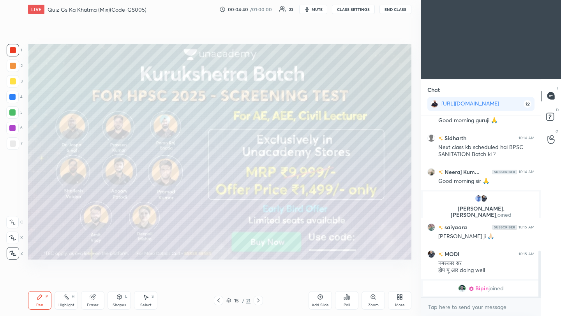
drag, startPoint x: 212, startPoint y: 268, endPoint x: 270, endPoint y: 299, distance: 66.4
click at [225, 274] on div "Setting up your live class Poll for secs No correct answer Start poll" at bounding box center [220, 152] width 390 height 267
click at [260, 281] on icon at bounding box center [258, 301] width 6 height 6
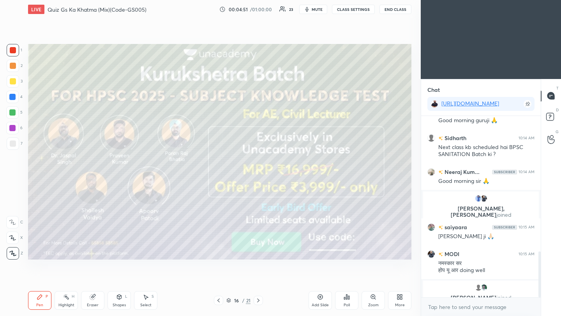
scroll to position [538, 0]
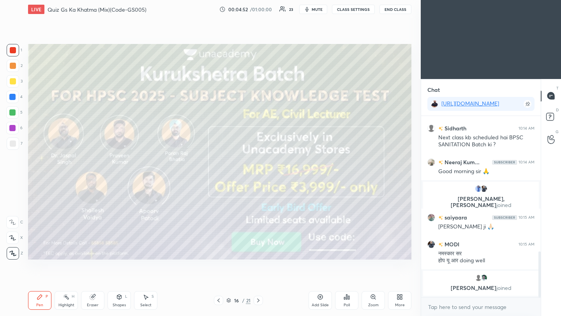
click at [254, 281] on div at bounding box center [258, 300] width 9 height 9
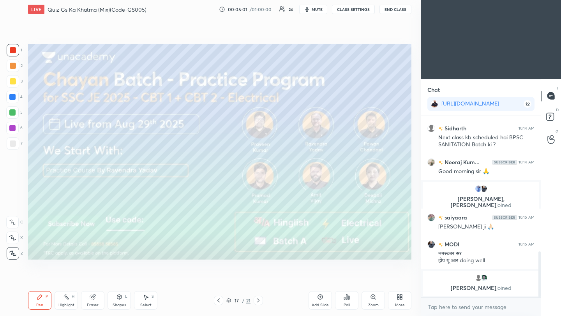
click at [258, 281] on icon at bounding box center [258, 301] width 6 height 6
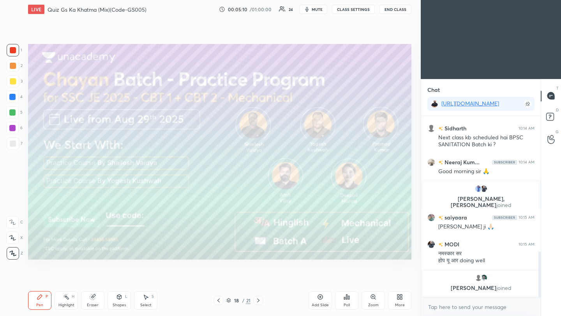
click at [256, 281] on icon at bounding box center [258, 301] width 6 height 6
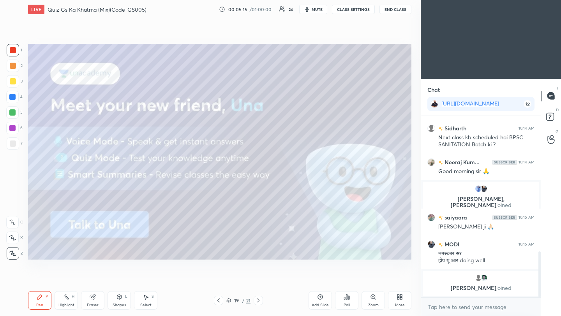
click at [266, 281] on div "LIVE Quiz Gs Ka Khatma (Mix)(Code-GS005) 00:05:15 / 01:00:00 24 mute CLASS SETT…" at bounding box center [220, 158] width 390 height 316
click at [258, 281] on icon at bounding box center [258, 301] width 6 height 6
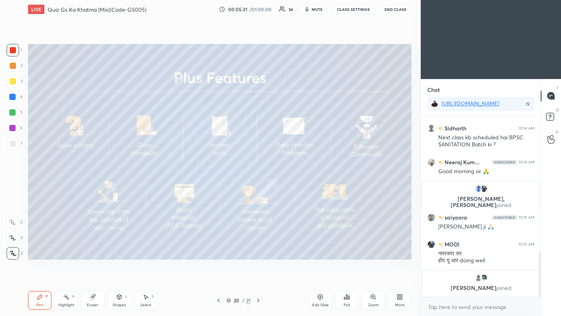
click at [259, 281] on icon at bounding box center [258, 301] width 6 height 6
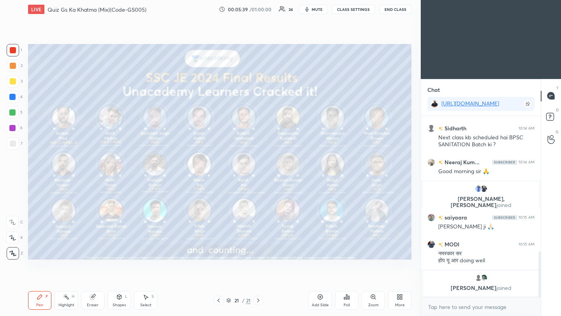
click at [318, 281] on icon at bounding box center [320, 297] width 6 height 6
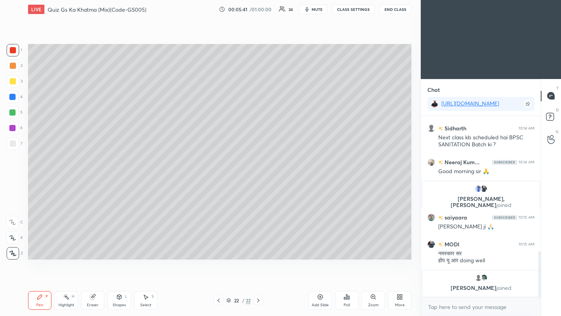
click at [397, 281] on icon at bounding box center [400, 297] width 6 height 6
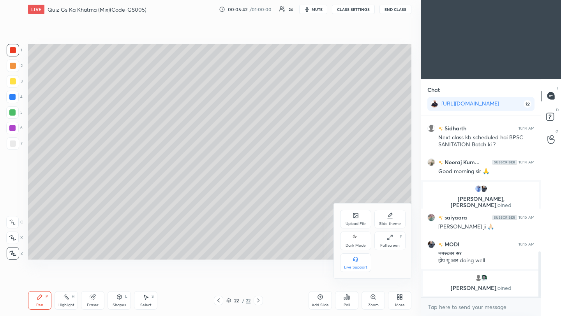
click at [355, 222] on div "Upload File" at bounding box center [356, 224] width 20 height 4
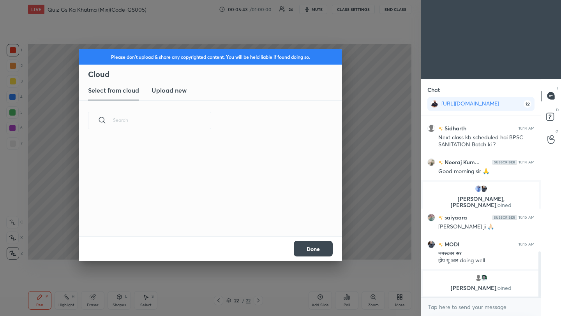
scroll to position [96, 250]
click at [176, 94] on h3 "Upload new" at bounding box center [169, 90] width 35 height 9
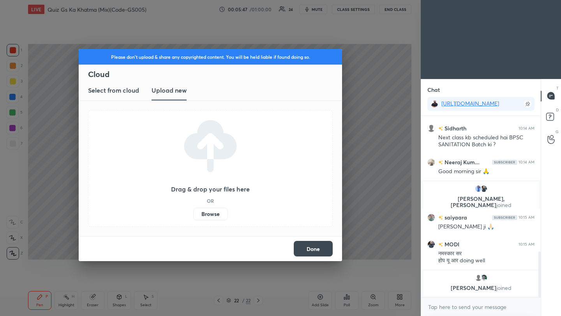
click at [220, 218] on label "Browse" at bounding box center [210, 214] width 35 height 12
click at [193, 218] on input "Browse" at bounding box center [193, 214] width 0 height 12
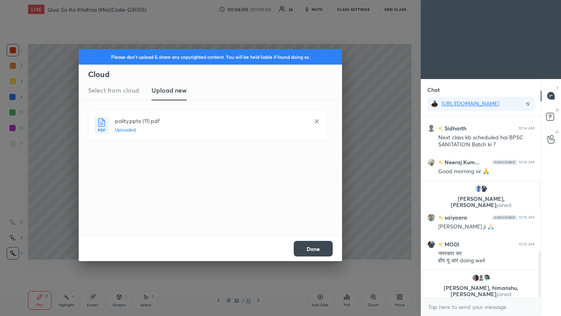
click at [316, 249] on button "Done" at bounding box center [313, 249] width 39 height 16
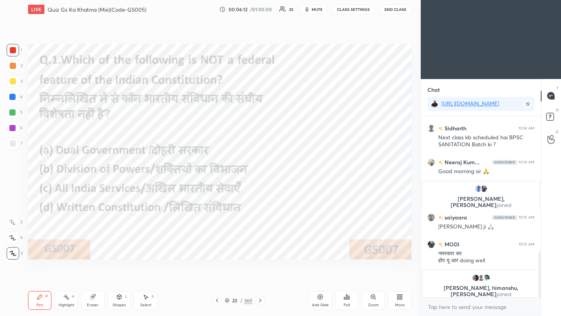
click at [240, 281] on div "/" at bounding box center [241, 301] width 2 height 5
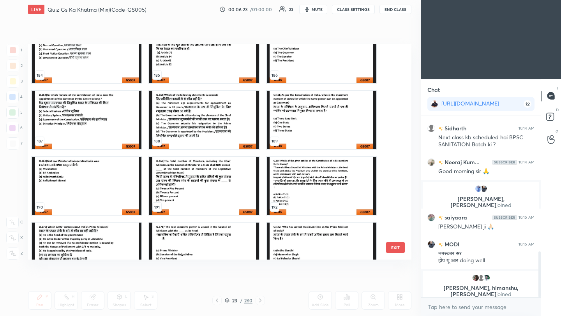
scroll to position [4059, 0]
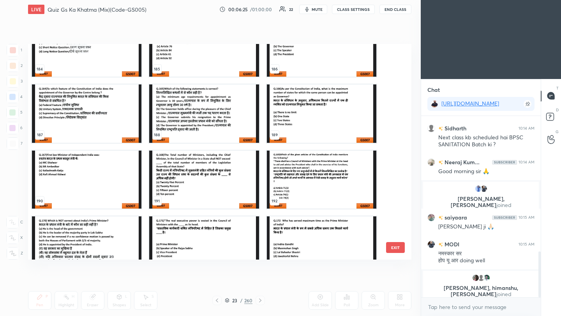
click at [226, 237] on img "grid" at bounding box center [204, 246] width 110 height 58
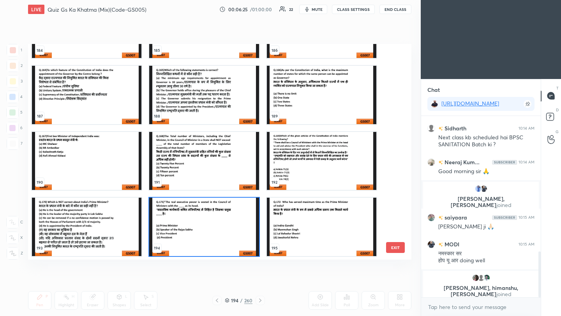
click at [226, 236] on img "grid" at bounding box center [204, 227] width 110 height 58
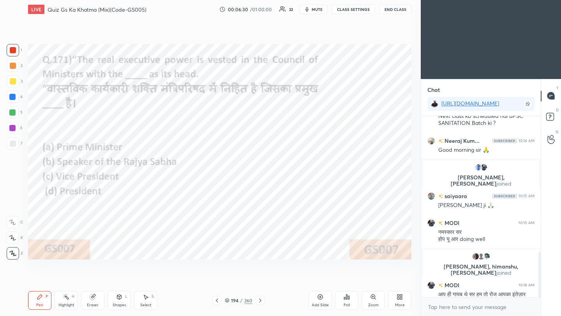
scroll to position [550, 0]
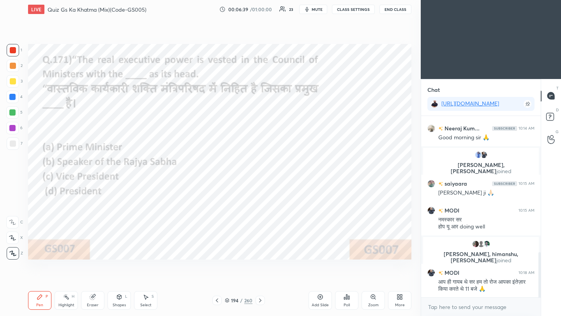
click at [346, 281] on div "Poll" at bounding box center [346, 300] width 23 height 19
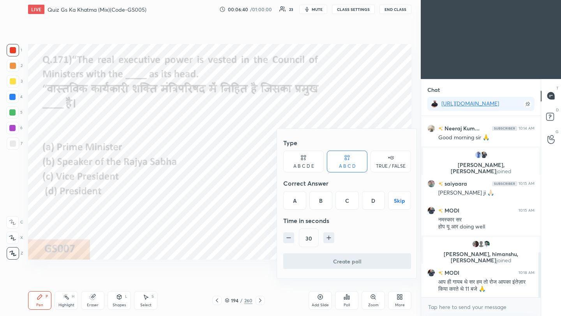
click at [295, 198] on div "A" at bounding box center [294, 200] width 23 height 19
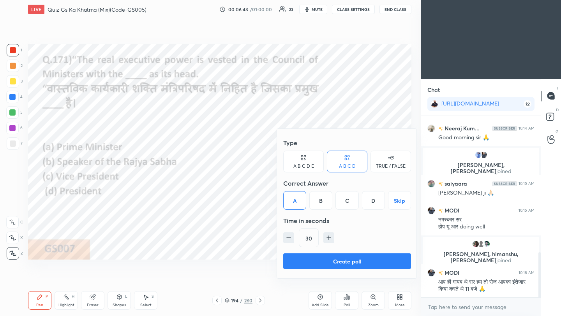
click at [328, 265] on button "Create poll" at bounding box center [347, 262] width 128 height 16
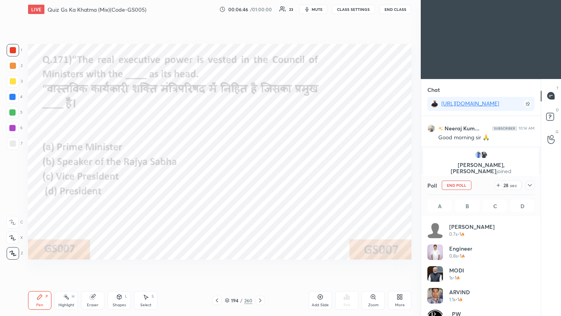
scroll to position [91, 105]
click at [467, 184] on icon at bounding box center [530, 185] width 6 height 6
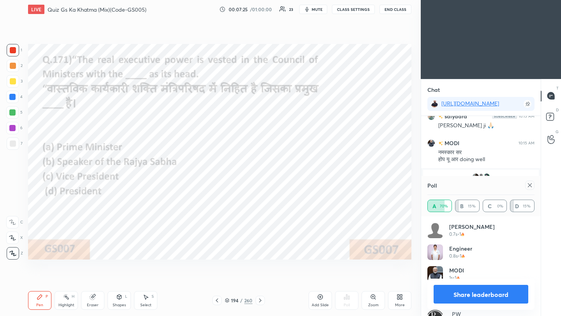
click at [467, 185] on div at bounding box center [529, 185] width 9 height 9
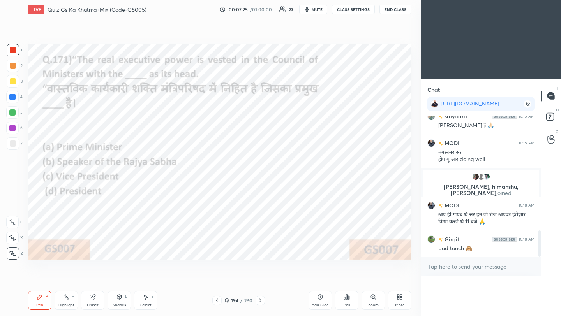
scroll to position [0, 3]
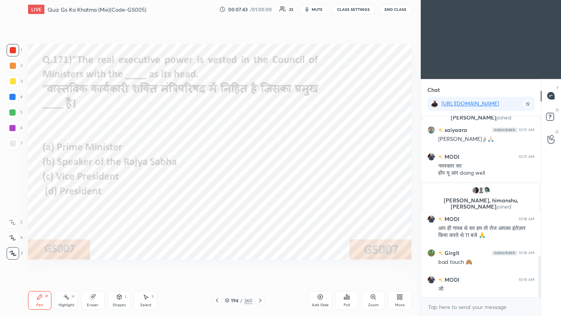
click at [217, 281] on icon at bounding box center [217, 301] width 6 height 6
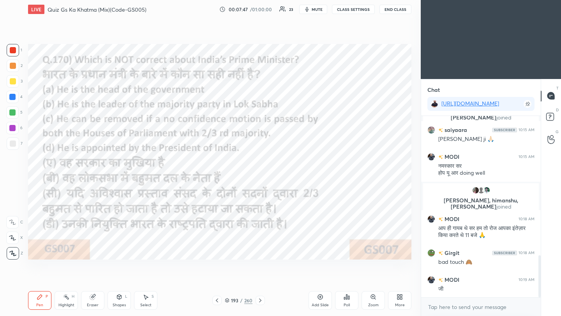
click at [348, 281] on div "Poll" at bounding box center [347, 306] width 6 height 4
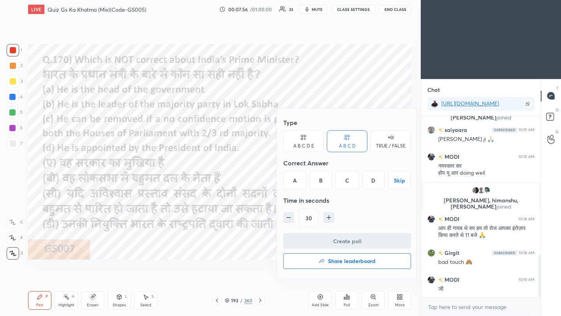
click at [348, 185] on div "C" at bounding box center [347, 180] width 23 height 19
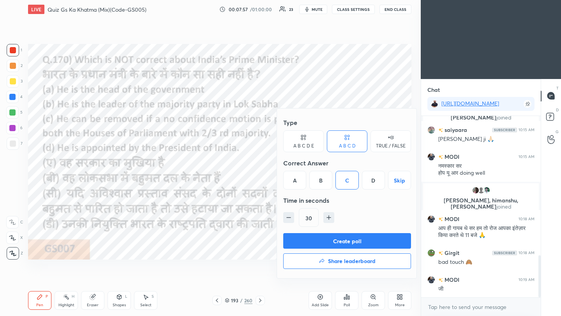
click at [359, 244] on button "Create poll" at bounding box center [347, 241] width 128 height 16
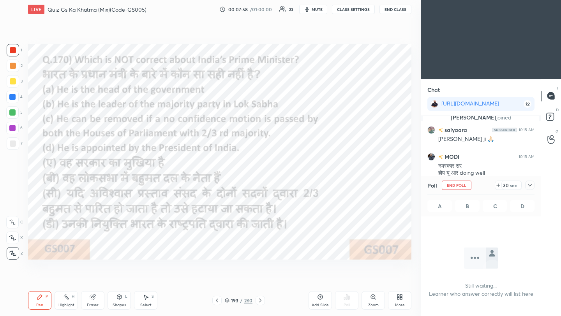
scroll to position [3, 3]
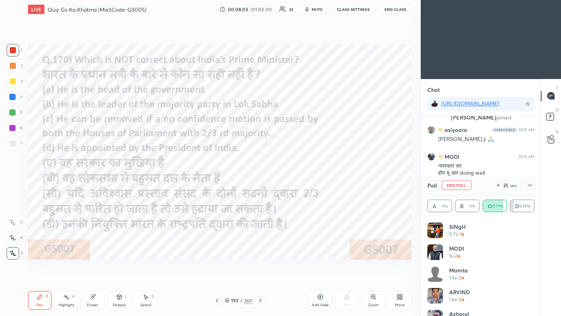
click at [399, 11] on button "End Class" at bounding box center [396, 9] width 32 height 9
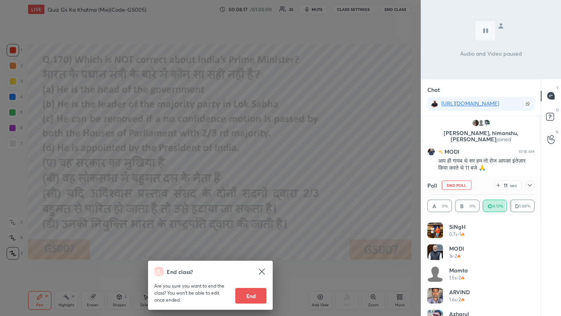
scroll to position [705, 0]
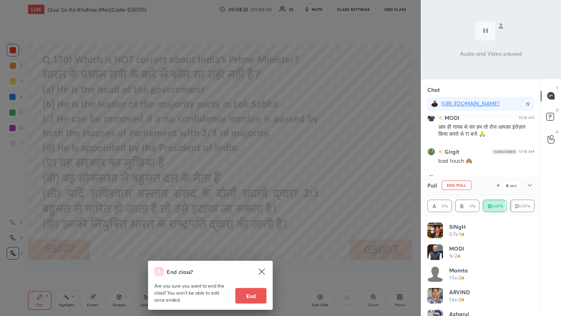
click at [364, 101] on div "End class? Are you sure you want to end the class? You won’t be able to edit on…" at bounding box center [210, 158] width 421 height 316
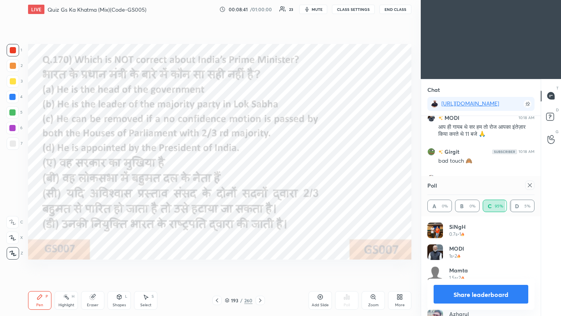
click at [467, 185] on icon at bounding box center [530, 185] width 6 height 6
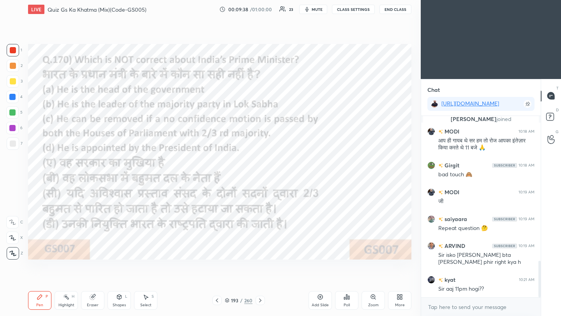
scroll to position [719, 0]
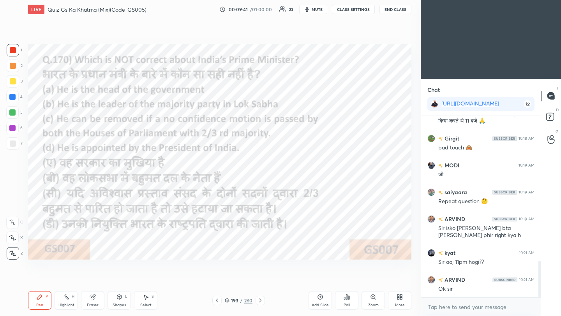
click at [217, 281] on icon at bounding box center [217, 301] width 6 height 6
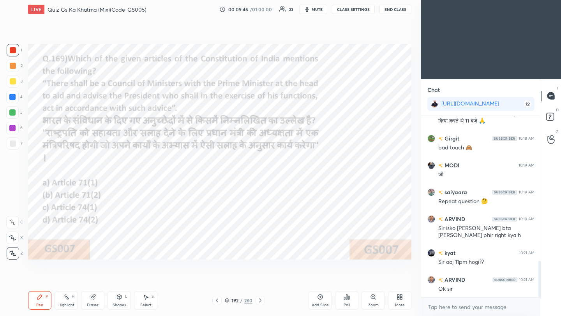
click at [351, 281] on div "Poll" at bounding box center [346, 300] width 23 height 19
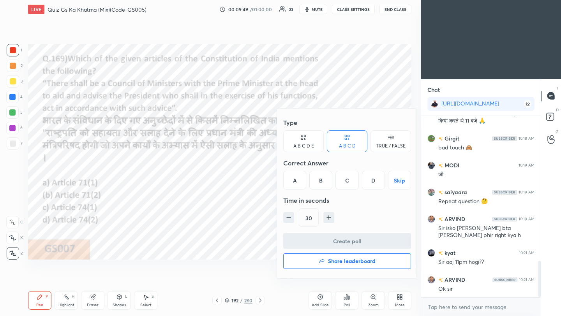
click at [350, 183] on div "C" at bounding box center [347, 180] width 23 height 19
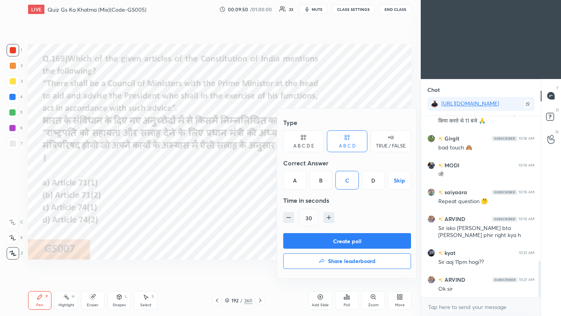
click at [357, 237] on button "Create poll" at bounding box center [347, 241] width 128 height 16
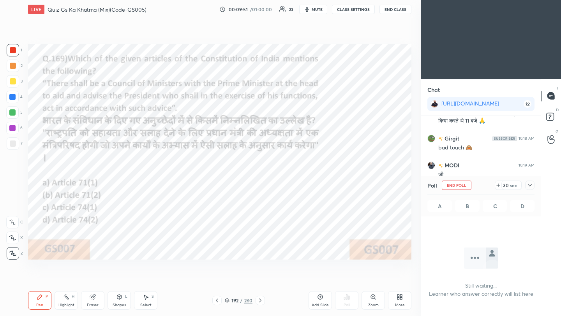
scroll to position [139, 117]
click at [467, 185] on icon at bounding box center [530, 185] width 6 height 6
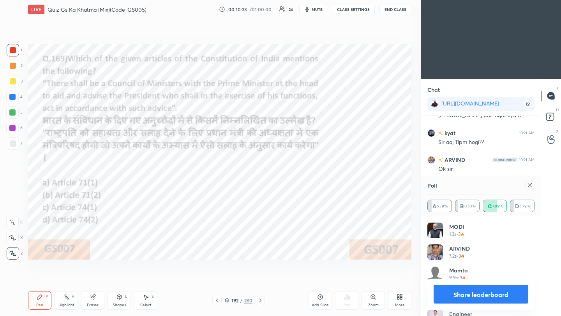
scroll to position [790, 0]
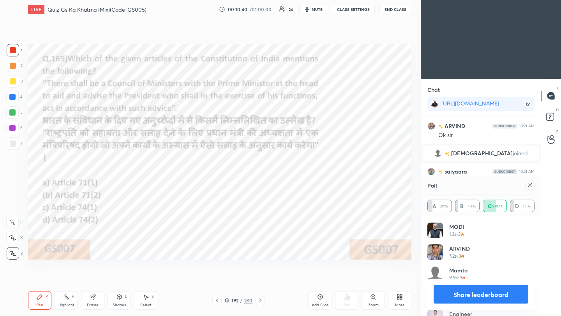
click at [467, 186] on icon at bounding box center [530, 185] width 6 height 6
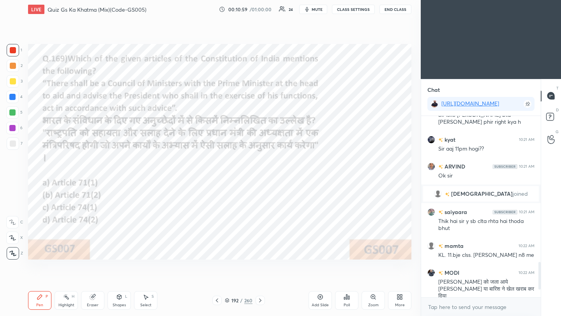
scroll to position [768, 0]
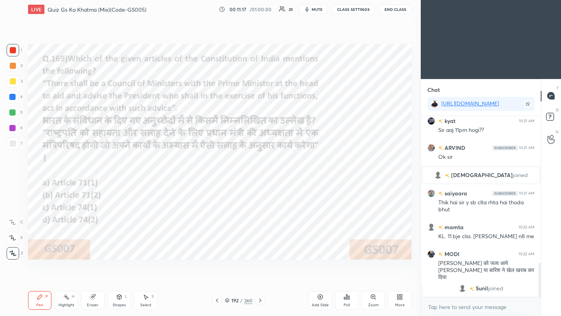
click at [216, 281] on icon at bounding box center [217, 301] width 6 height 6
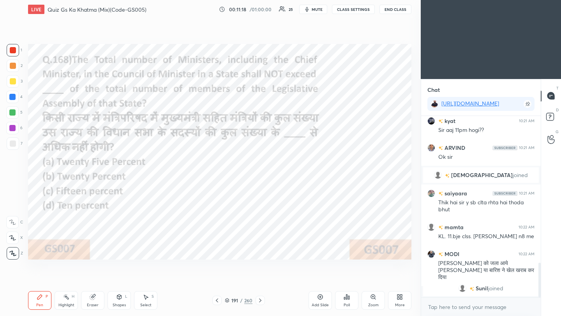
scroll to position [767, 0]
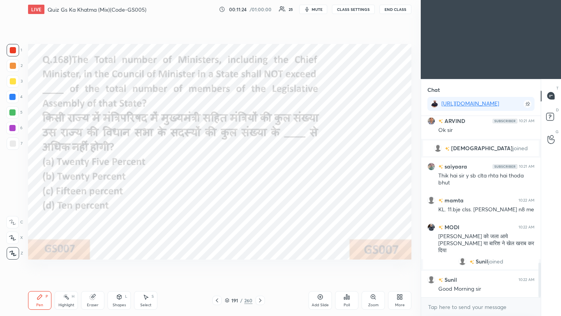
click at [346, 281] on icon at bounding box center [346, 297] width 1 height 5
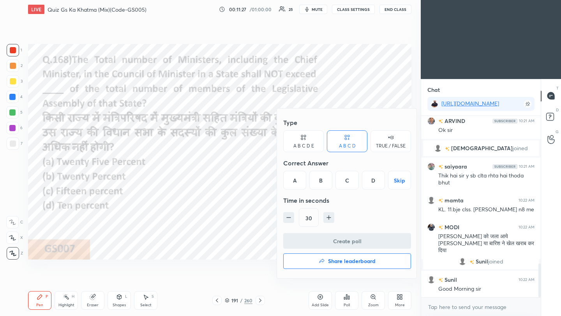
scroll to position [794, 0]
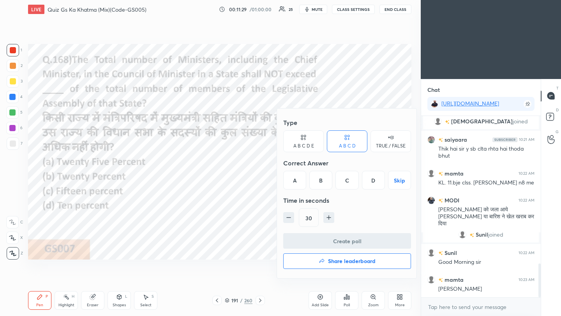
click at [350, 179] on div "C" at bounding box center [347, 180] width 23 height 19
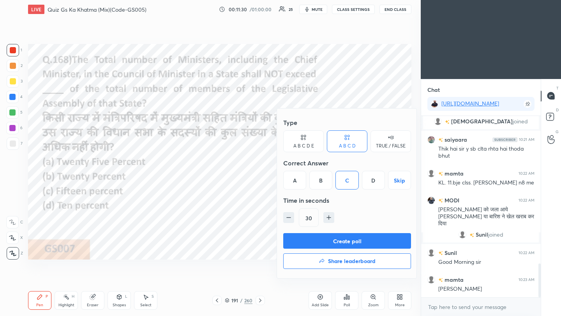
click at [333, 241] on button "Create poll" at bounding box center [347, 241] width 128 height 16
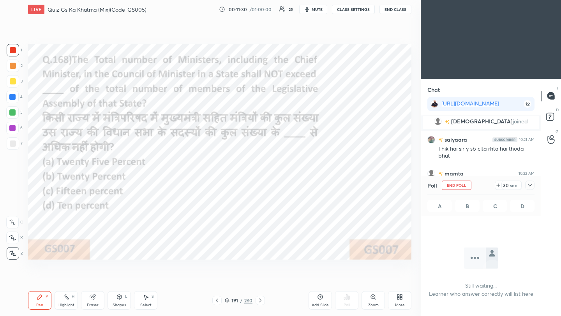
scroll to position [3, 3]
click at [467, 187] on icon at bounding box center [530, 185] width 6 height 6
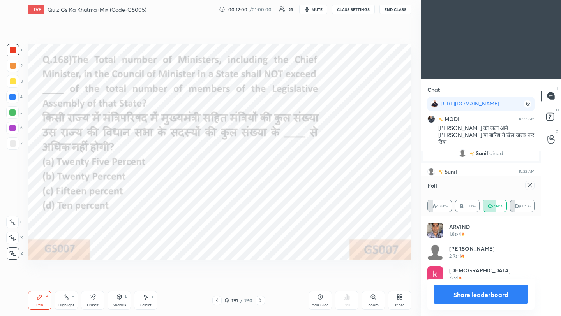
scroll to position [91, 105]
click at [467, 186] on icon at bounding box center [530, 185] width 6 height 6
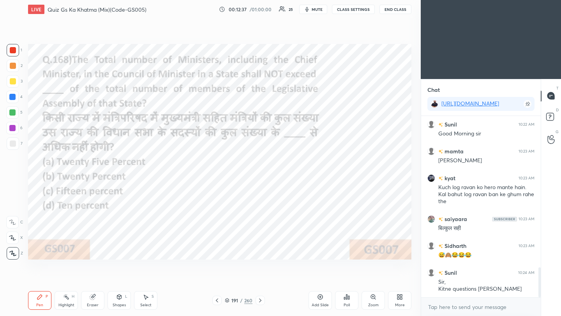
scroll to position [930, 0]
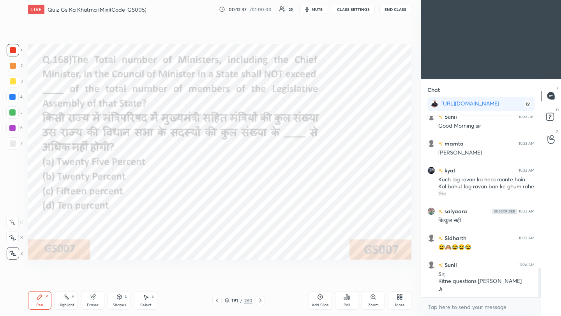
click at [218, 281] on icon at bounding box center [217, 301] width 6 height 6
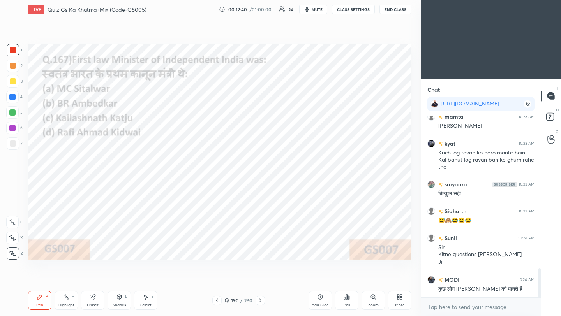
scroll to position [984, 0]
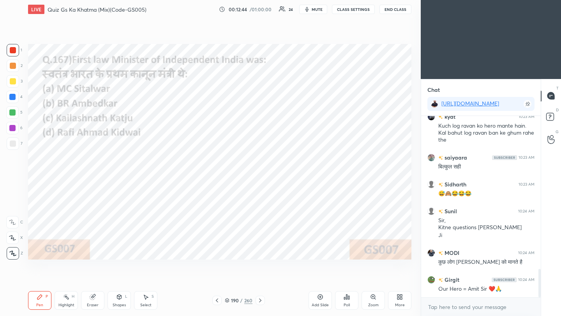
click at [349, 281] on icon at bounding box center [348, 298] width 1 height 4
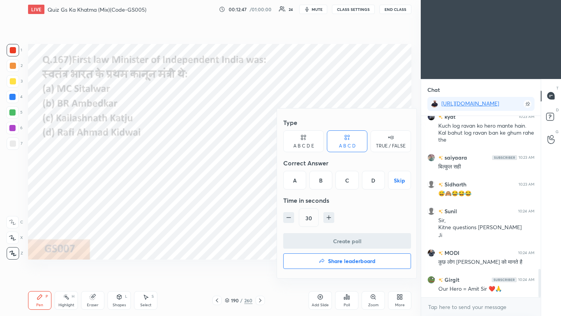
click at [322, 184] on div "B" at bounding box center [320, 180] width 23 height 19
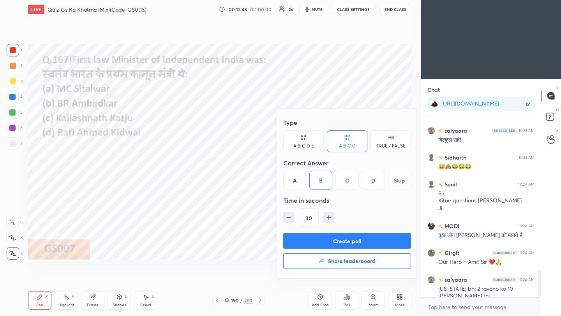
click at [334, 244] on button "Create poll" at bounding box center [347, 241] width 128 height 16
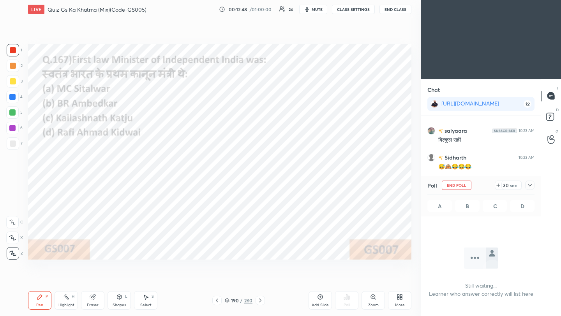
scroll to position [166, 117]
click at [467, 187] on div at bounding box center [529, 185] width 9 height 9
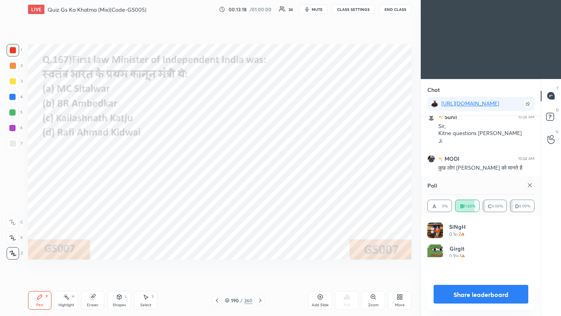
scroll to position [91, 105]
click at [467, 185] on icon at bounding box center [530, 185] width 6 height 6
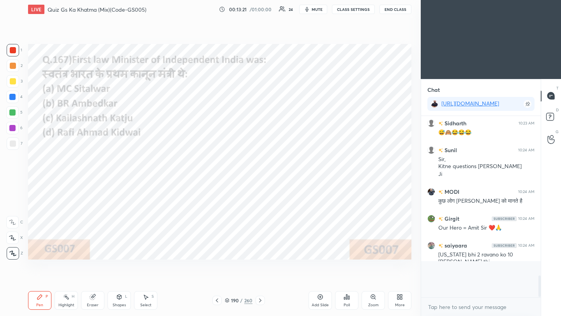
scroll to position [110, 117]
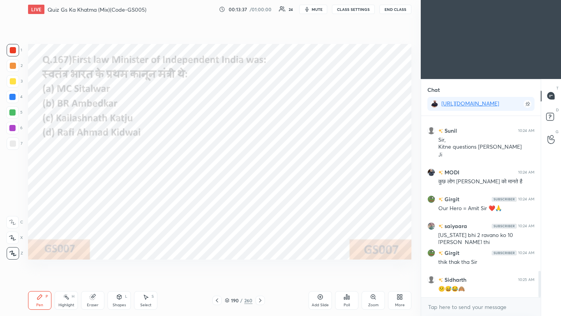
click at [217, 281] on icon at bounding box center [217, 301] width 2 height 4
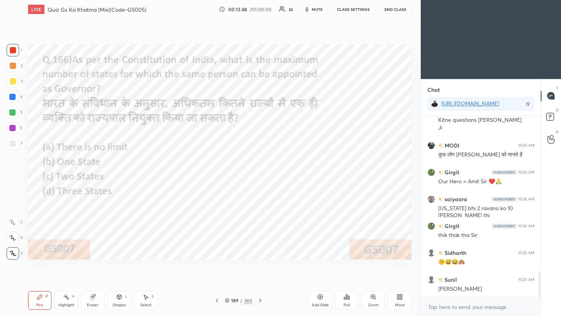
click at [345, 281] on div "Poll" at bounding box center [346, 300] width 23 height 19
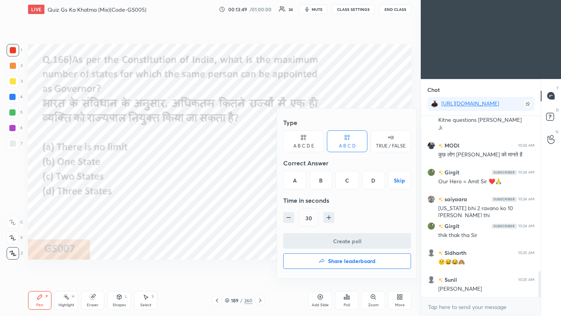
click at [297, 178] on div "A" at bounding box center [294, 180] width 23 height 19
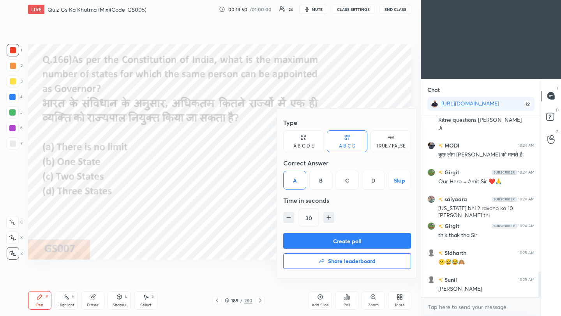
click at [309, 242] on button "Create poll" at bounding box center [347, 241] width 128 height 16
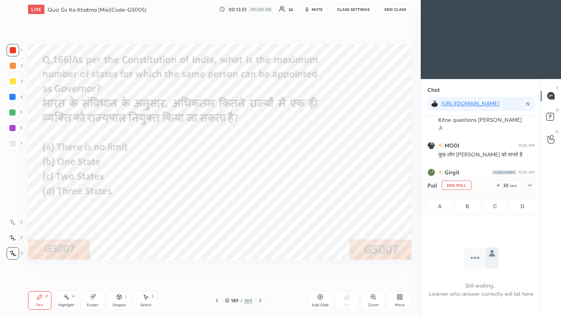
scroll to position [3, 3]
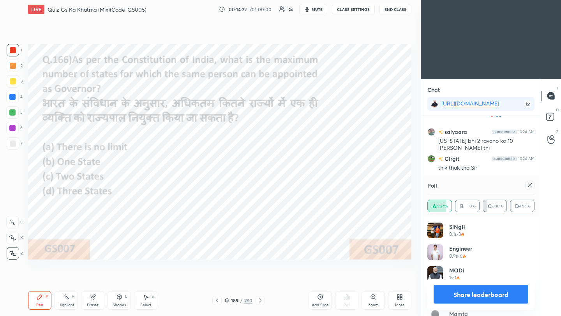
click at [467, 185] on icon at bounding box center [530, 186] width 4 height 4
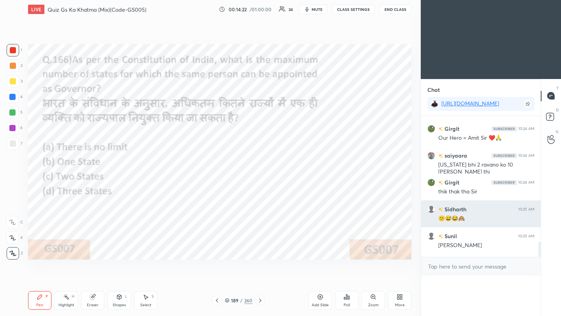
scroll to position [175, 117]
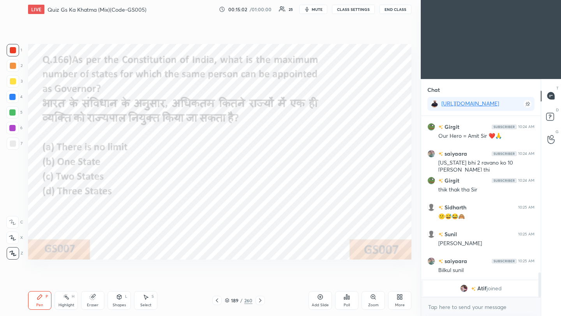
click at [216, 281] on icon at bounding box center [217, 301] width 2 height 4
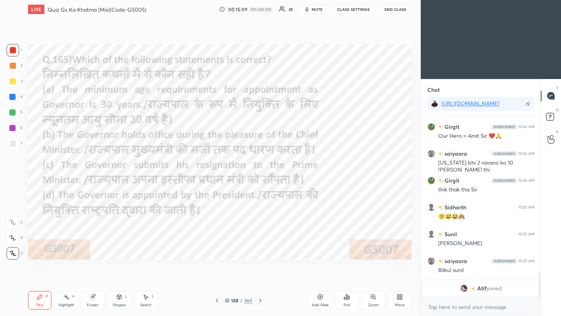
click at [347, 281] on icon at bounding box center [347, 297] width 6 height 6
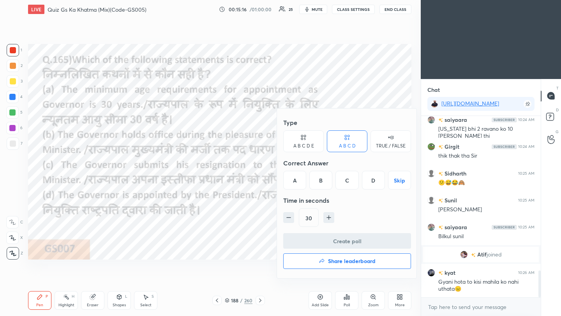
scroll to position [1044, 0]
click at [371, 183] on div "D" at bounding box center [373, 180] width 23 height 19
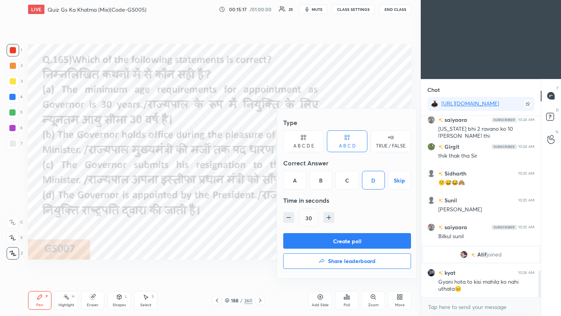
click at [371, 244] on button "Create poll" at bounding box center [347, 241] width 128 height 16
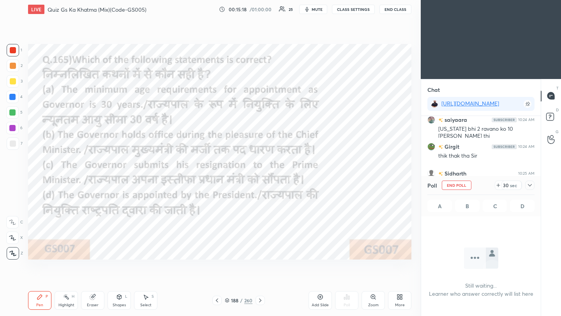
scroll to position [3, 3]
click at [467, 185] on icon at bounding box center [530, 185] width 6 height 6
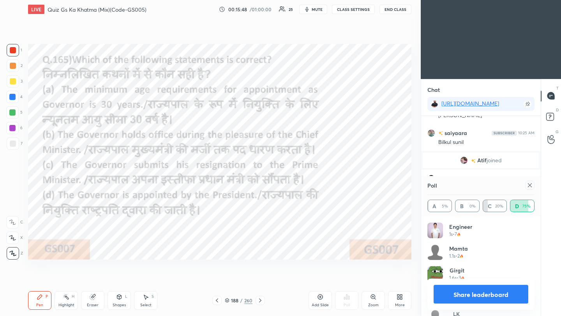
scroll to position [1166, 0]
click at [467, 187] on icon at bounding box center [530, 185] width 6 height 6
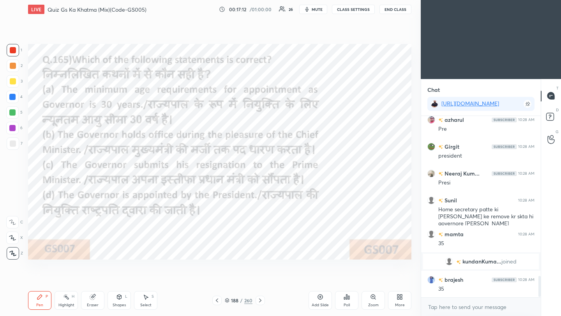
scroll to position [1401, 0]
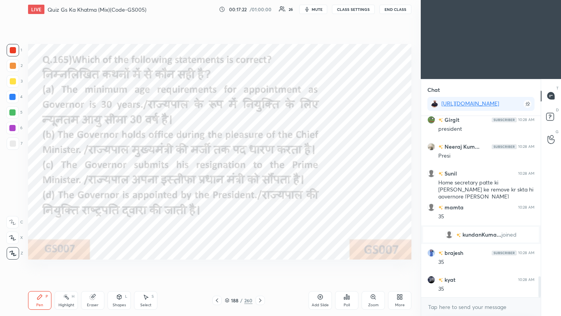
click at [217, 281] on icon at bounding box center [217, 301] width 6 height 6
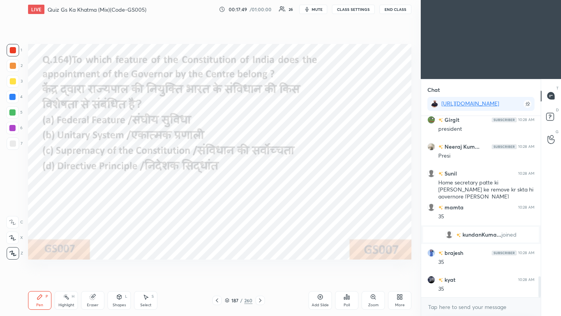
scroll to position [1427, 0]
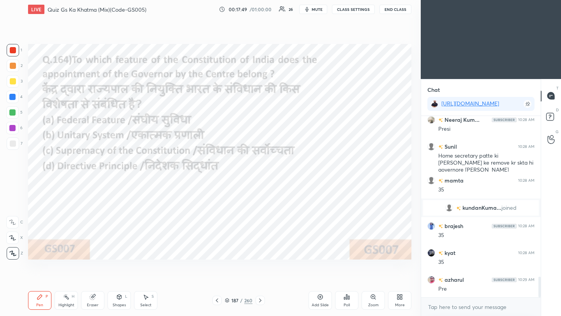
click at [348, 281] on div "Poll" at bounding box center [346, 300] width 23 height 19
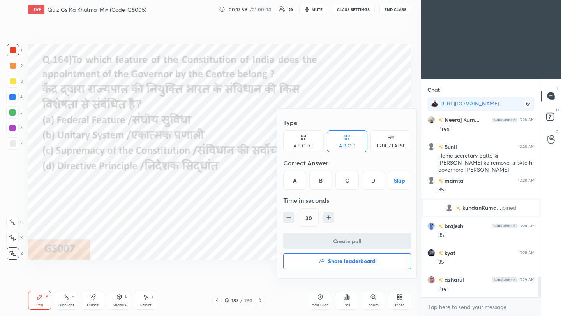
click at [321, 184] on div "B" at bounding box center [320, 180] width 23 height 19
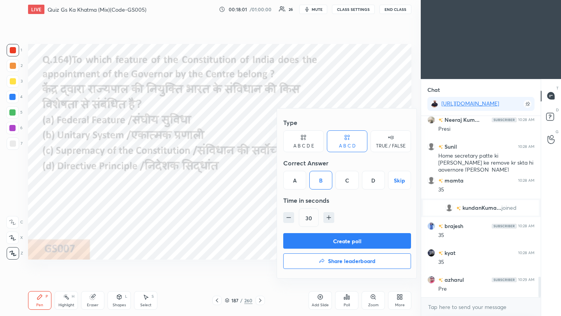
click at [323, 243] on button "Create poll" at bounding box center [347, 241] width 128 height 16
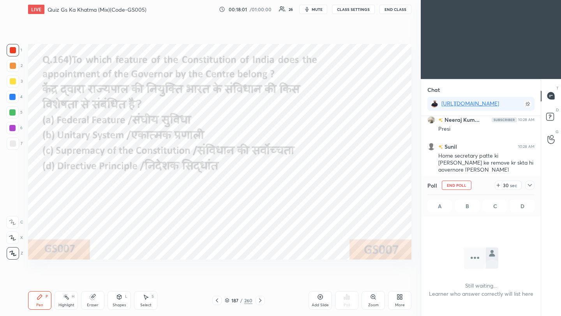
scroll to position [3, 3]
click at [467, 186] on icon at bounding box center [530, 185] width 6 height 6
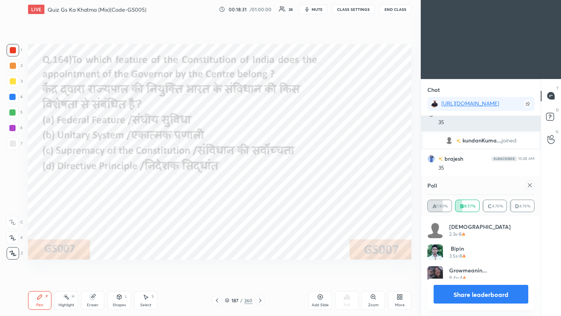
scroll to position [91, 105]
click at [467, 185] on icon at bounding box center [530, 185] width 6 height 6
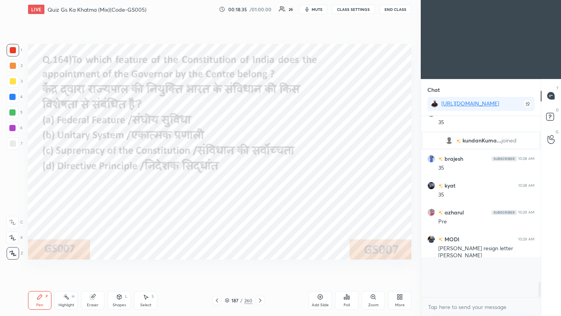
scroll to position [155, 117]
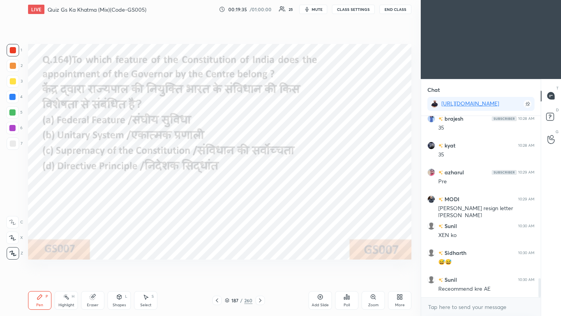
click at [218, 281] on icon at bounding box center [217, 301] width 6 height 6
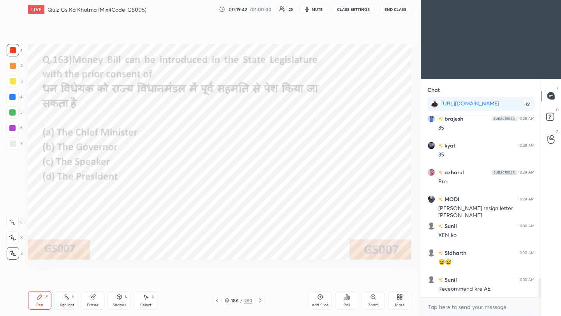
scroll to position [1554, 0]
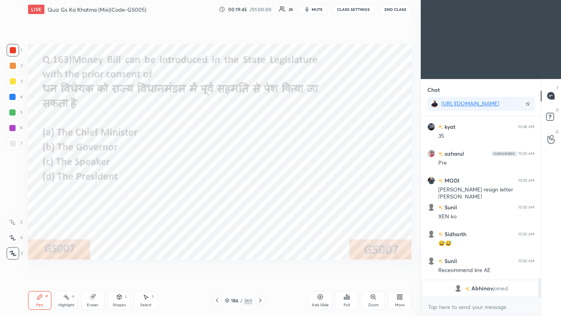
click at [351, 281] on div "Poll" at bounding box center [346, 300] width 23 height 19
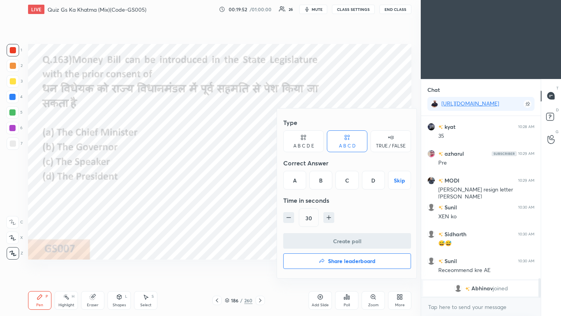
click at [321, 184] on div "B" at bounding box center [320, 180] width 23 height 19
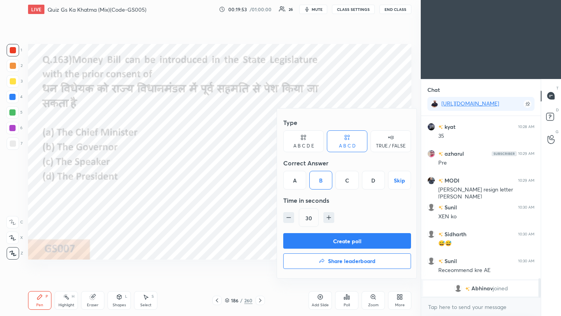
click at [326, 247] on button "Create poll" at bounding box center [347, 241] width 128 height 16
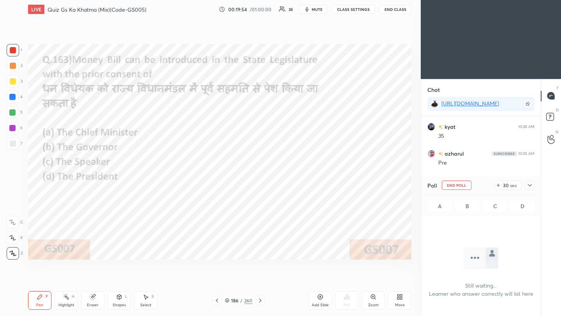
scroll to position [74, 117]
click at [467, 185] on icon at bounding box center [530, 185] width 6 height 6
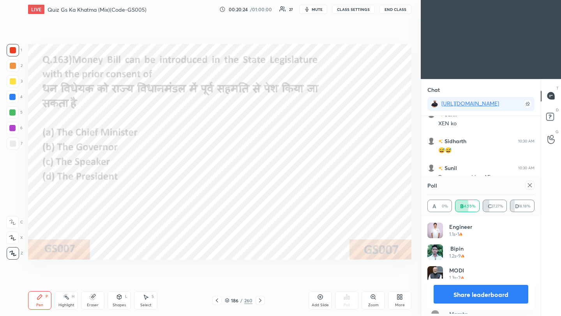
scroll to position [91, 105]
click at [467, 185] on icon at bounding box center [530, 185] width 6 height 6
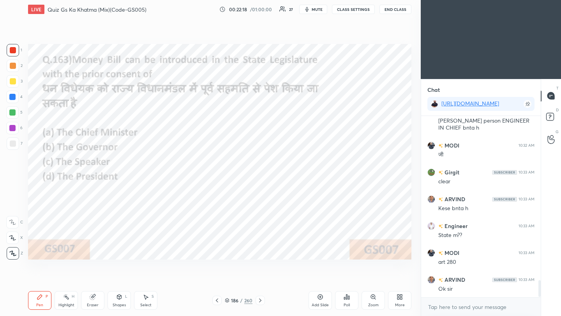
scroll to position [1775, 0]
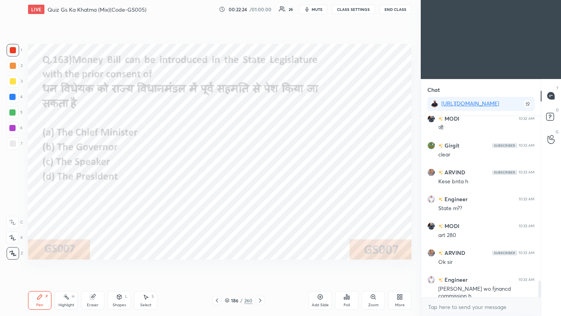
click at [217, 281] on icon at bounding box center [217, 301] width 6 height 6
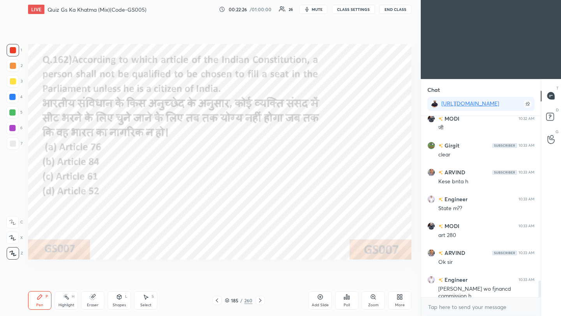
scroll to position [1802, 0]
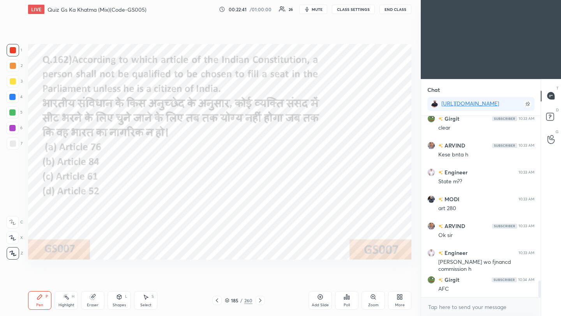
click at [348, 281] on icon at bounding box center [348, 298] width 1 height 4
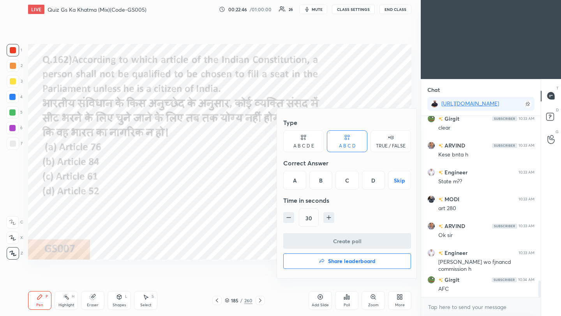
click at [318, 182] on div "B" at bounding box center [320, 180] width 23 height 19
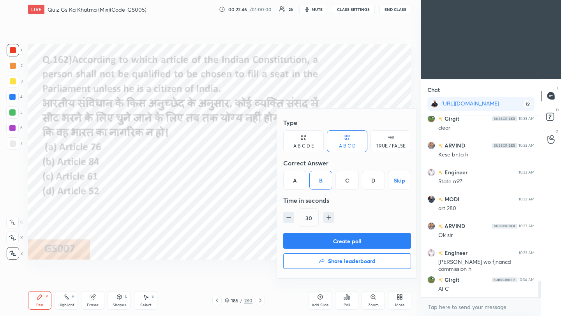
click at [327, 242] on button "Create poll" at bounding box center [347, 241] width 128 height 16
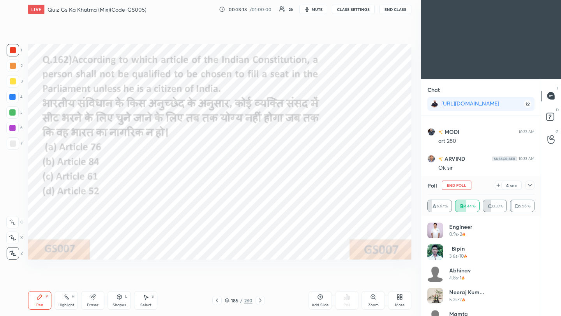
scroll to position [1896, 0]
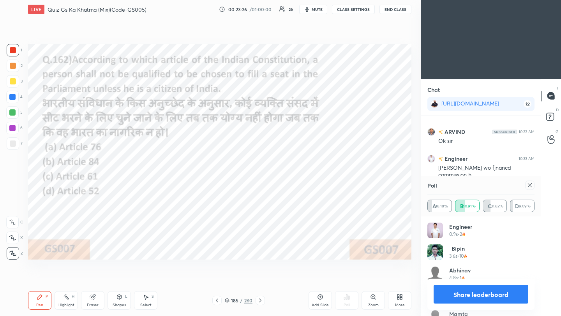
click at [467, 186] on icon at bounding box center [530, 185] width 6 height 6
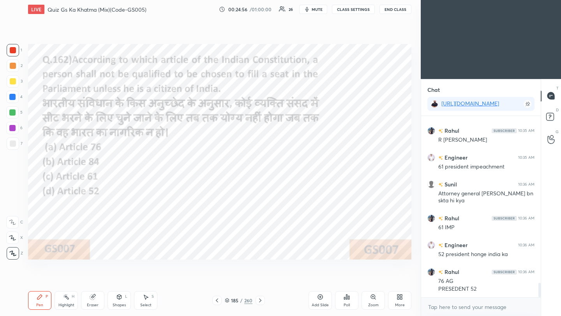
scroll to position [2113, 0]
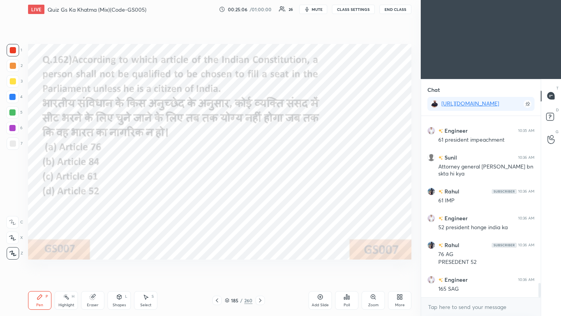
click at [217, 281] on icon at bounding box center [217, 301] width 6 height 6
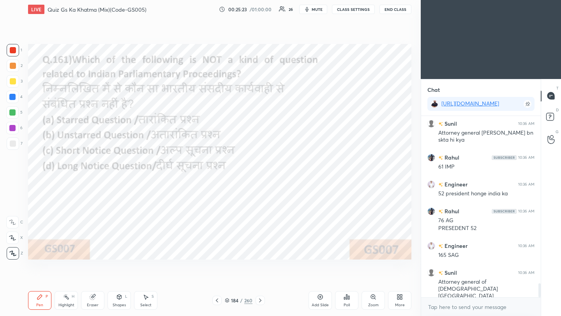
scroll to position [2173, 0]
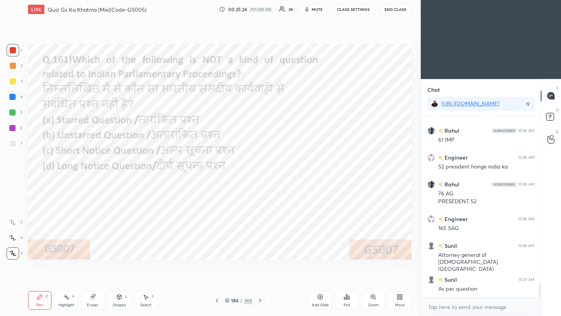
click at [352, 281] on div "Poll" at bounding box center [346, 300] width 23 height 19
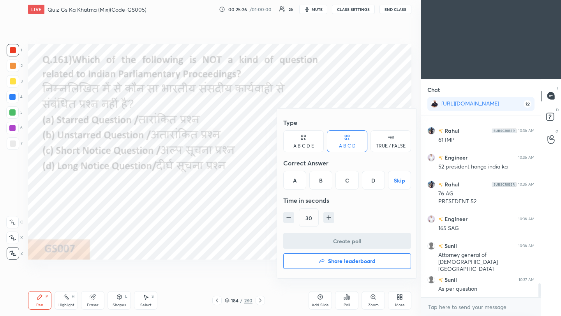
click at [372, 184] on div "D" at bounding box center [373, 180] width 23 height 19
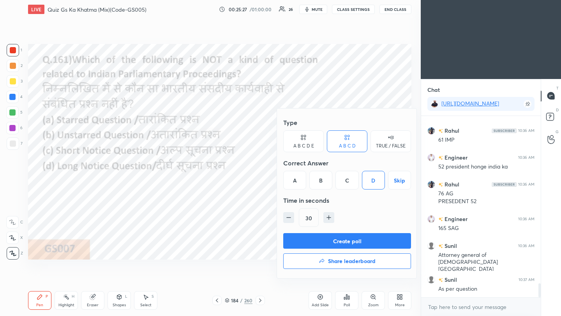
click at [369, 246] on button "Create poll" at bounding box center [347, 241] width 128 height 16
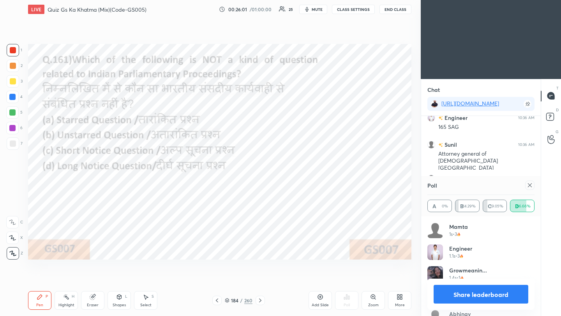
scroll to position [2302, 0]
click at [467, 187] on icon at bounding box center [530, 185] width 6 height 6
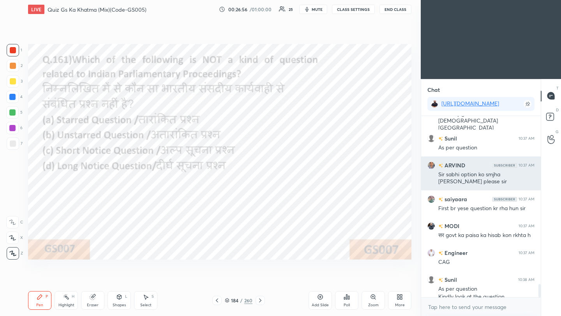
scroll to position [2323, 0]
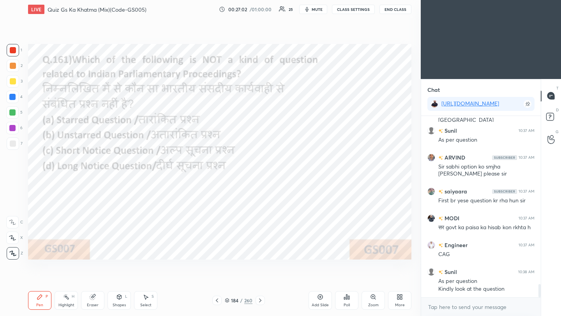
click at [258, 281] on icon at bounding box center [260, 301] width 6 height 6
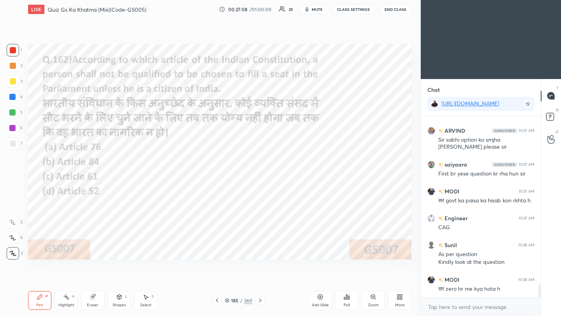
scroll to position [2368, 0]
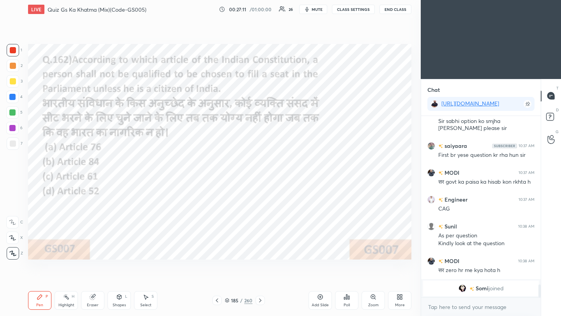
click at [219, 281] on icon at bounding box center [217, 301] width 6 height 6
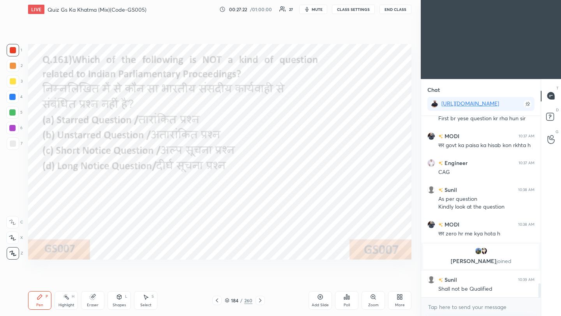
scroll to position [2187, 0]
click at [259, 281] on icon at bounding box center [260, 301] width 6 height 6
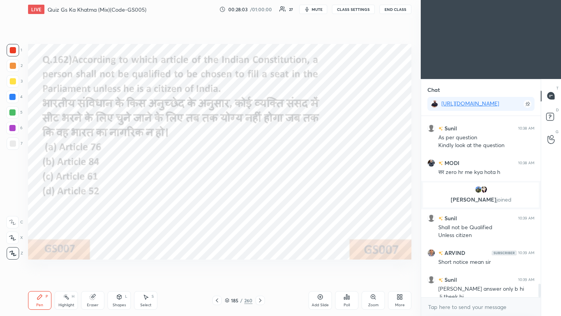
scroll to position [2256, 0]
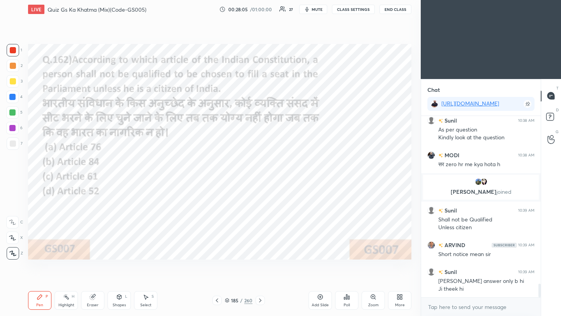
click at [217, 281] on icon at bounding box center [217, 301] width 6 height 6
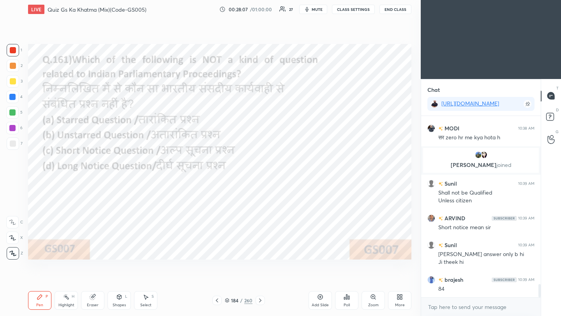
scroll to position [2310, 0]
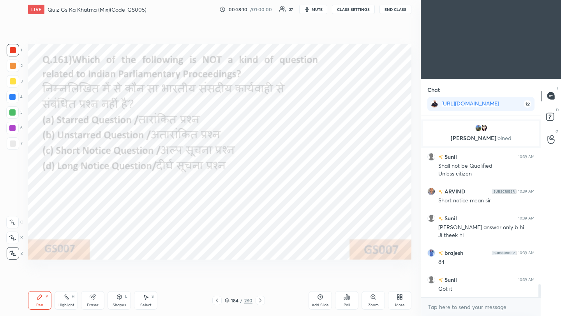
click at [217, 281] on icon at bounding box center [217, 301] width 2 height 4
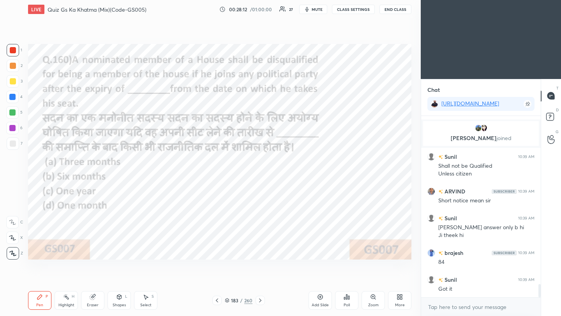
scroll to position [2318, 0]
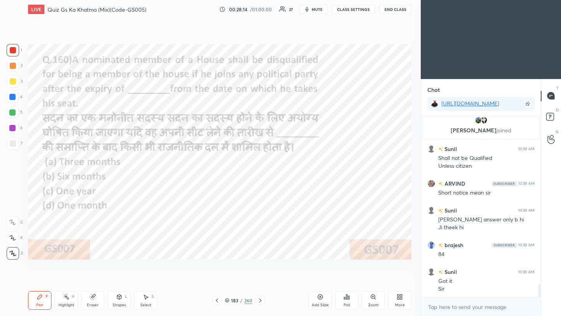
click at [348, 281] on div "Poll" at bounding box center [346, 300] width 23 height 19
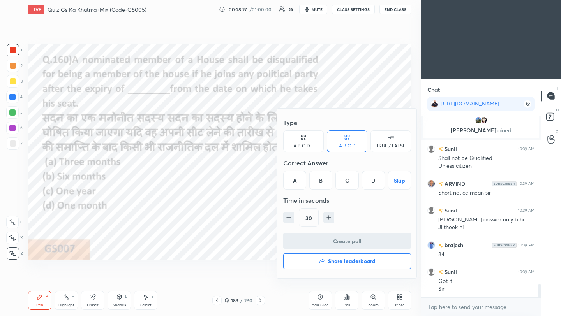
click at [319, 182] on div "B" at bounding box center [320, 180] width 23 height 19
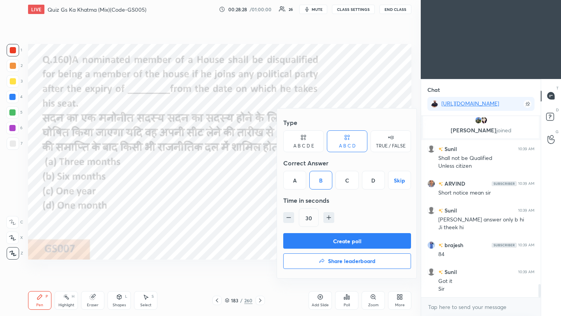
click at [313, 244] on button "Create poll" at bounding box center [347, 241] width 128 height 16
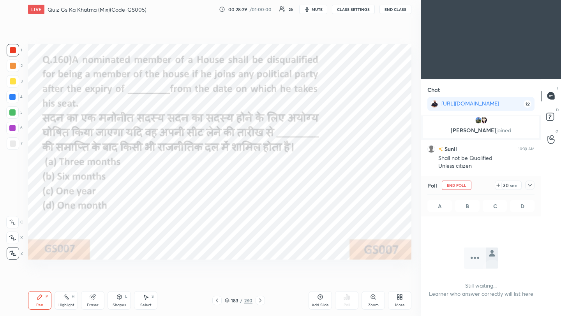
scroll to position [139, 117]
click at [467, 186] on icon at bounding box center [530, 185] width 6 height 6
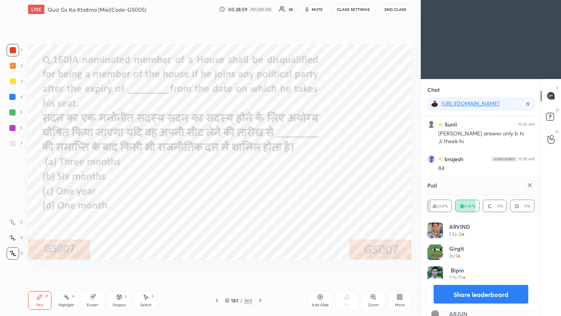
scroll to position [91, 105]
click at [467, 185] on icon at bounding box center [530, 185] width 6 height 6
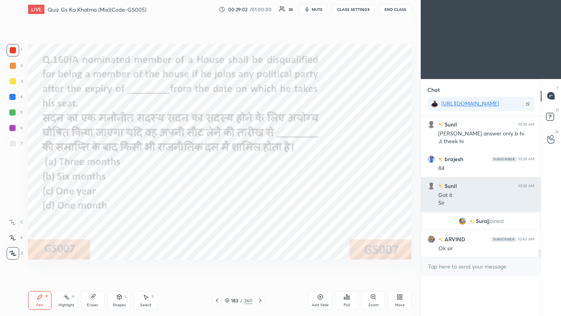
scroll to position [0, 0]
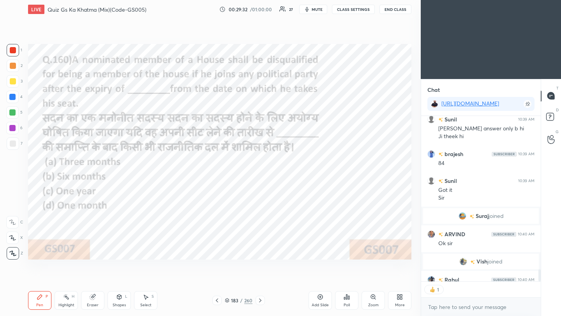
click at [218, 281] on icon at bounding box center [217, 301] width 6 height 6
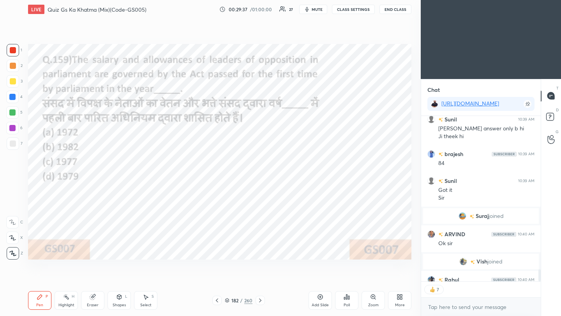
click at [349, 281] on icon at bounding box center [348, 298] width 1 height 4
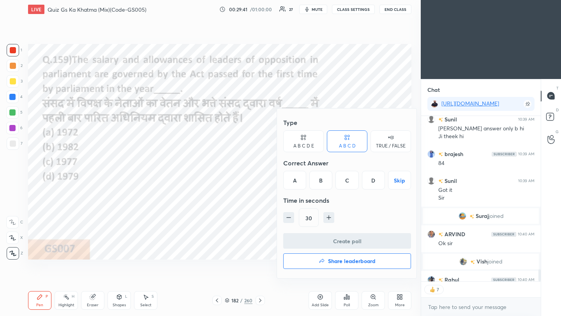
click at [348, 182] on div "C" at bounding box center [347, 180] width 23 height 19
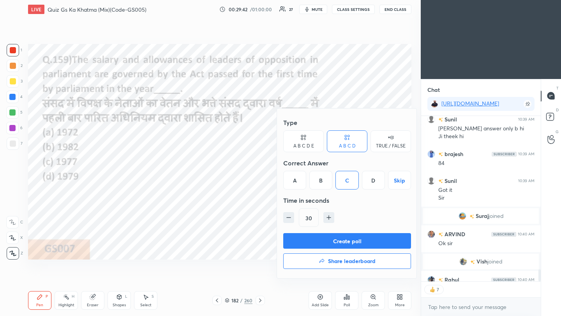
click at [356, 243] on button "Create poll" at bounding box center [347, 241] width 128 height 16
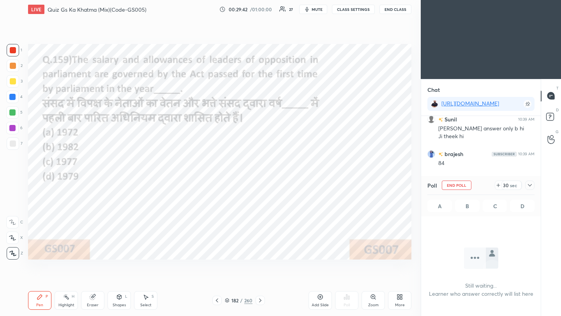
scroll to position [78, 117]
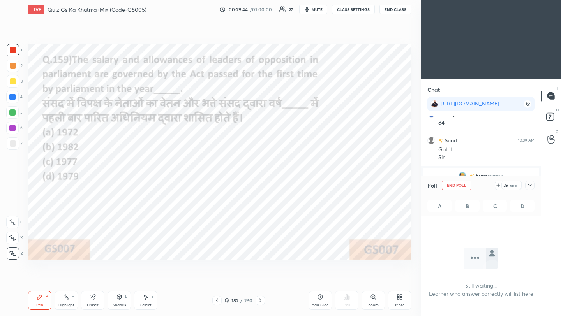
click at [467, 187] on icon at bounding box center [530, 185] width 6 height 6
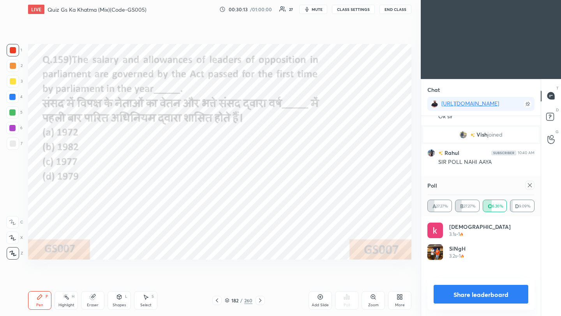
scroll to position [91, 105]
click at [467, 185] on icon at bounding box center [530, 185] width 6 height 6
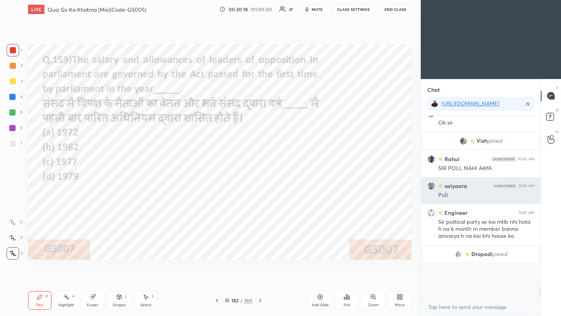
scroll to position [3, 3]
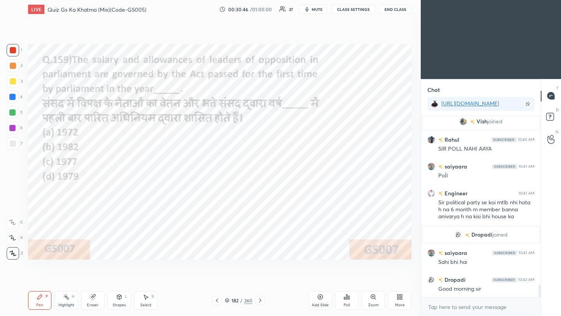
click at [217, 281] on icon at bounding box center [217, 301] width 6 height 6
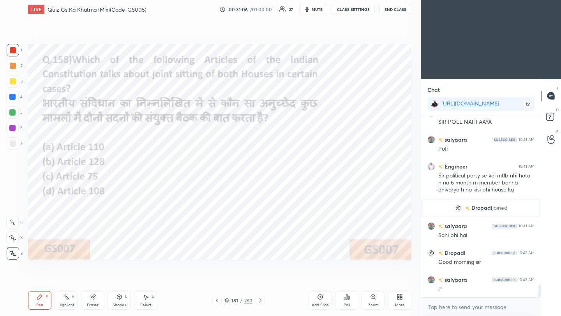
click at [343, 281] on div "Poll" at bounding box center [346, 300] width 23 height 19
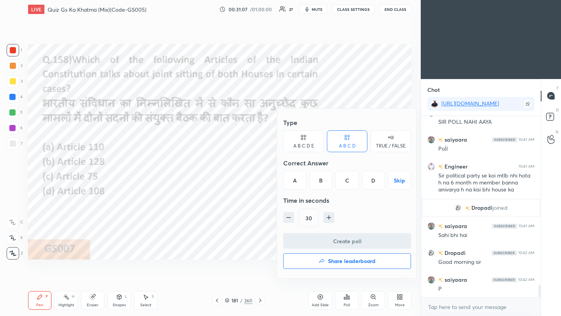
click at [372, 182] on div "D" at bounding box center [373, 180] width 23 height 19
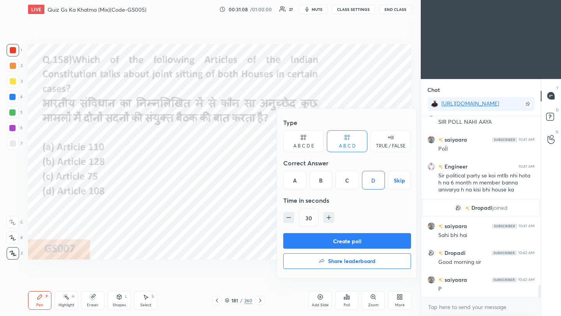
click at [350, 246] on button "Create poll" at bounding box center [347, 241] width 128 height 16
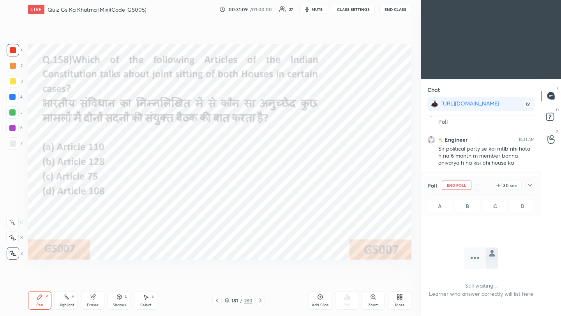
scroll to position [80, 117]
click at [467, 187] on icon at bounding box center [530, 185] width 6 height 6
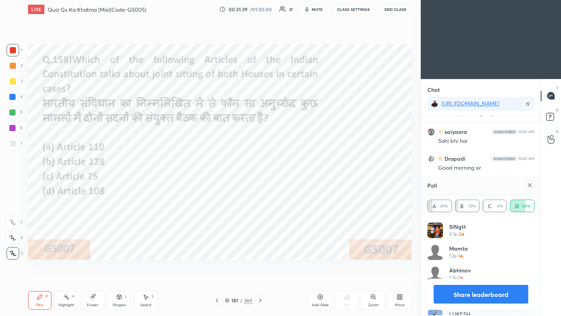
scroll to position [91, 105]
click at [467, 185] on icon at bounding box center [530, 185] width 6 height 6
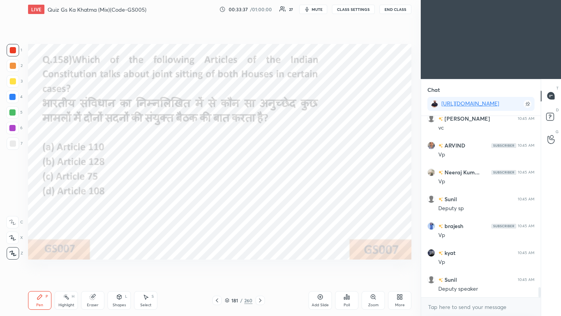
scroll to position [3091, 0]
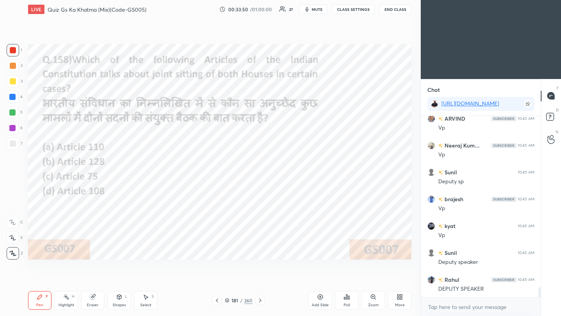
click at [216, 281] on icon at bounding box center [217, 301] width 2 height 4
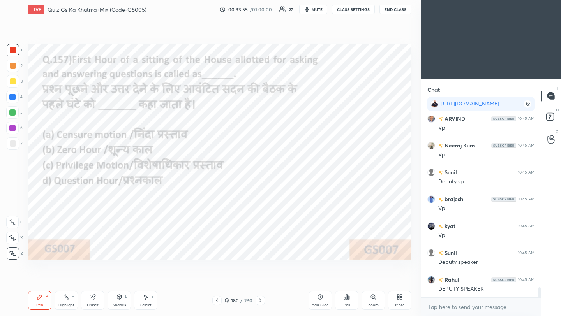
click at [261, 281] on icon at bounding box center [260, 301] width 6 height 6
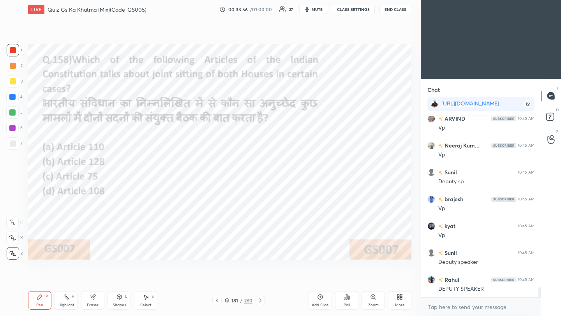
click at [218, 281] on icon at bounding box center [217, 301] width 6 height 6
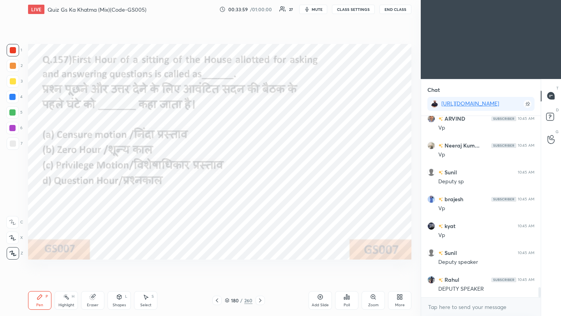
click at [345, 281] on div "Poll" at bounding box center [346, 300] width 23 height 19
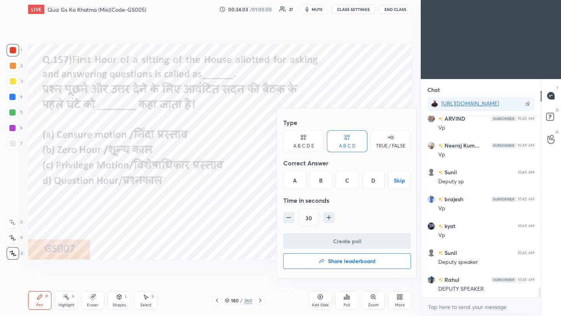
scroll to position [3118, 0]
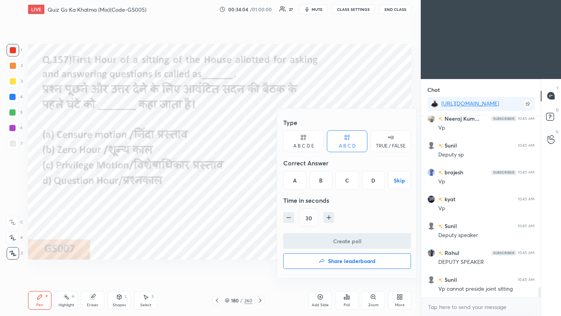
click at [374, 182] on div "D" at bounding box center [373, 180] width 23 height 19
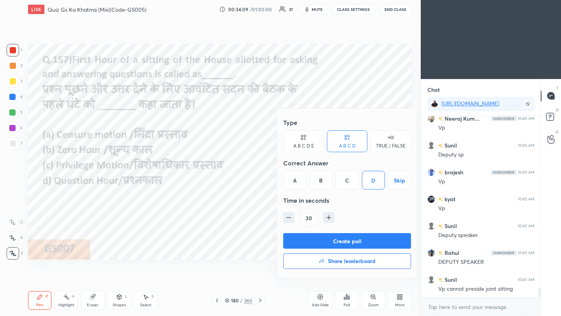
click at [352, 243] on button "Create poll" at bounding box center [347, 241] width 128 height 16
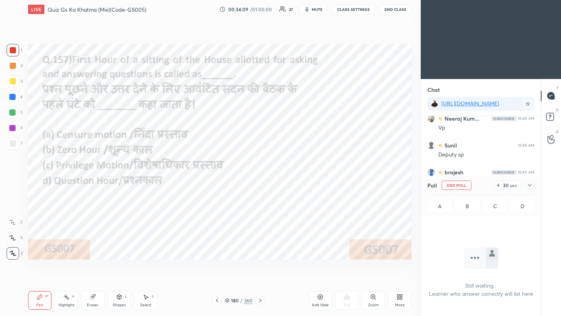
scroll to position [3, 3]
click at [467, 185] on icon at bounding box center [530, 185] width 6 height 6
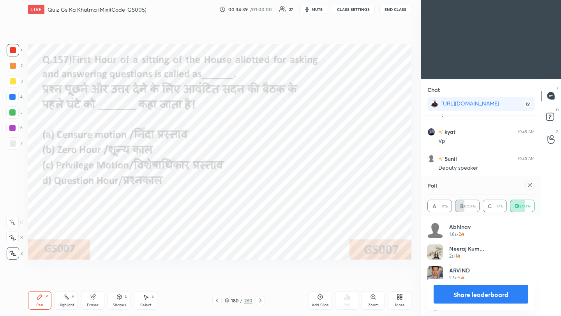
scroll to position [91, 105]
click at [467, 185] on icon at bounding box center [530, 185] width 6 height 6
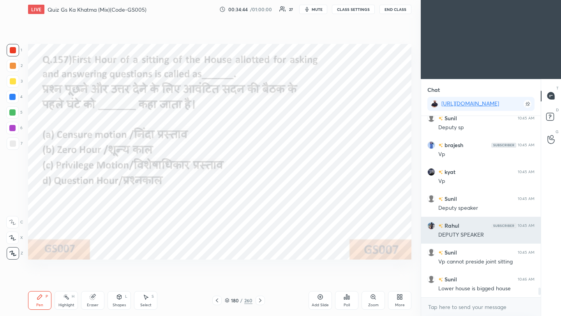
scroll to position [179, 117]
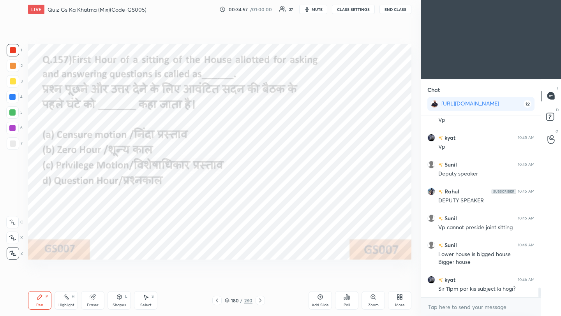
click at [216, 281] on icon at bounding box center [217, 301] width 6 height 6
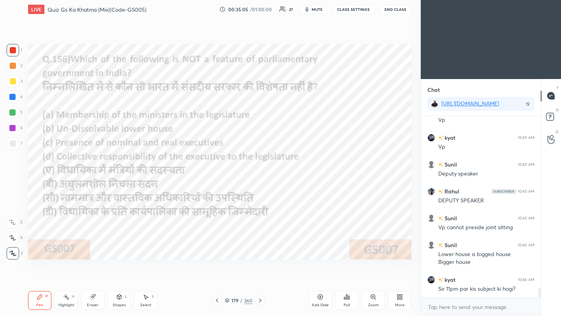
click at [347, 281] on icon at bounding box center [346, 297] width 1 height 5
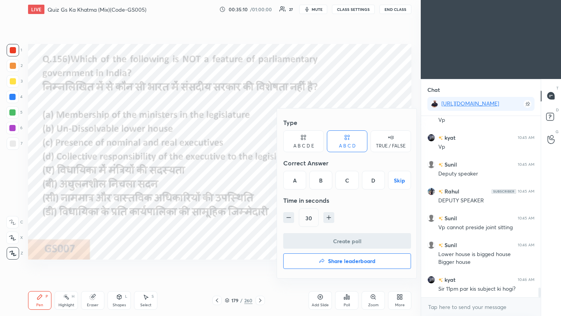
click at [320, 183] on div "B" at bounding box center [320, 180] width 23 height 19
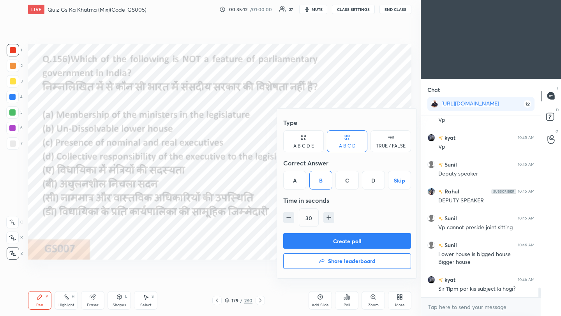
drag, startPoint x: 334, startPoint y: 240, endPoint x: 352, endPoint y: 237, distance: 18.6
click at [334, 241] on button "Create poll" at bounding box center [347, 241] width 128 height 16
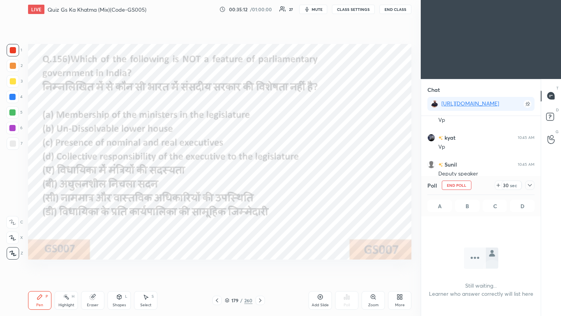
scroll to position [2, 3]
click at [467, 185] on icon at bounding box center [530, 185] width 4 height 2
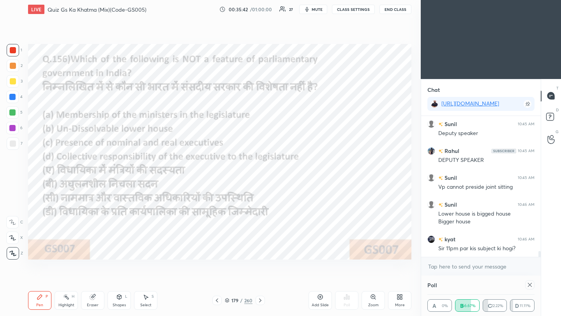
scroll to position [51, 105]
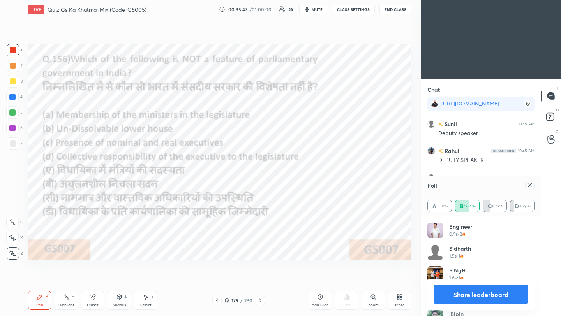
click at [467, 188] on div "Poll" at bounding box center [480, 185] width 107 height 19
click at [467, 184] on icon at bounding box center [530, 185] width 6 height 6
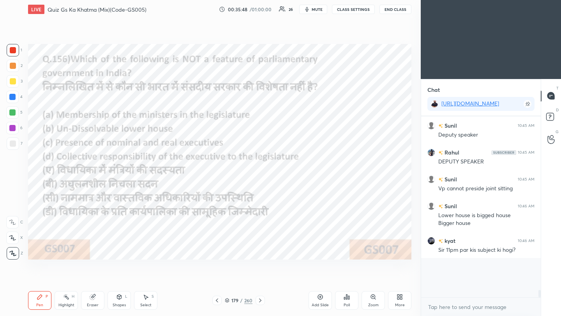
scroll to position [105, 117]
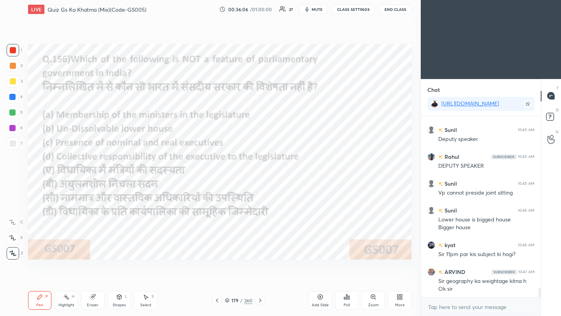
click at [217, 281] on icon at bounding box center [217, 301] width 6 height 6
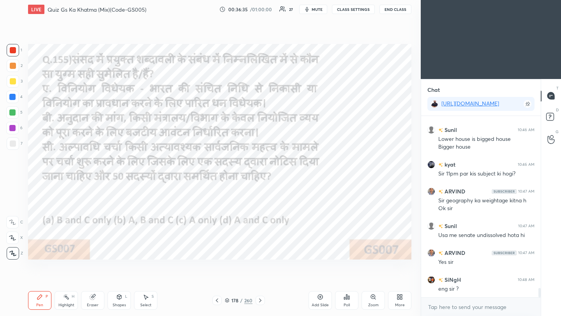
scroll to position [3322, 0]
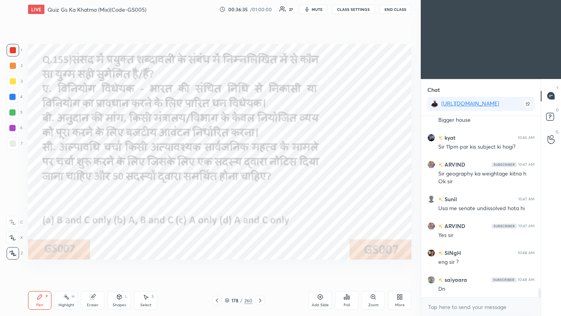
click at [217, 281] on icon at bounding box center [217, 301] width 6 height 6
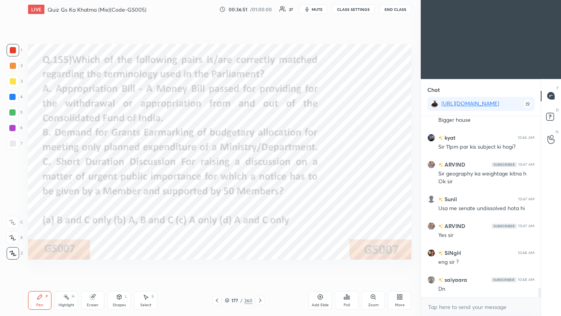
click at [349, 281] on icon at bounding box center [347, 297] width 6 height 6
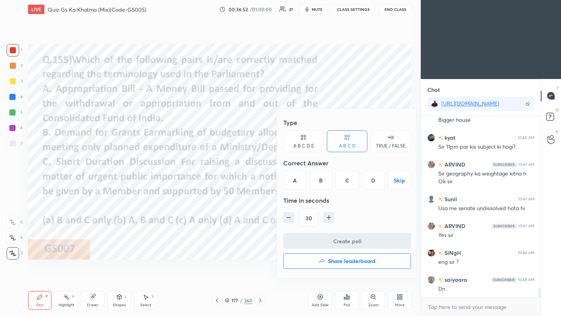
click at [297, 183] on div "A" at bounding box center [294, 180] width 23 height 19
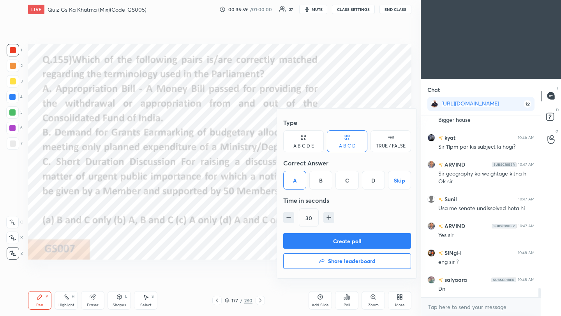
click at [320, 242] on button "Create poll" at bounding box center [347, 241] width 128 height 16
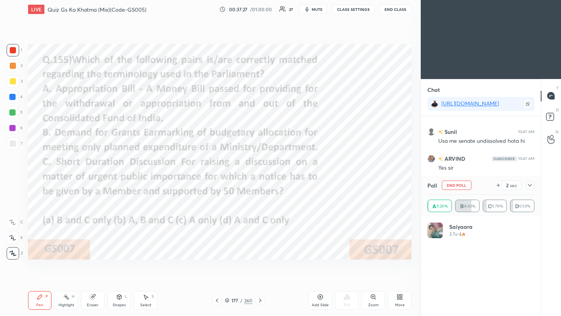
scroll to position [3432, 0]
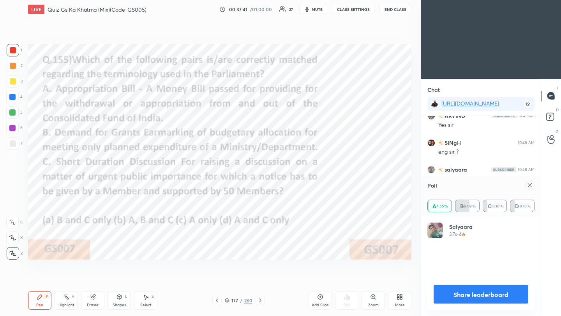
click at [467, 184] on icon at bounding box center [530, 185] width 6 height 6
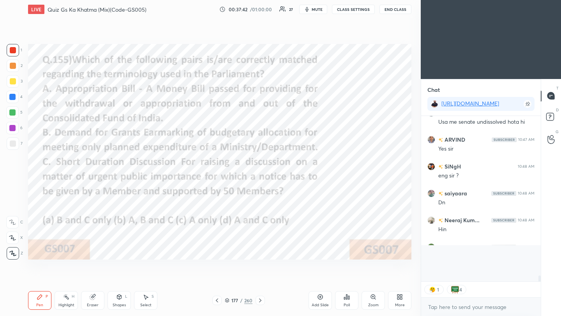
scroll to position [159, 117]
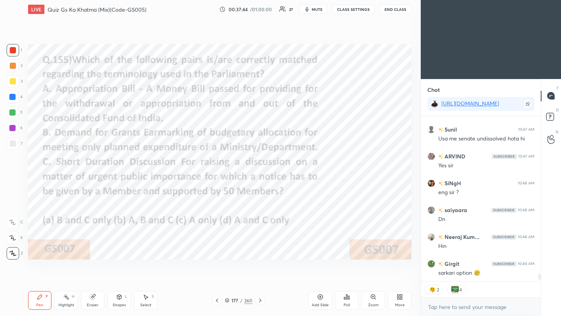
click at [342, 281] on div "Poll" at bounding box center [346, 300] width 23 height 19
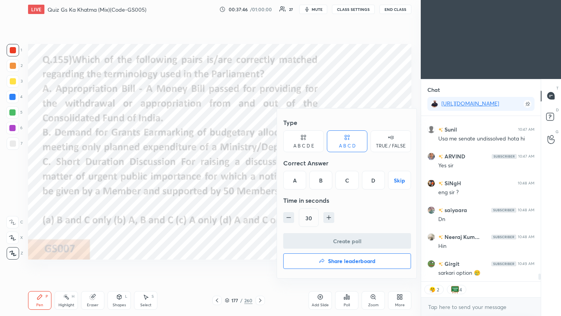
drag, startPoint x: 347, startPoint y: 180, endPoint x: 343, endPoint y: 196, distance: 16.5
click at [347, 181] on div "C" at bounding box center [347, 180] width 23 height 19
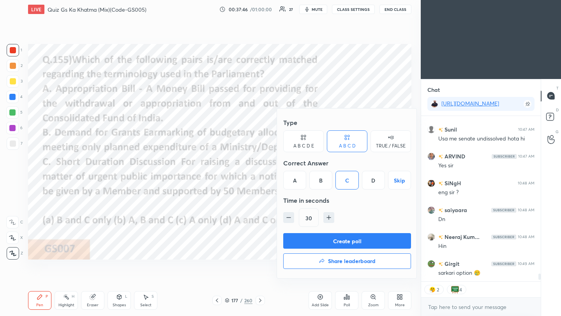
click at [343, 240] on button "Create poll" at bounding box center [347, 241] width 128 height 16
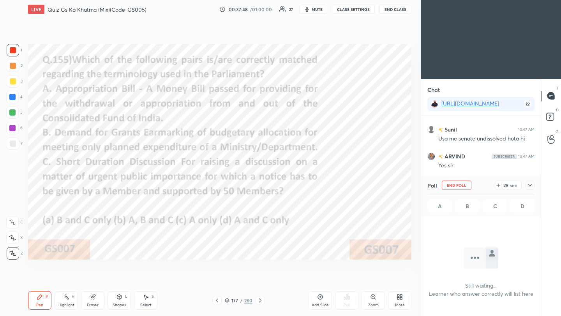
drag, startPoint x: 538, startPoint y: 187, endPoint x: 532, endPoint y: 185, distance: 7.2
click at [467, 187] on div "Poll End Poll 29 sec A B C D" at bounding box center [481, 196] width 120 height 41
click at [467, 185] on icon at bounding box center [530, 185] width 4 height 2
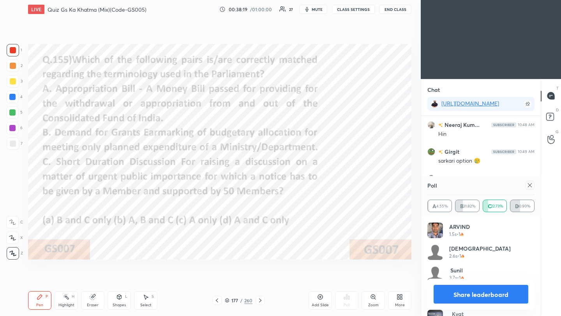
click at [467, 187] on icon at bounding box center [530, 185] width 6 height 6
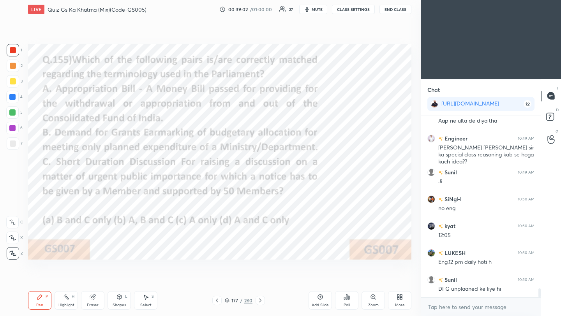
click at [218, 281] on icon at bounding box center [217, 301] width 6 height 6
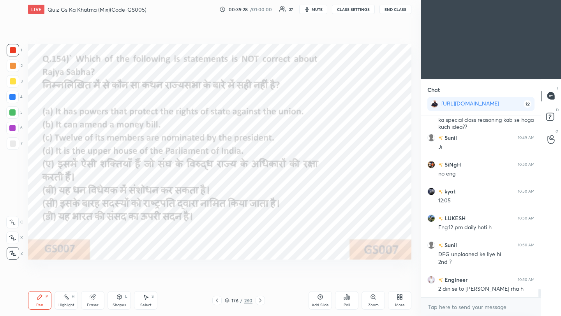
click at [261, 281] on icon at bounding box center [260, 301] width 6 height 6
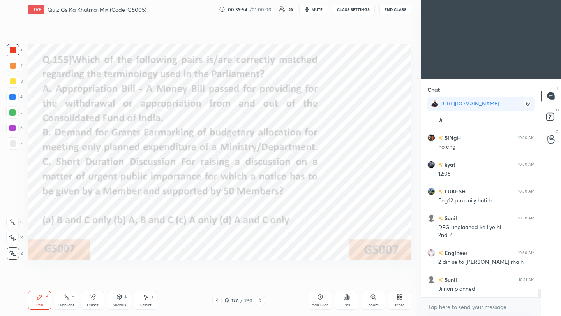
scroll to position [3660, 0]
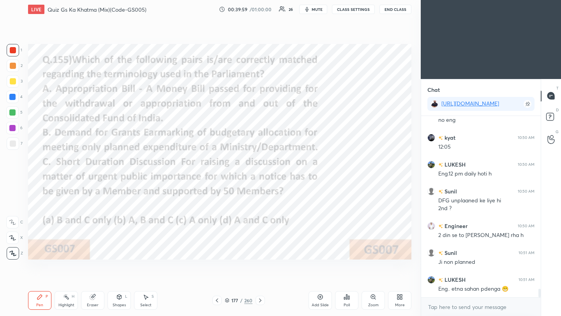
click at [217, 281] on icon at bounding box center [217, 301] width 6 height 6
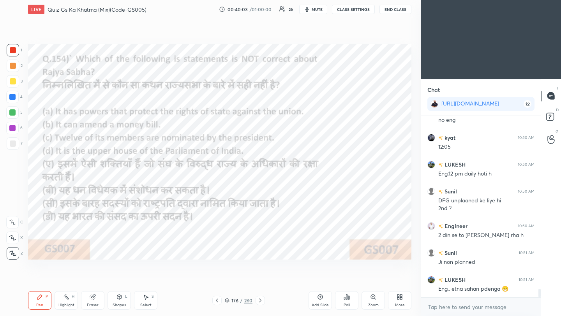
click at [350, 281] on div "Poll" at bounding box center [346, 300] width 23 height 19
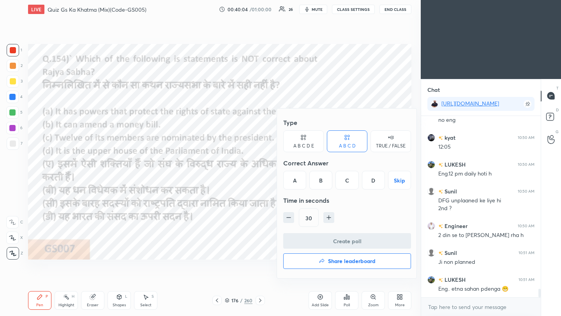
click at [322, 182] on div "B" at bounding box center [320, 180] width 23 height 19
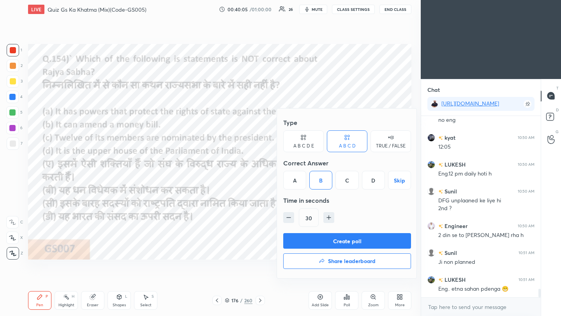
scroll to position [3687, 0]
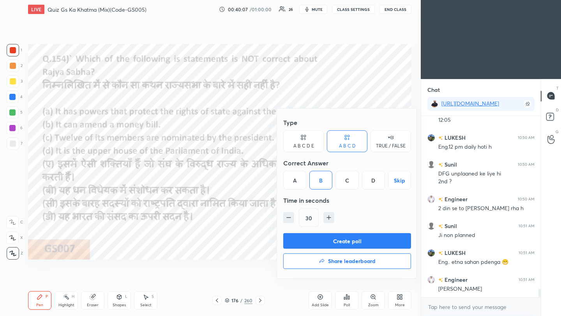
click at [338, 240] on button "Create poll" at bounding box center [347, 241] width 128 height 16
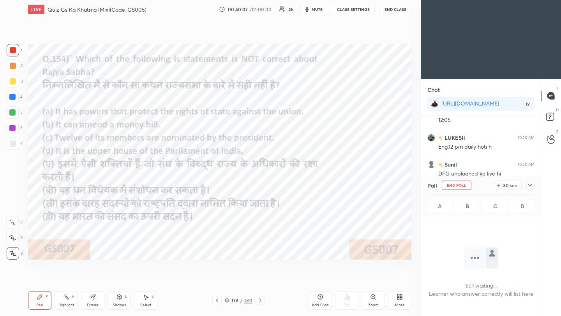
scroll to position [3, 3]
click at [467, 185] on icon at bounding box center [530, 185] width 4 height 2
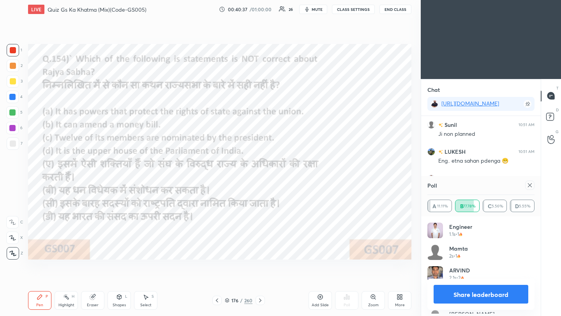
scroll to position [91, 105]
click at [467, 186] on icon at bounding box center [530, 185] width 6 height 6
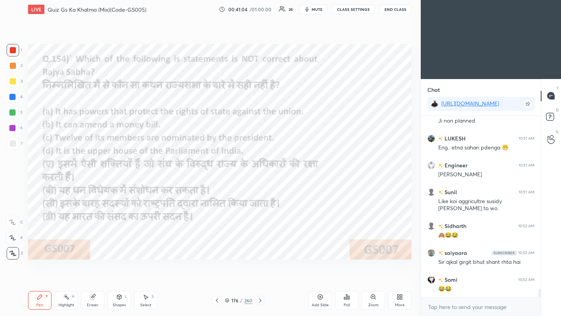
scroll to position [3828, 0]
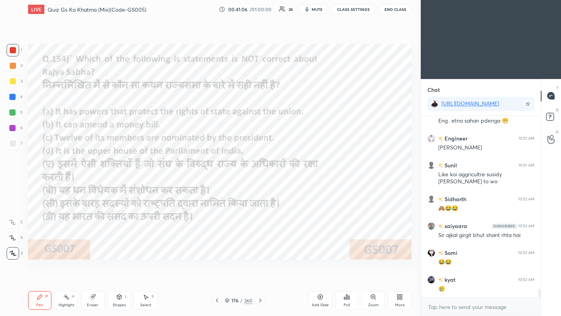
click at [216, 281] on icon at bounding box center [217, 301] width 6 height 6
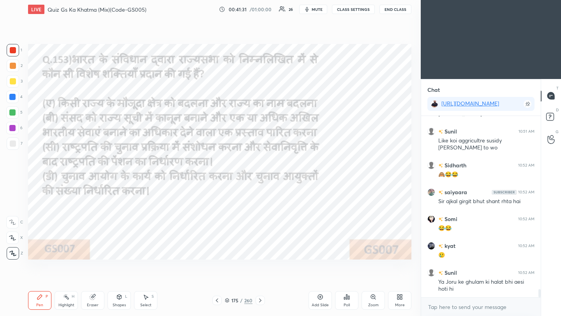
scroll to position [3889, 0]
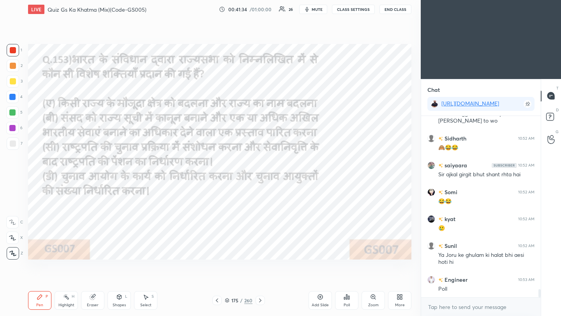
click at [218, 281] on icon at bounding box center [217, 301] width 6 height 6
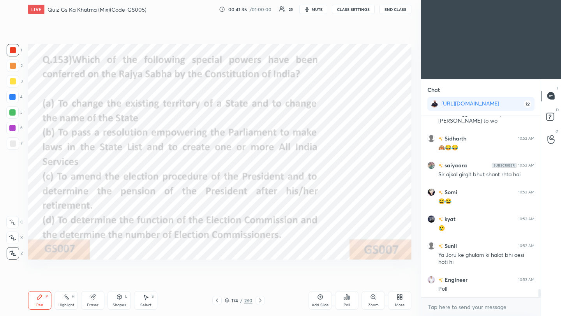
click at [346, 281] on icon at bounding box center [347, 297] width 6 height 6
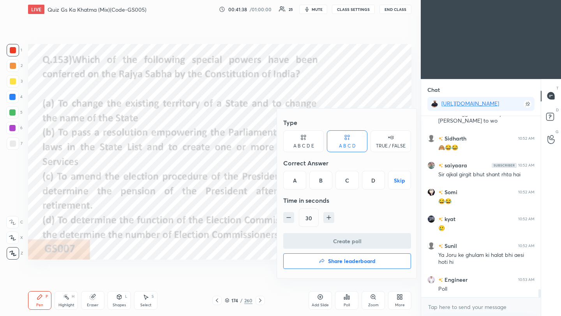
click at [297, 184] on div "A" at bounding box center [294, 180] width 23 height 19
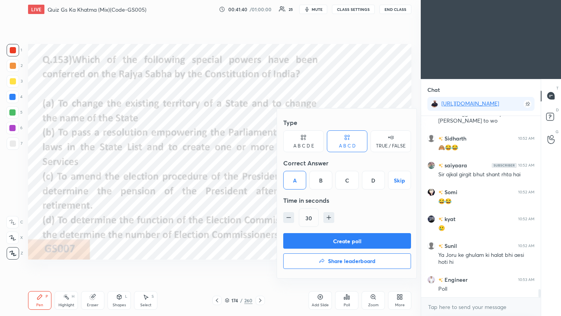
click at [323, 246] on button "Create poll" at bounding box center [347, 241] width 128 height 16
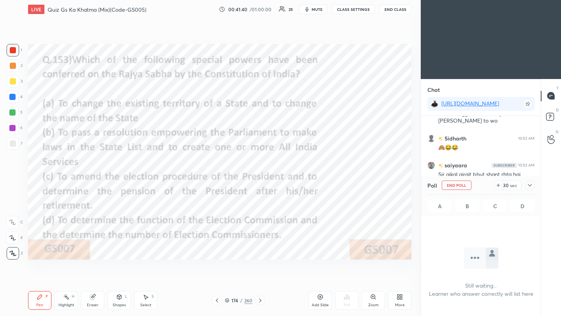
scroll to position [139, 117]
click at [467, 186] on icon at bounding box center [530, 185] width 6 height 6
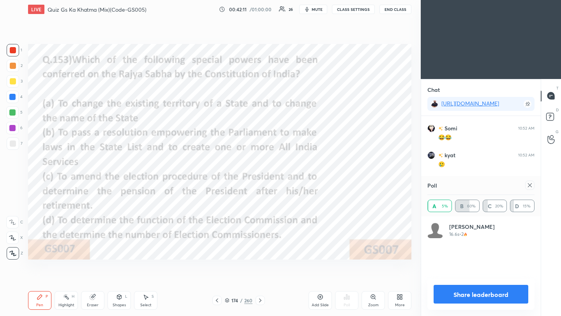
scroll to position [3980, 0]
click at [467, 186] on icon at bounding box center [530, 185] width 6 height 6
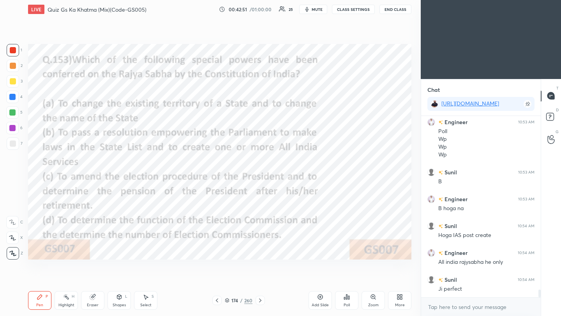
scroll to position [4073, 0]
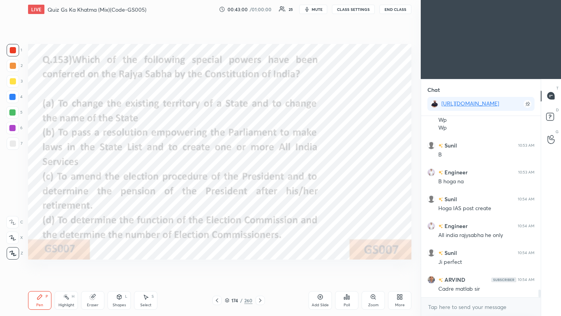
click at [359, 281] on div "Add Slide Poll Zoom More" at bounding box center [360, 301] width 103 height 44
click at [351, 281] on div "Poll" at bounding box center [346, 300] width 23 height 19
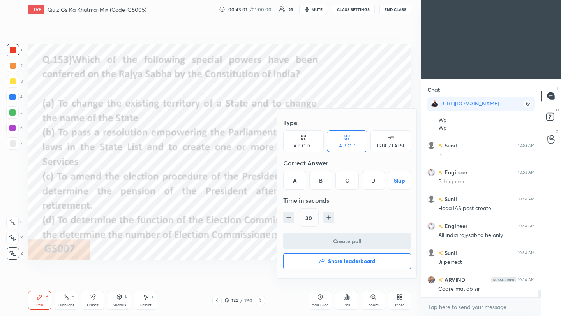
scroll to position [4100, 0]
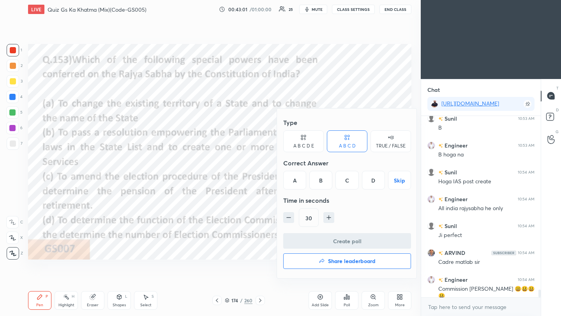
click at [324, 184] on div "B" at bounding box center [320, 180] width 23 height 19
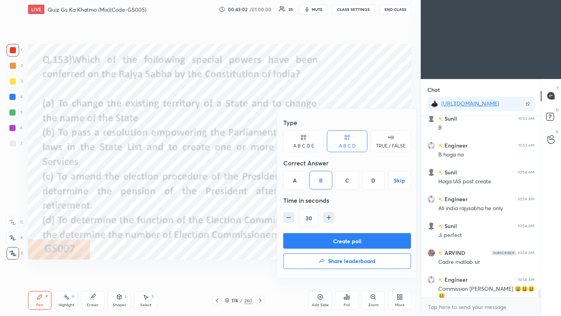
click at [338, 242] on button "Create poll" at bounding box center [347, 241] width 128 height 16
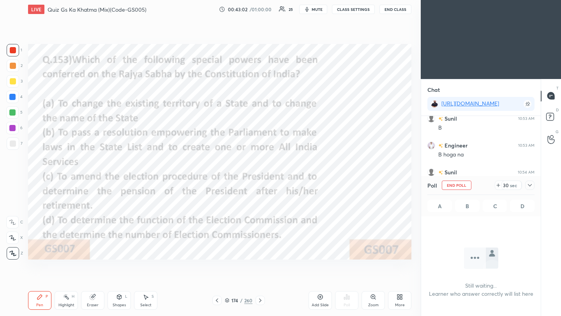
scroll to position [3, 3]
click at [467, 185] on icon at bounding box center [530, 185] width 6 height 6
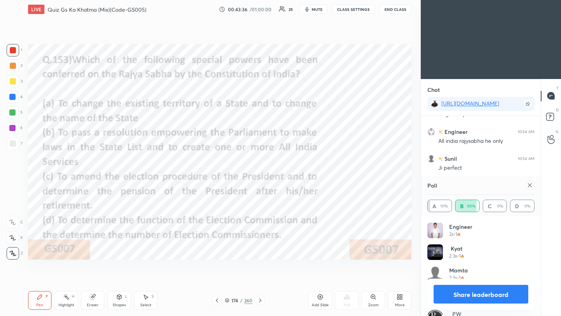
scroll to position [4195, 0]
click at [467, 185] on icon at bounding box center [530, 186] width 4 height 4
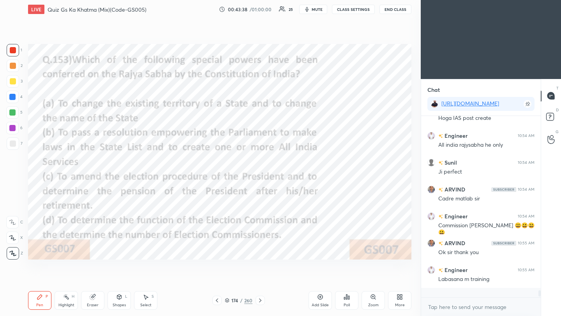
scroll to position [4154, 0]
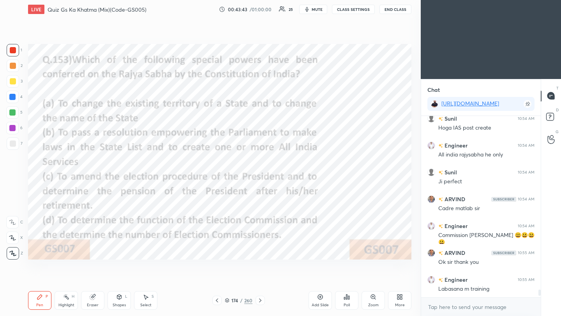
click at [217, 281] on icon at bounding box center [217, 301] width 6 height 6
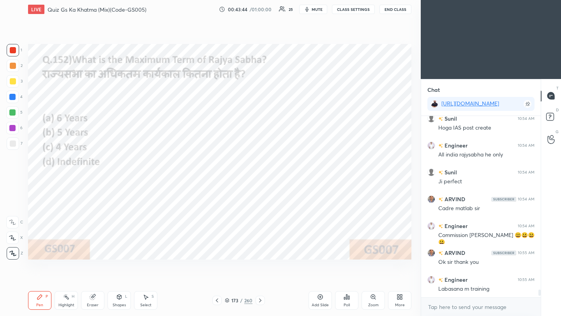
click at [216, 281] on icon at bounding box center [217, 301] width 2 height 4
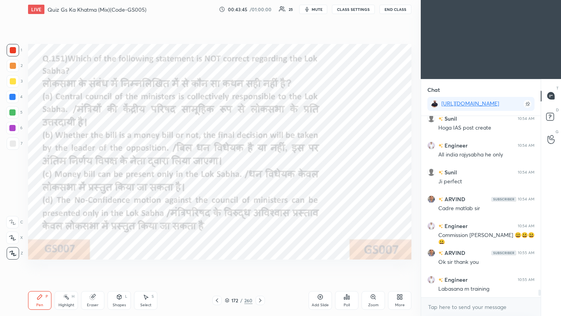
click at [262, 281] on icon at bounding box center [260, 301] width 6 height 6
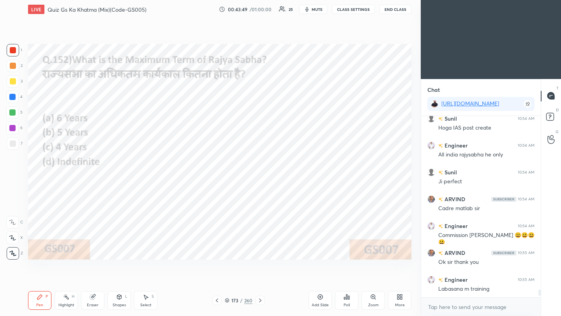
click at [345, 281] on icon at bounding box center [344, 299] width 1 height 2
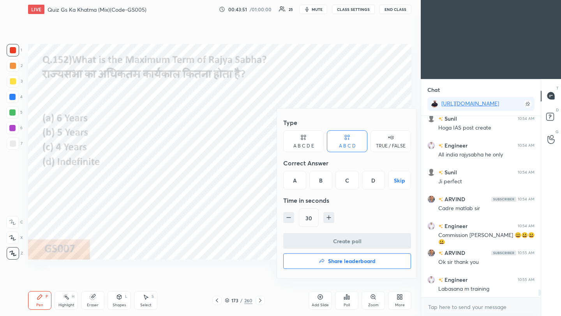
scroll to position [4181, 0]
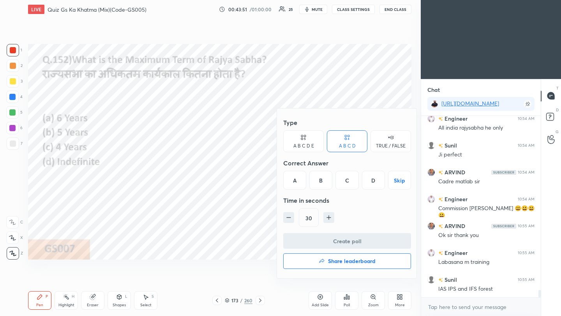
click at [374, 183] on div "D" at bounding box center [373, 180] width 23 height 19
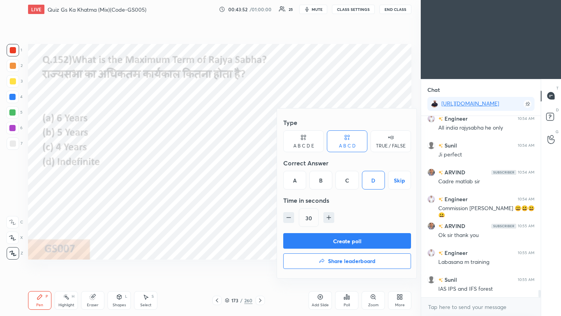
click at [356, 243] on button "Create poll" at bounding box center [347, 241] width 128 height 16
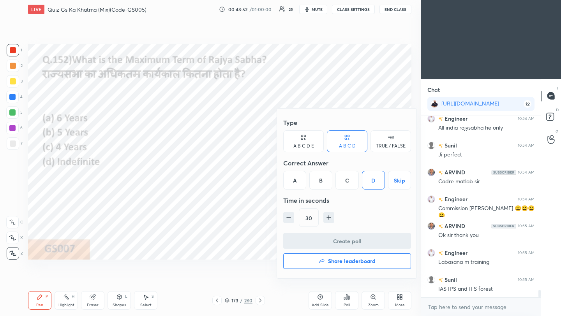
scroll to position [2, 3]
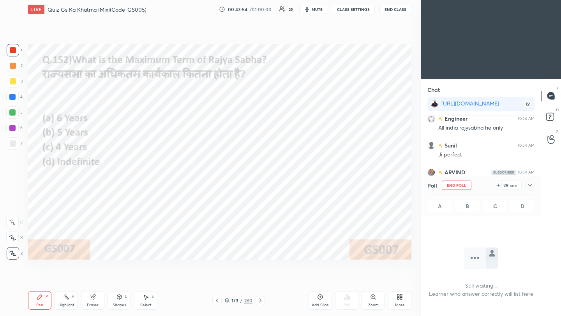
click at [467, 187] on icon at bounding box center [530, 185] width 6 height 6
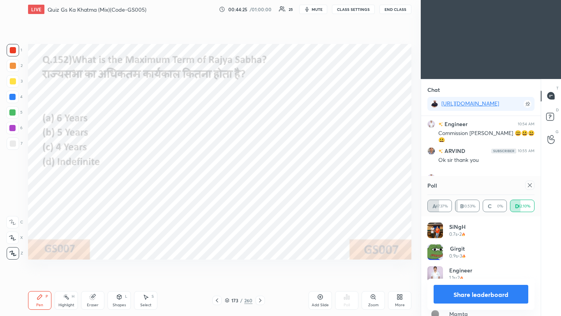
click at [467, 187] on icon at bounding box center [530, 185] width 6 height 6
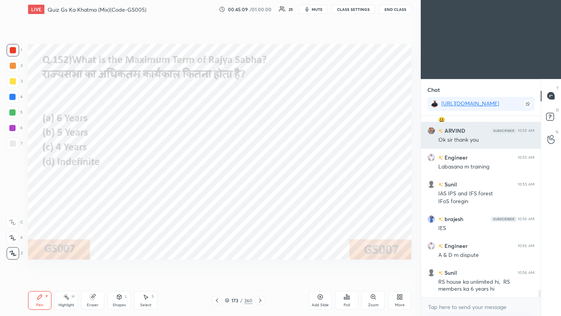
scroll to position [4295, 0]
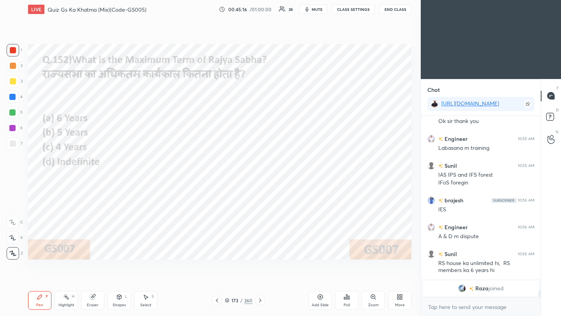
click at [217, 281] on icon at bounding box center [217, 301] width 6 height 6
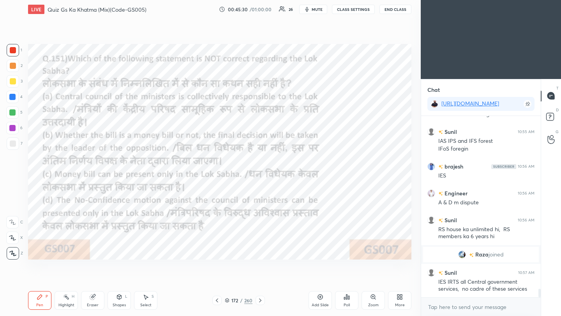
scroll to position [3785, 0]
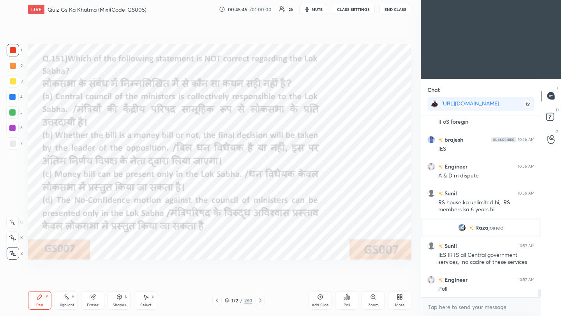
click at [346, 281] on div "Poll" at bounding box center [346, 300] width 23 height 19
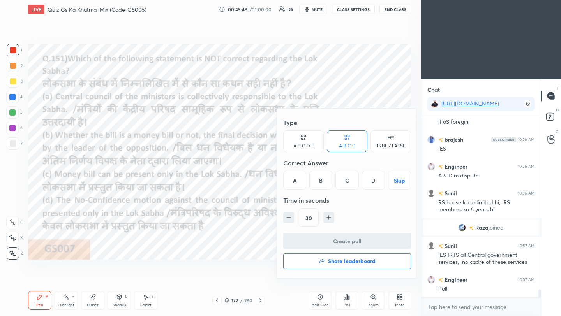
click at [319, 178] on div "B" at bounding box center [320, 180] width 23 height 19
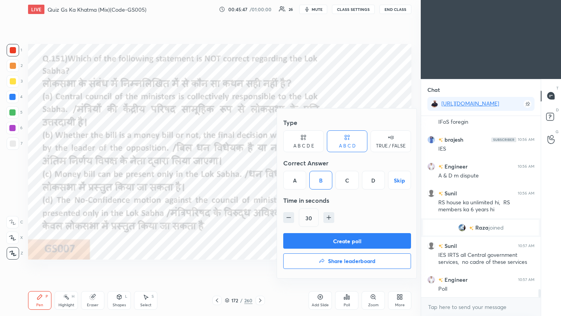
click at [318, 240] on button "Create poll" at bounding box center [347, 241] width 128 height 16
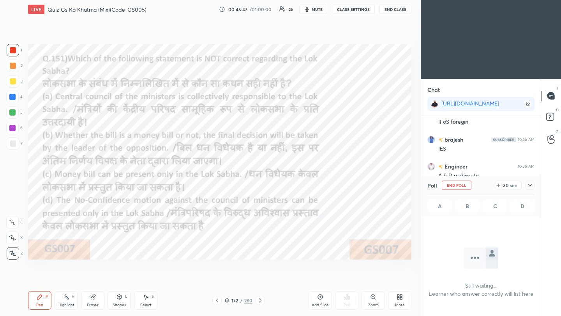
scroll to position [3, 3]
click at [467, 185] on div at bounding box center [529, 185] width 9 height 9
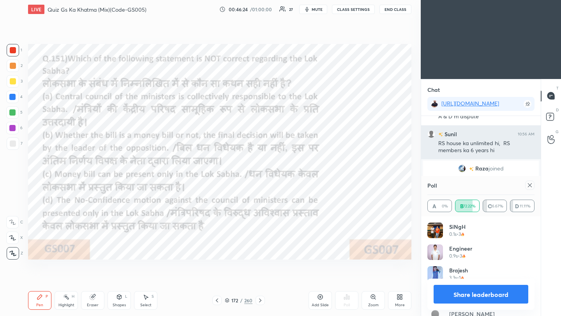
scroll to position [3789, 0]
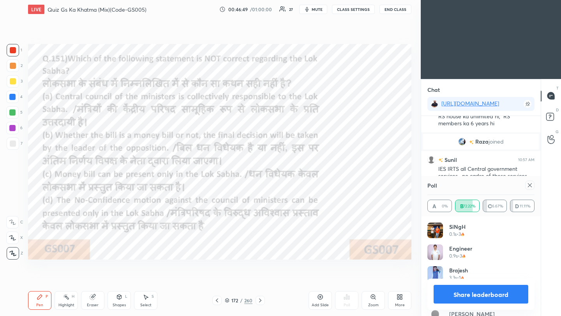
click at [467, 184] on icon at bounding box center [530, 185] width 6 height 6
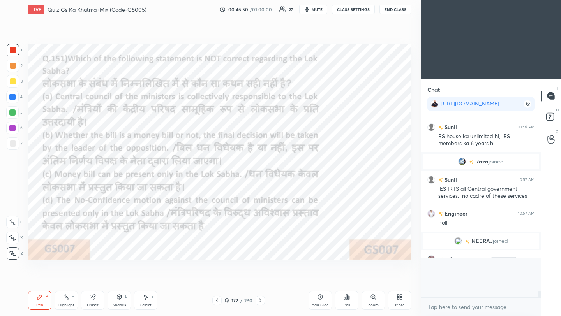
scroll to position [170, 117]
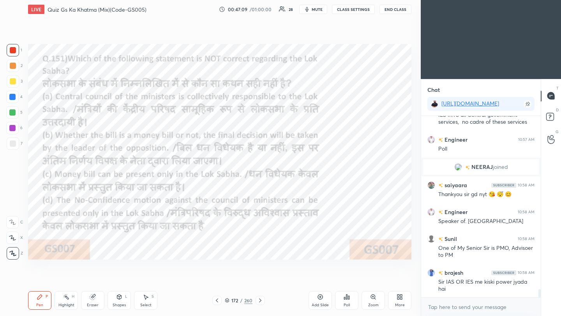
click at [217, 281] on icon at bounding box center [217, 301] width 6 height 6
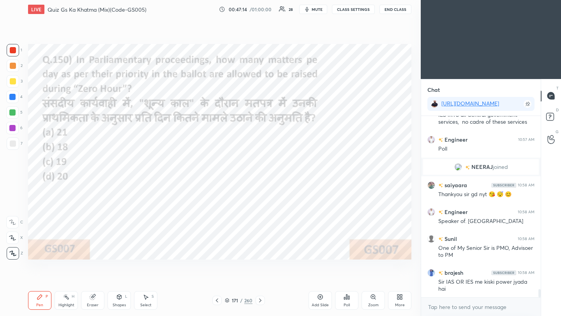
click at [348, 281] on icon at bounding box center [347, 297] width 6 height 6
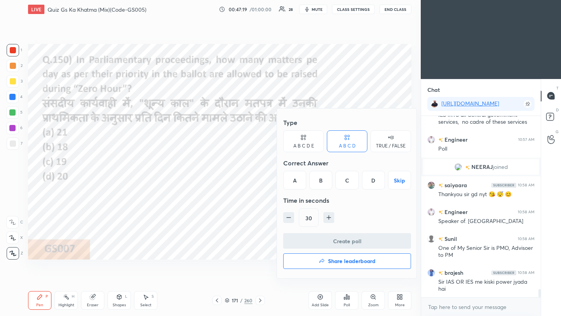
click at [374, 181] on div "D" at bounding box center [373, 180] width 23 height 19
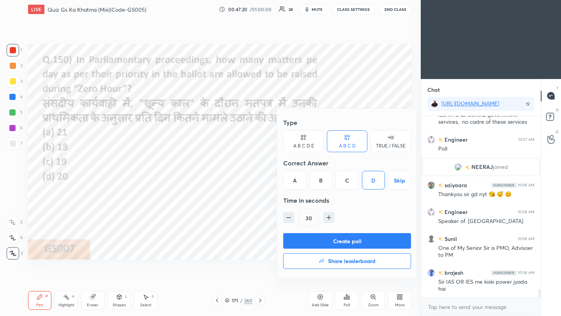
click at [349, 242] on button "Create poll" at bounding box center [347, 241] width 128 height 16
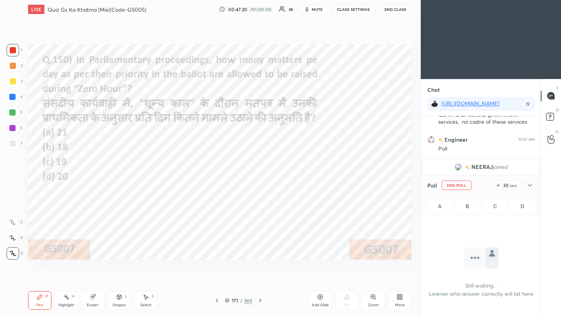
scroll to position [2, 3]
click at [467, 185] on icon at bounding box center [530, 185] width 4 height 2
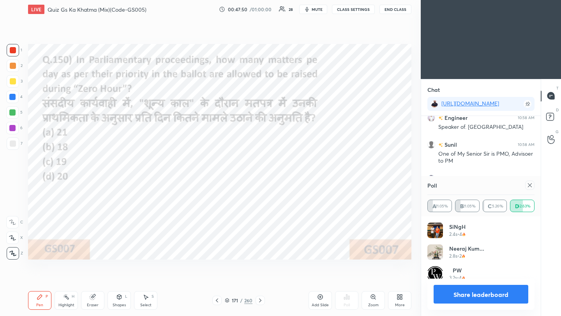
scroll to position [91, 105]
click at [467, 185] on icon at bounding box center [530, 186] width 4 height 4
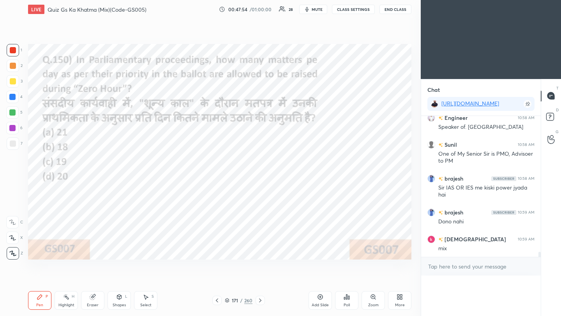
scroll to position [0, 3]
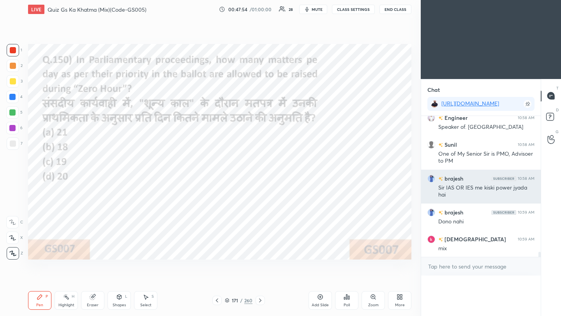
drag, startPoint x: 523, startPoint y: 182, endPoint x: 502, endPoint y: 176, distance: 22.6
click at [467, 178] on div "brajesh 10:58 AM Sir IAS OR IES me kiski power jyada hai" at bounding box center [481, 187] width 120 height 34
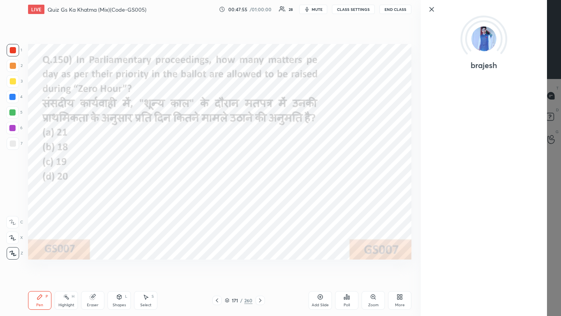
scroll to position [155, 117]
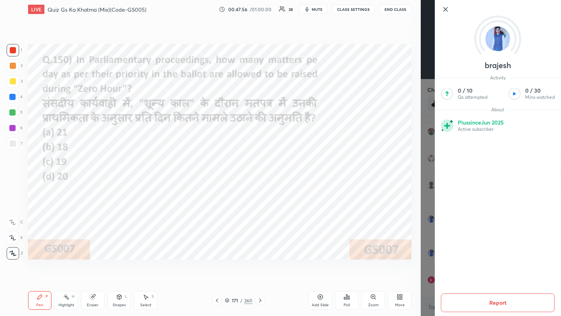
click at [446, 11] on icon at bounding box center [445, 9] width 9 height 9
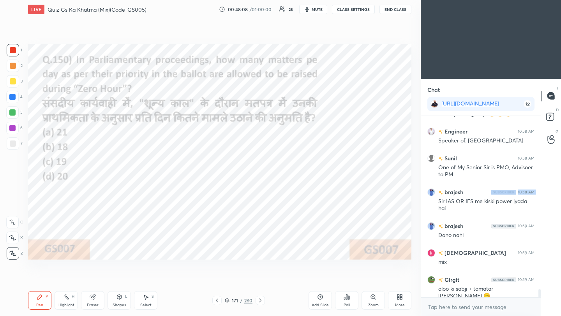
click at [216, 281] on icon at bounding box center [217, 301] width 2 height 4
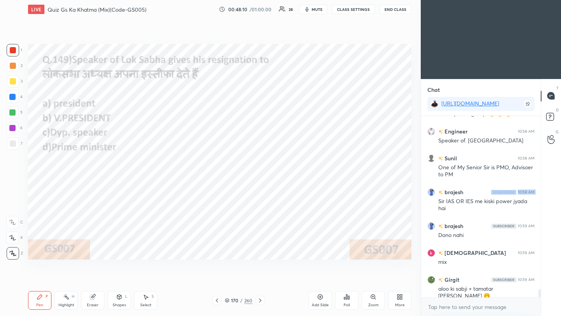
click at [343, 281] on div "Poll" at bounding box center [346, 300] width 23 height 19
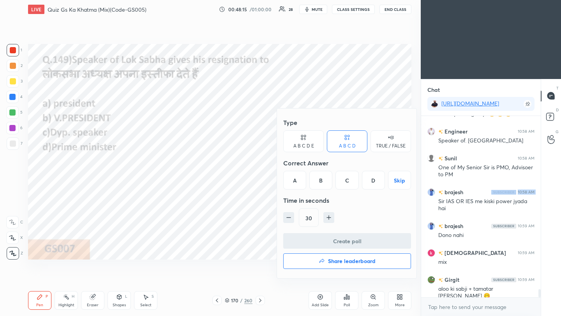
click at [348, 181] on div "C" at bounding box center [347, 180] width 23 height 19
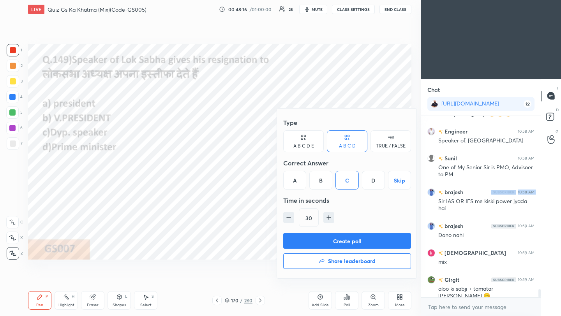
click at [341, 246] on button "Create poll" at bounding box center [347, 241] width 128 height 16
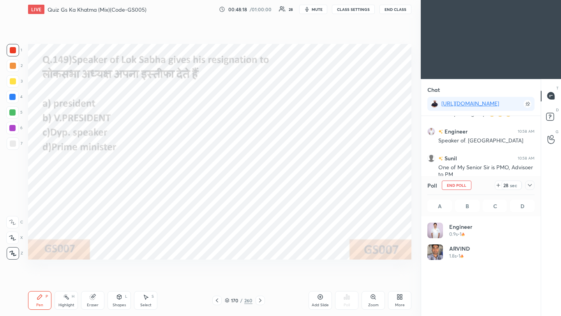
click at [467, 185] on icon at bounding box center [530, 185] width 6 height 6
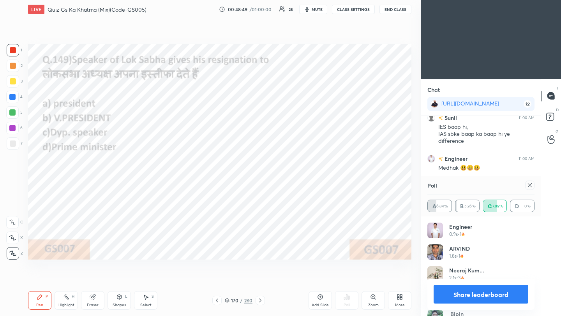
click at [467, 187] on icon at bounding box center [530, 185] width 6 height 6
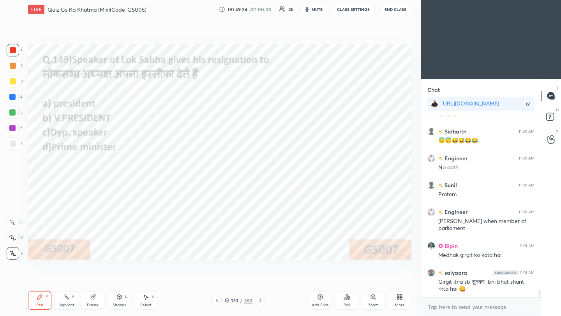
scroll to position [4283, 0]
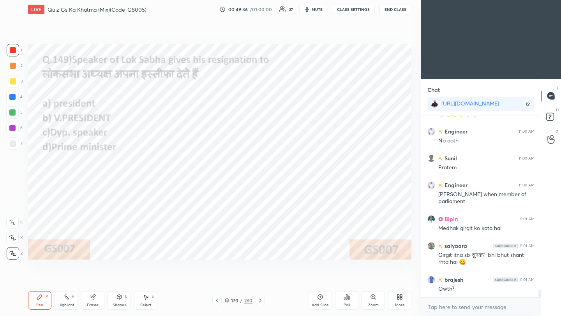
click at [218, 281] on icon at bounding box center [217, 301] width 6 height 6
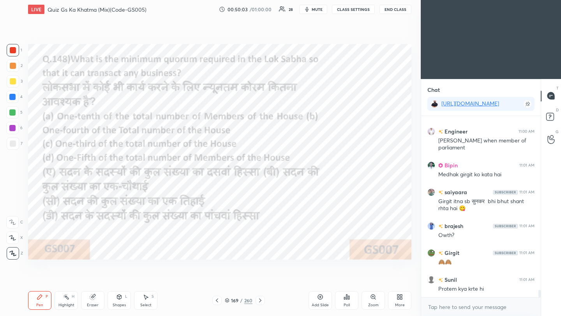
scroll to position [4344, 0]
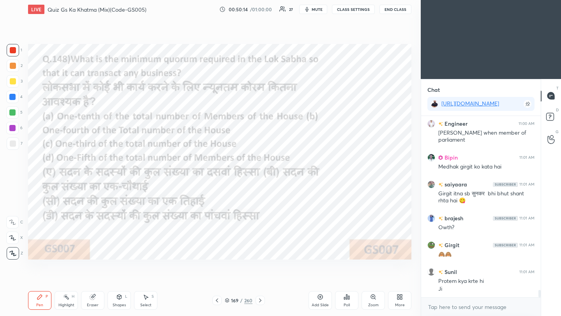
click at [348, 281] on icon at bounding box center [347, 297] width 6 height 6
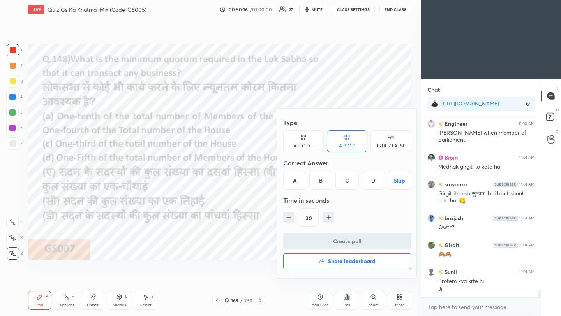
scroll to position [4371, 0]
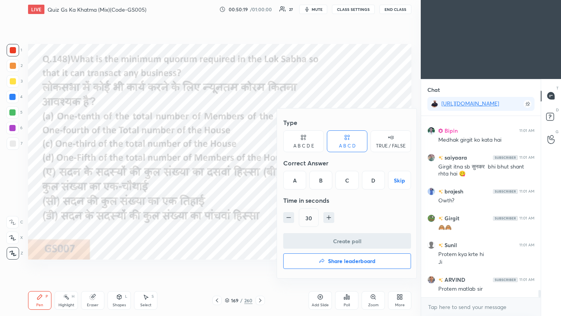
click at [297, 180] on div "A" at bounding box center [294, 180] width 23 height 19
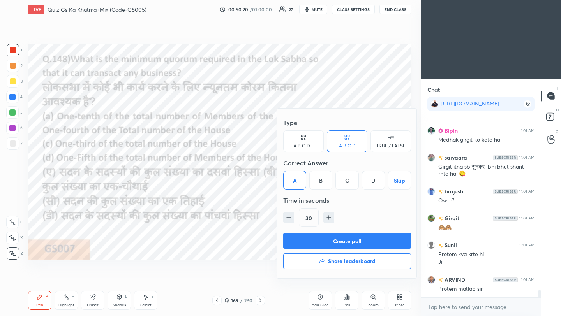
click at [328, 240] on button "Create poll" at bounding box center [347, 241] width 128 height 16
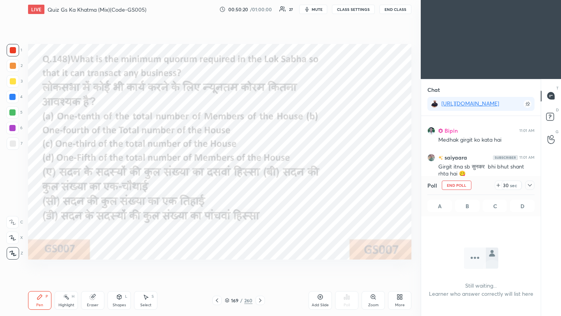
scroll to position [3, 3]
click at [467, 185] on icon at bounding box center [530, 185] width 6 height 6
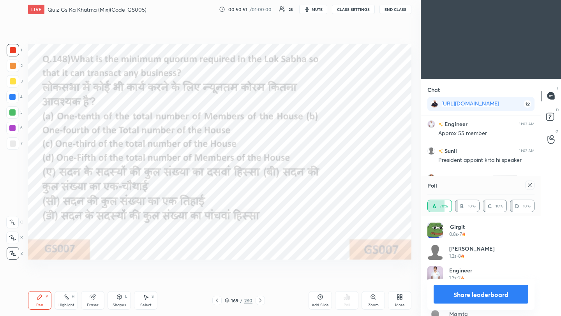
scroll to position [91, 105]
click at [467, 185] on icon at bounding box center [530, 186] width 4 height 4
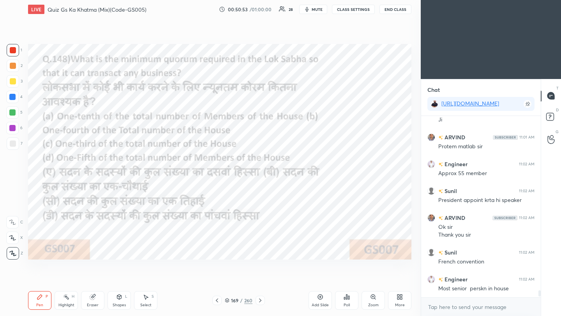
scroll to position [114, 117]
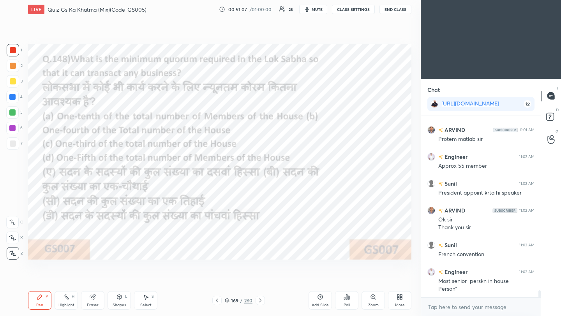
click at [217, 281] on icon at bounding box center [217, 301] width 6 height 6
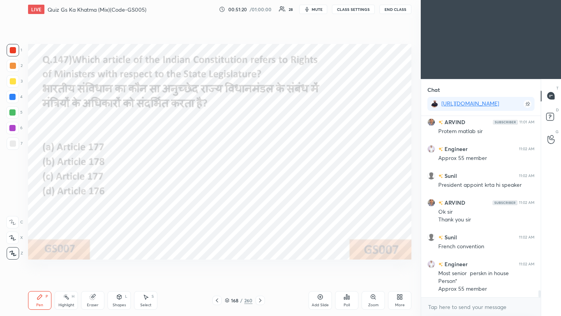
click at [349, 281] on div "Poll" at bounding box center [346, 300] width 23 height 19
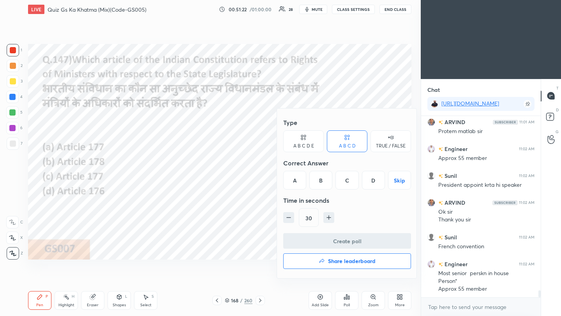
click at [297, 180] on div "A" at bounding box center [294, 180] width 23 height 19
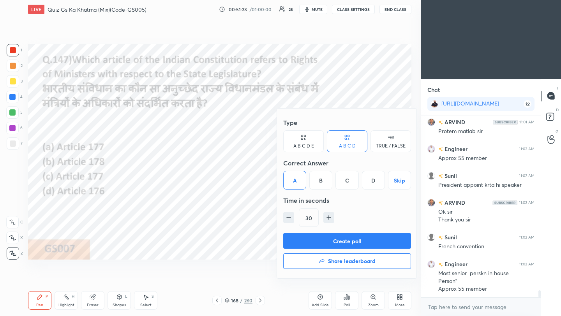
click at [318, 244] on button "Create poll" at bounding box center [347, 241] width 128 height 16
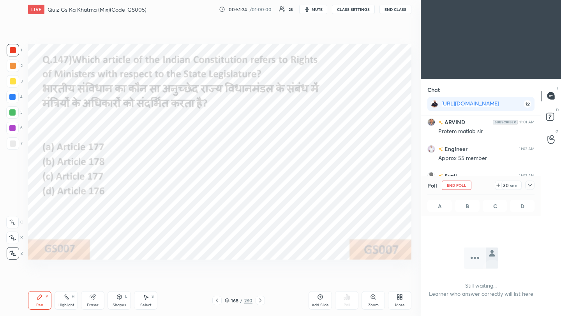
scroll to position [2, 3]
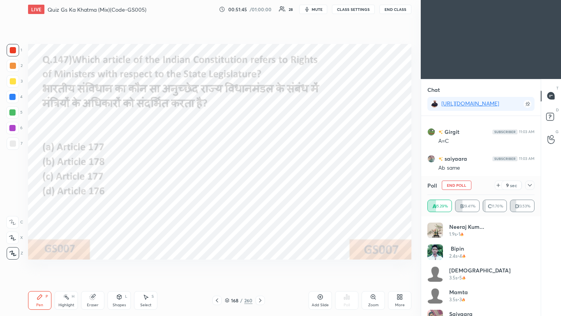
click at [467, 184] on icon at bounding box center [530, 185] width 6 height 6
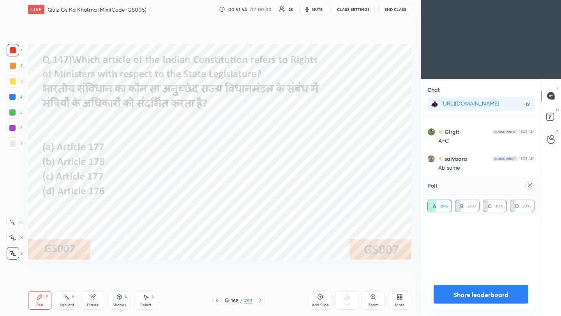
scroll to position [91, 105]
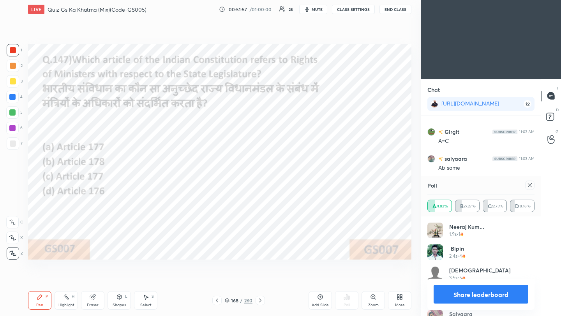
click at [467, 185] on icon at bounding box center [530, 185] width 6 height 6
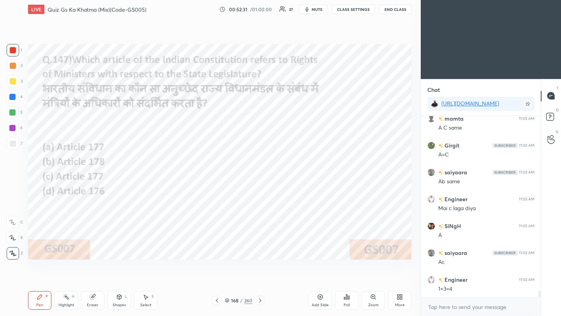
scroll to position [4805, 0]
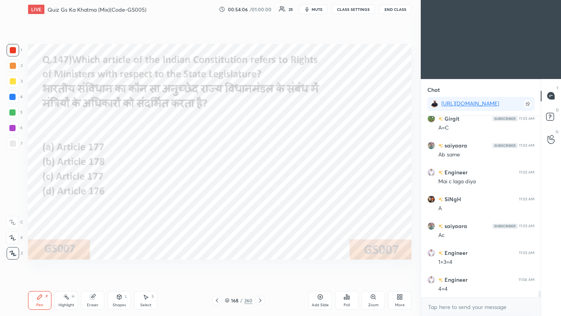
click at [217, 281] on icon at bounding box center [217, 301] width 6 height 6
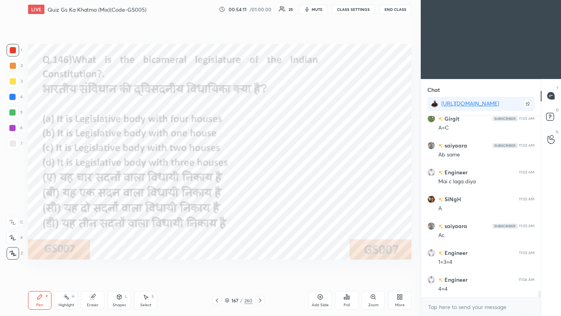
click at [346, 281] on div "Poll" at bounding box center [346, 300] width 23 height 19
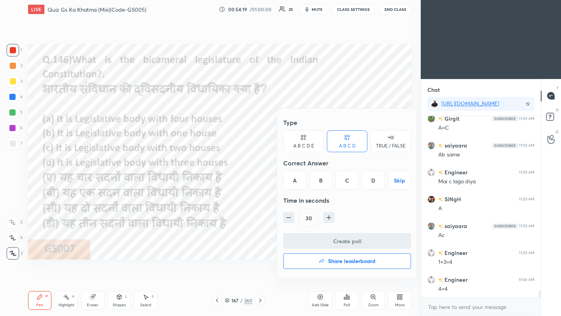
click at [348, 182] on div "C" at bounding box center [347, 180] width 23 height 19
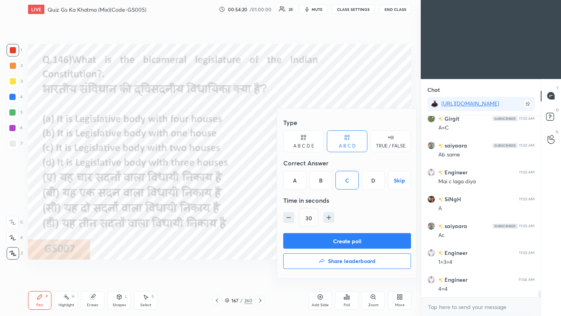
click at [344, 244] on button "Create poll" at bounding box center [347, 241] width 128 height 16
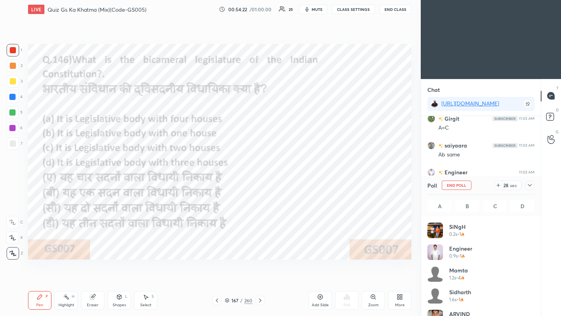
scroll to position [3, 3]
click at [467, 185] on icon at bounding box center [530, 185] width 4 height 2
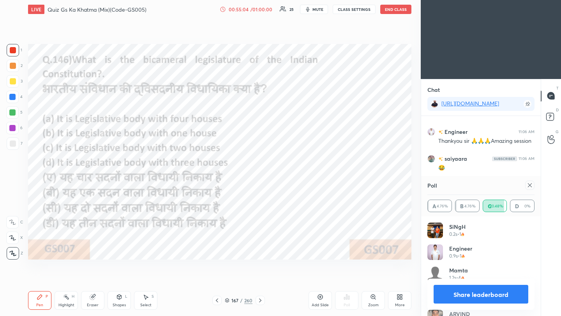
scroll to position [5007, 0]
click at [467, 184] on icon at bounding box center [530, 185] width 6 height 6
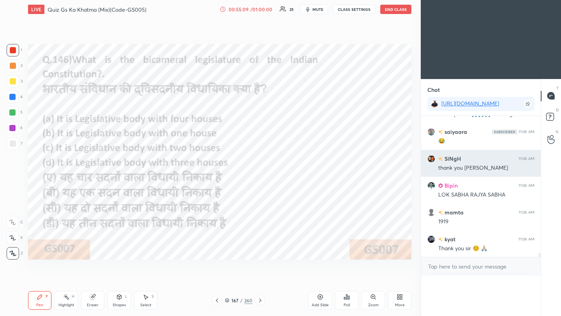
scroll to position [0, 3]
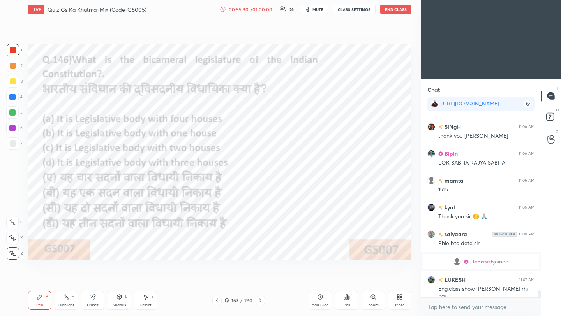
click at [346, 281] on icon at bounding box center [346, 297] width 1 height 5
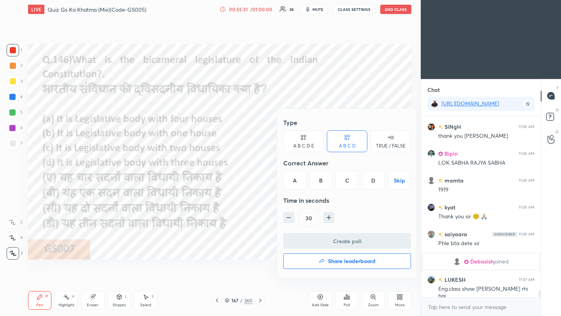
click at [346, 264] on h4 "Share leaderboard" at bounding box center [352, 261] width 48 height 5
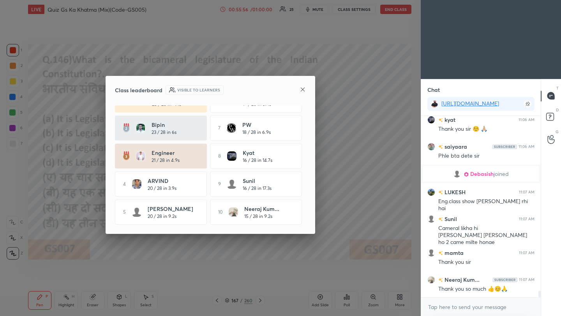
scroll to position [4748, 0]
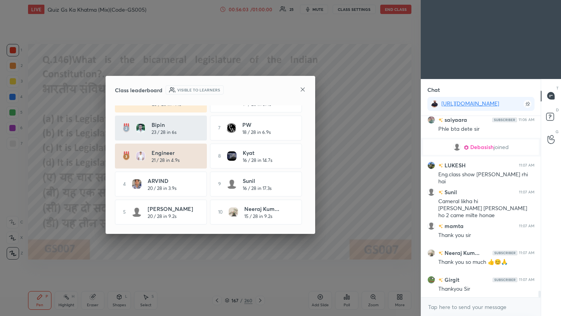
click at [304, 87] on icon at bounding box center [303, 90] width 6 height 6
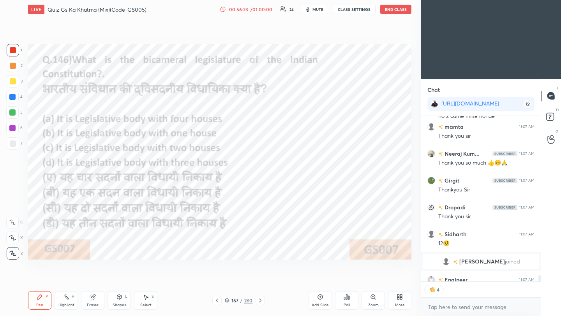
scroll to position [4832, 0]
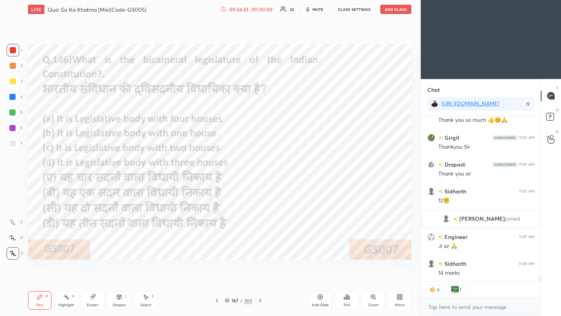
click at [400, 9] on button "End Class" at bounding box center [395, 9] width 31 height 9
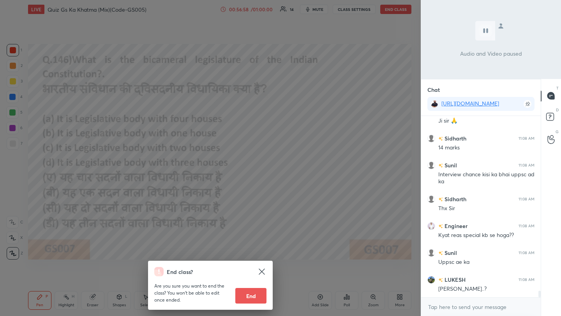
scroll to position [4991, 0]
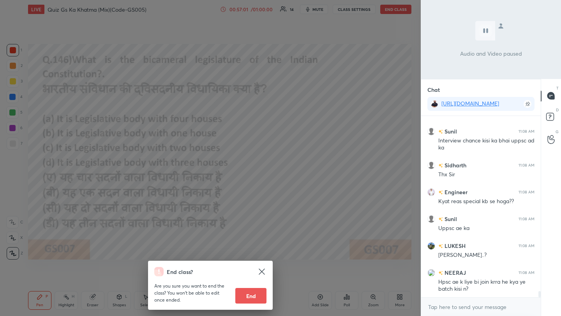
click at [255, 281] on button "End" at bounding box center [250, 296] width 31 height 16
type textarea "x"
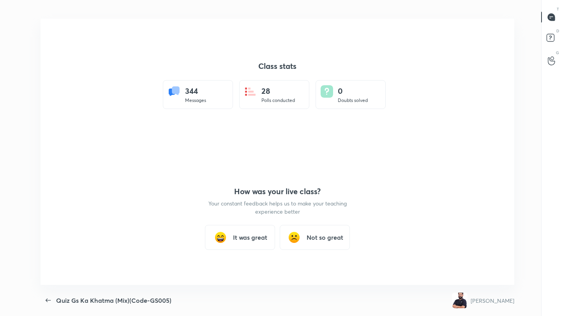
scroll to position [38703, 38419]
